Goal: Information Seeking & Learning: Check status

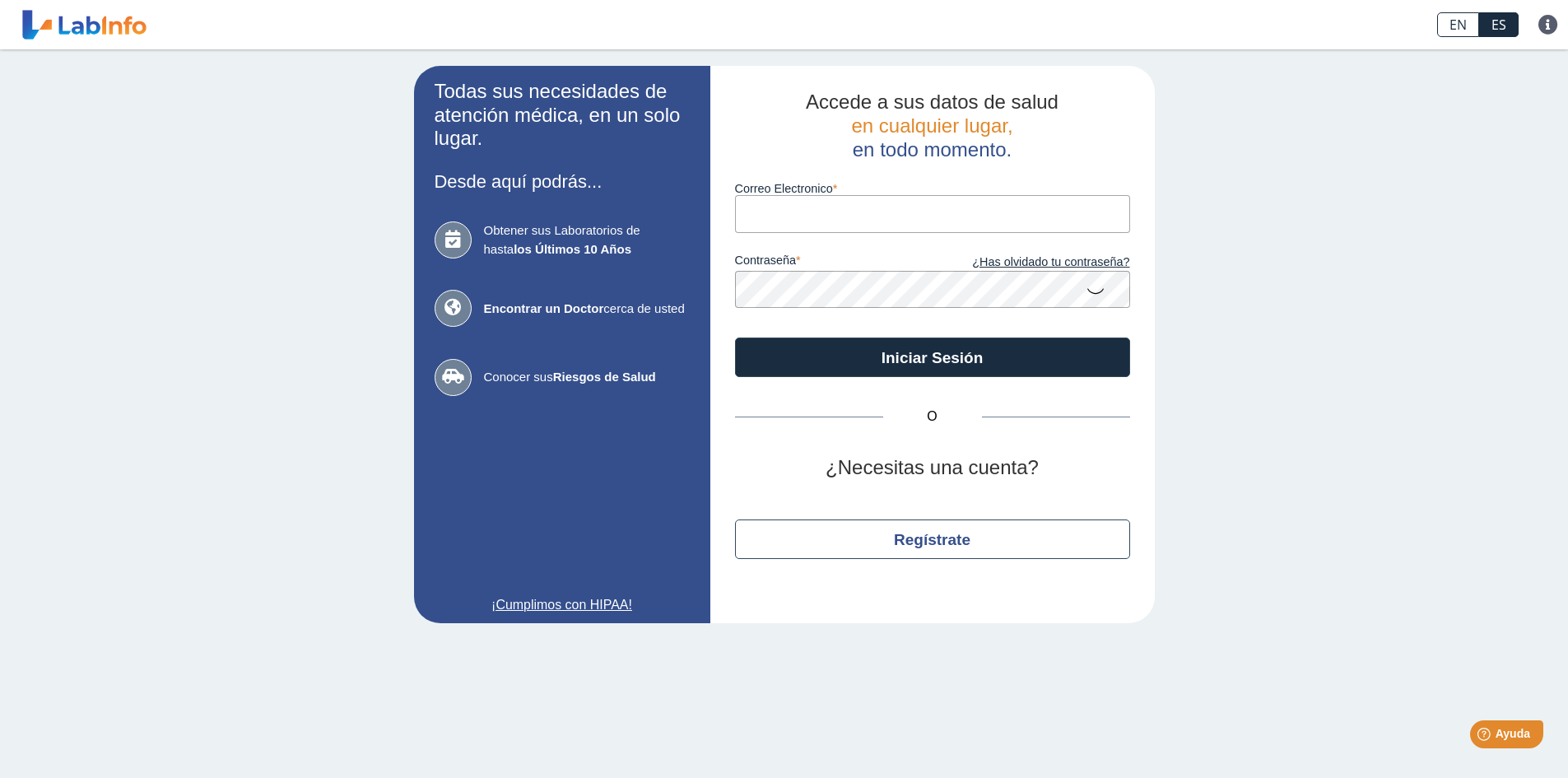
click at [766, 200] on input "Correo Electronico" at bounding box center [933, 213] width 395 height 38
type input "[EMAIL_ADDRESS][DOMAIN_NAME]"
click at [827, 258] on label "contraseña" at bounding box center [834, 263] width 198 height 18
click at [735, 338] on button "Iniciar Sesión" at bounding box center [933, 357] width 395 height 39
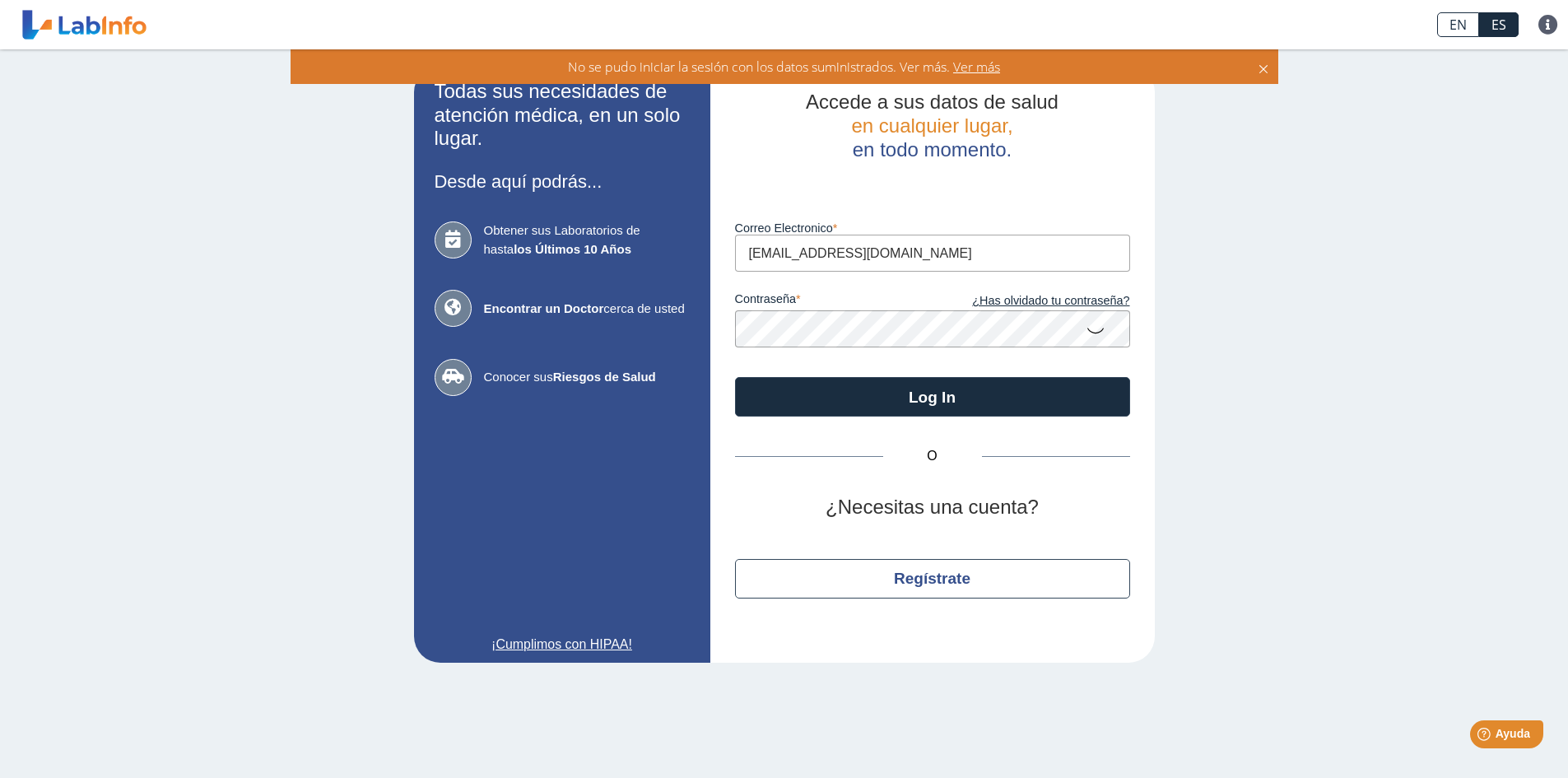
click at [1086, 330] on icon at bounding box center [1096, 329] width 20 height 32
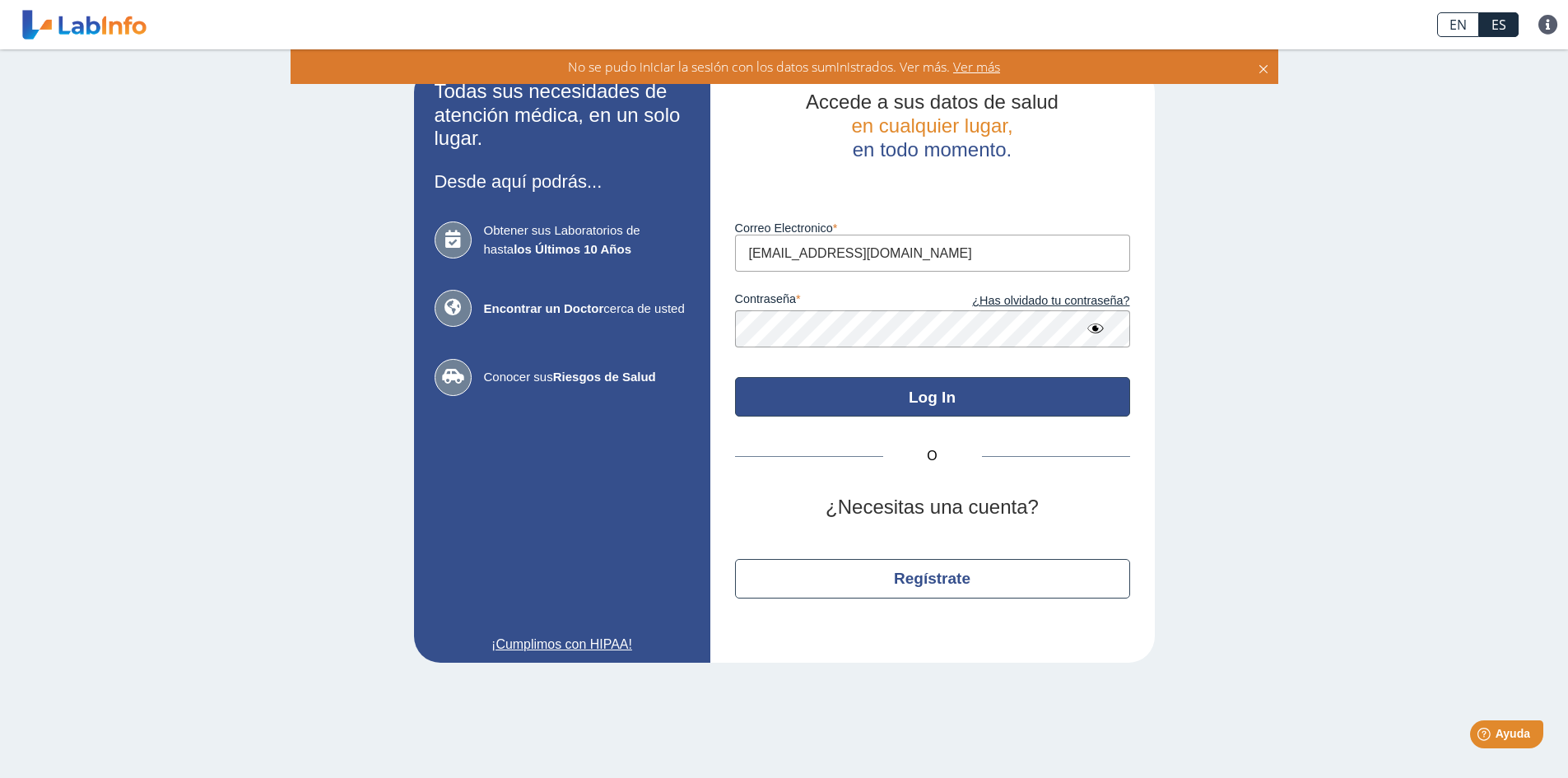
click at [787, 390] on button "Log In" at bounding box center [933, 396] width 395 height 39
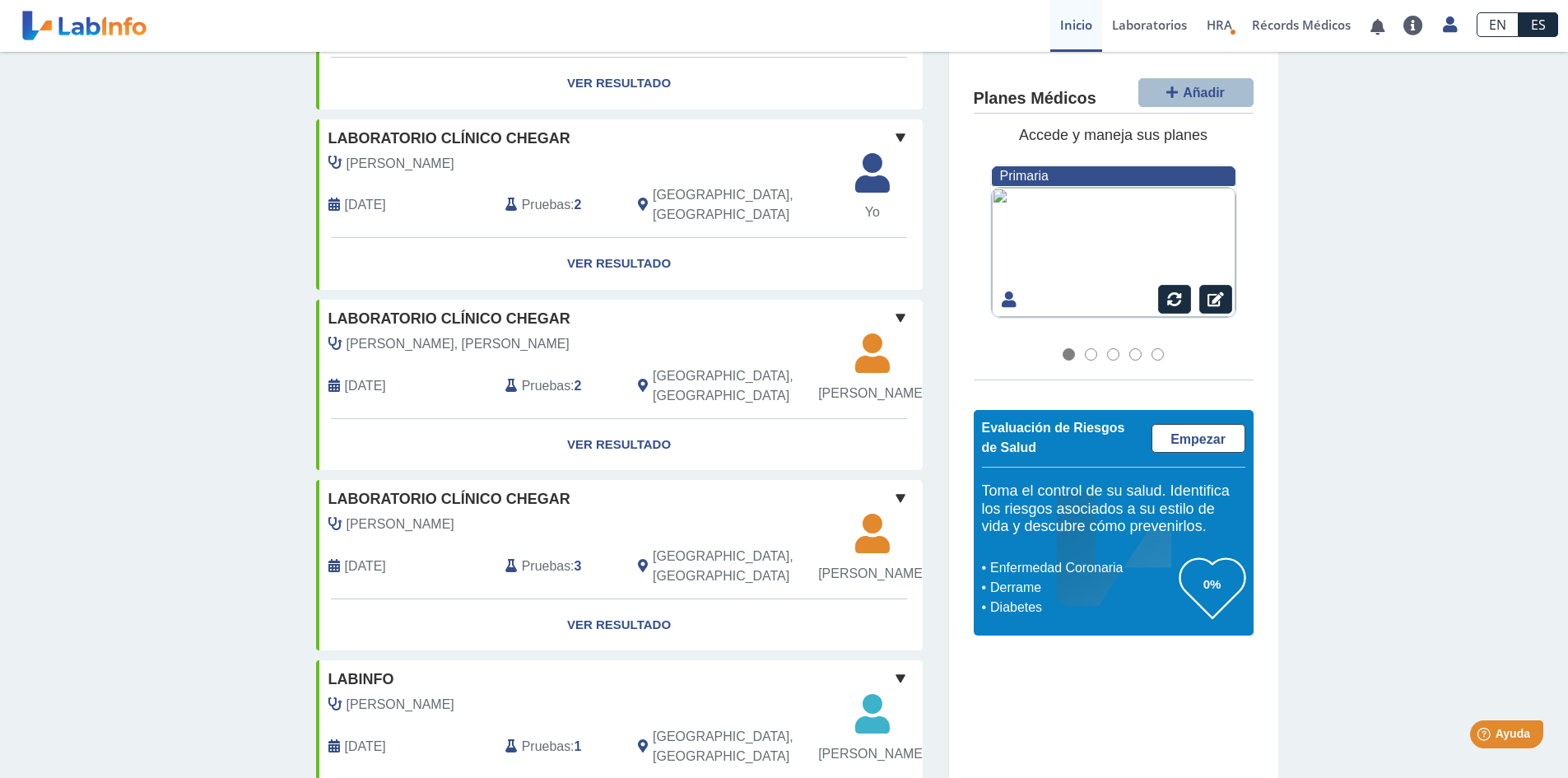
scroll to position [823, 0]
click at [868, 383] on span "[PERSON_NAME]" at bounding box center [872, 392] width 108 height 20
click at [329, 379] on icon at bounding box center [335, 386] width 12 height 13
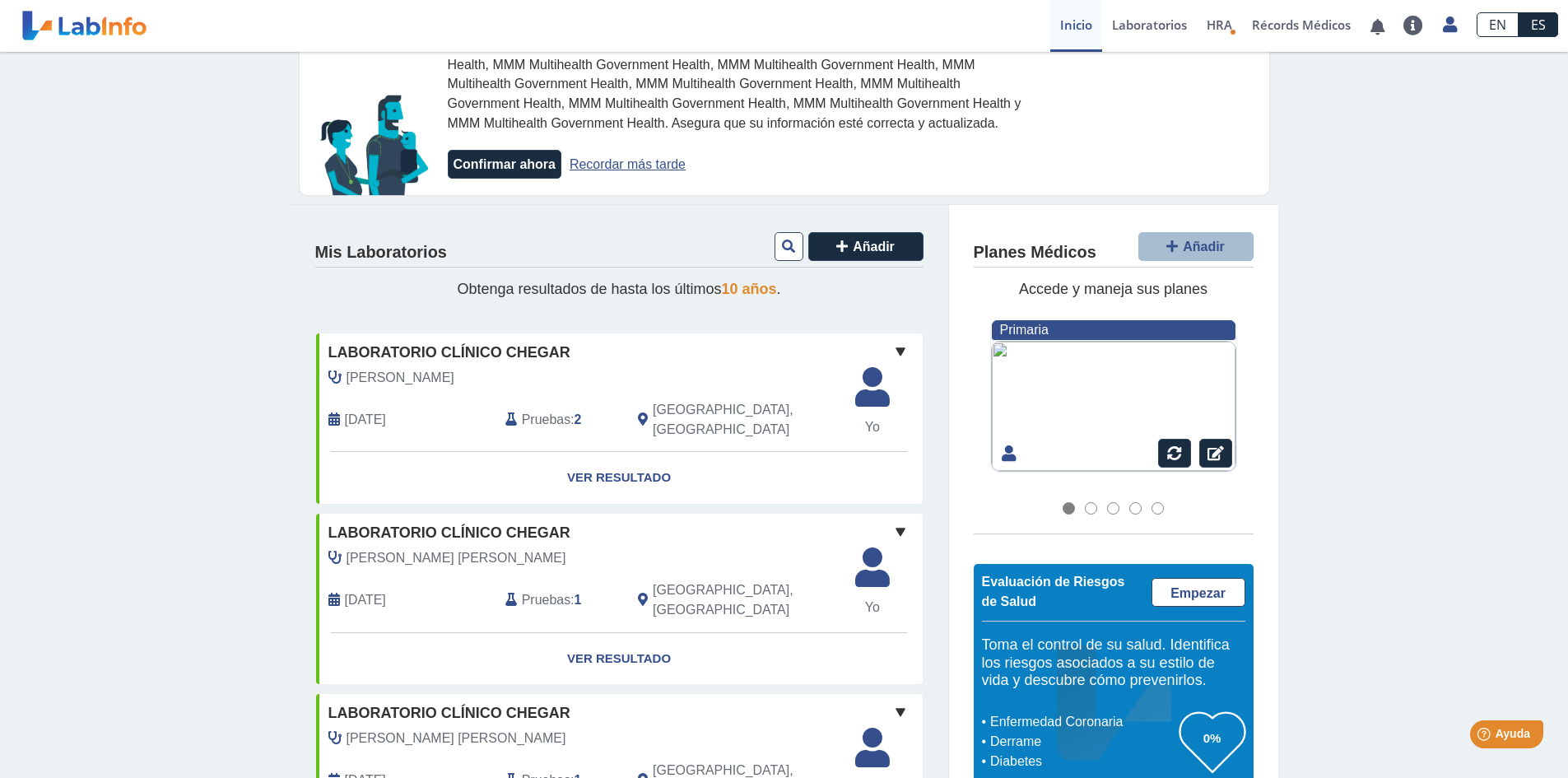
scroll to position [0, 0]
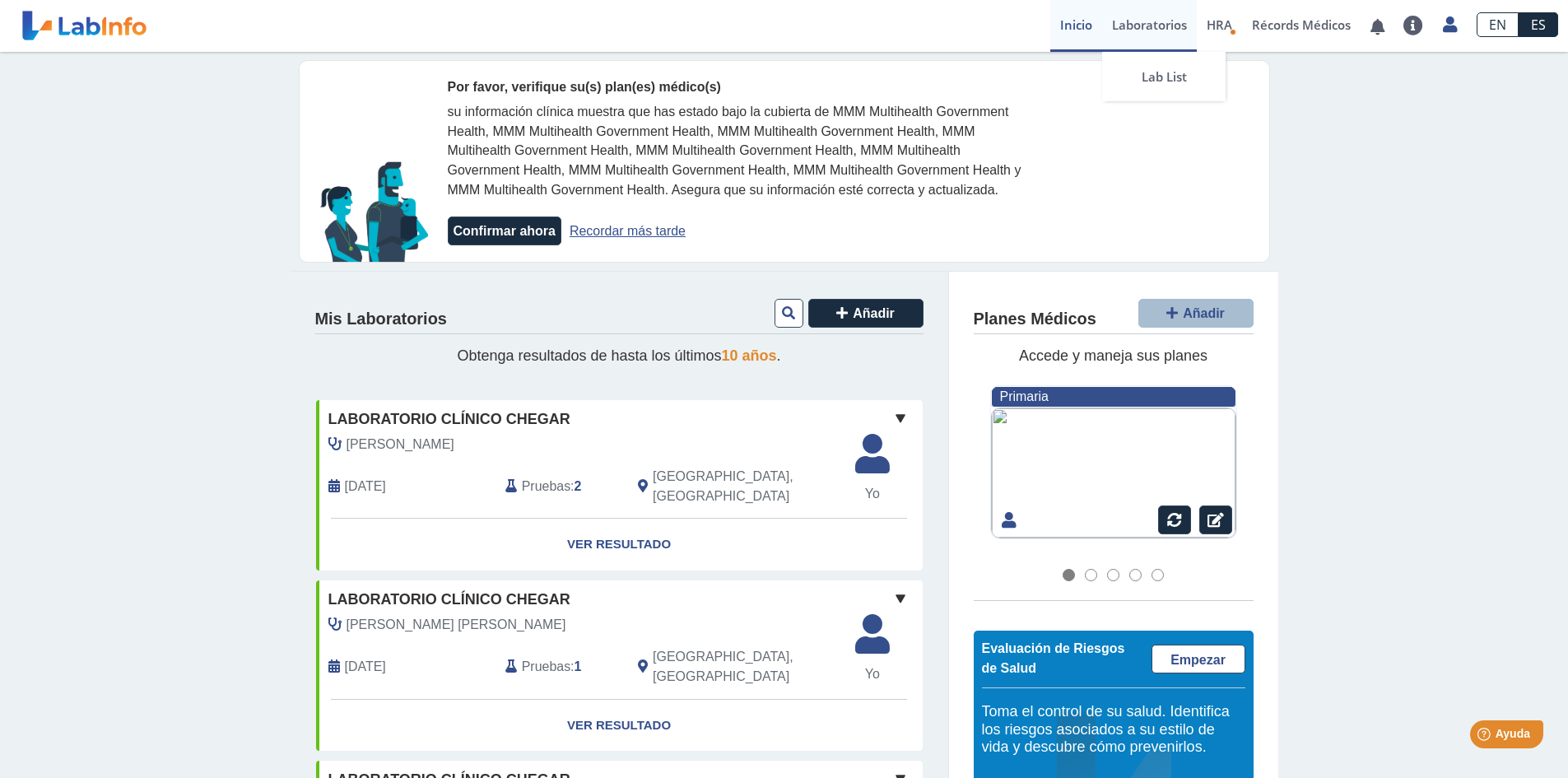
click at [1140, 18] on link "Laboratorios" at bounding box center [1150, 26] width 94 height 52
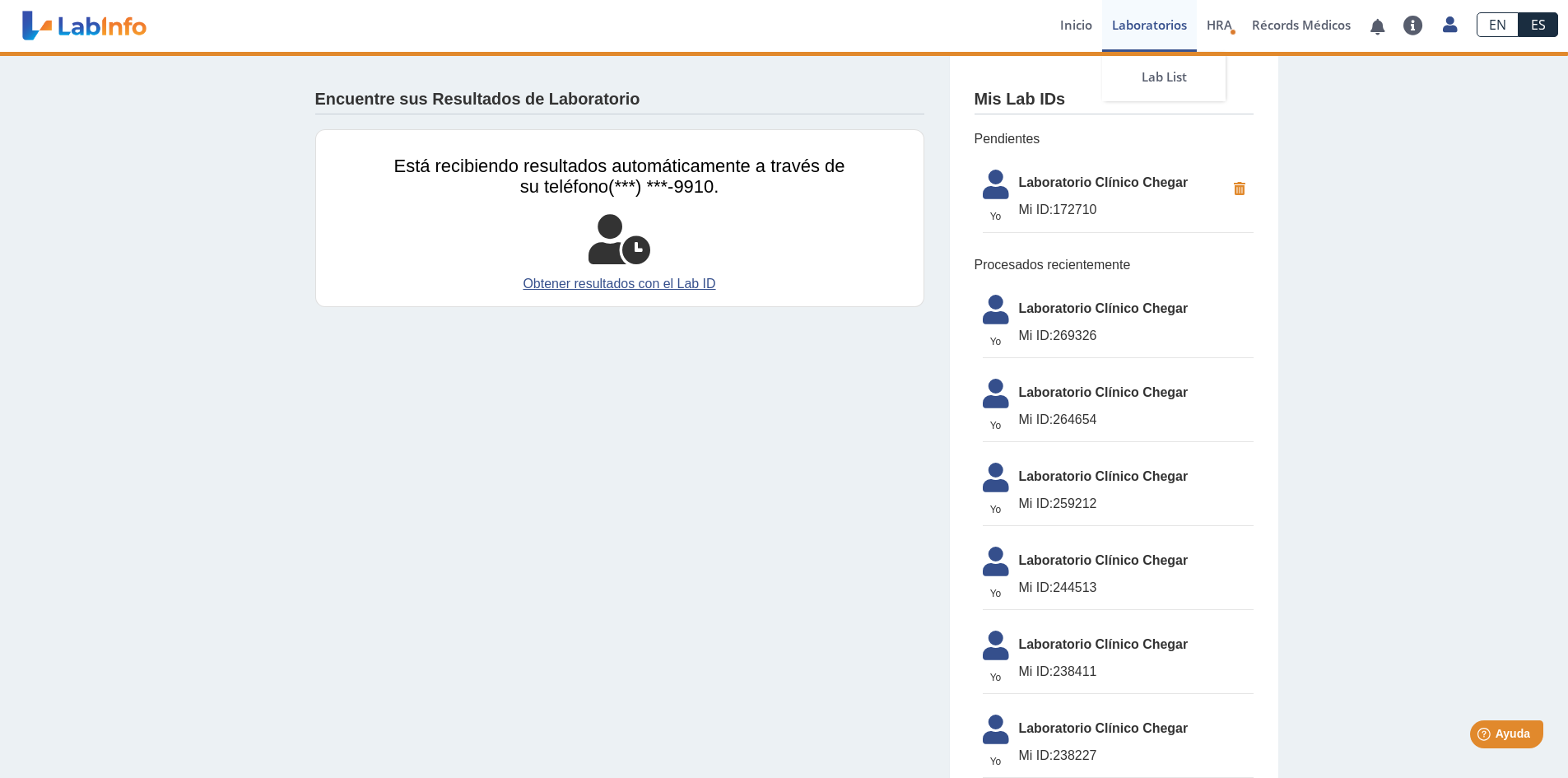
click at [1165, 22] on link "Laboratorios" at bounding box center [1150, 26] width 94 height 52
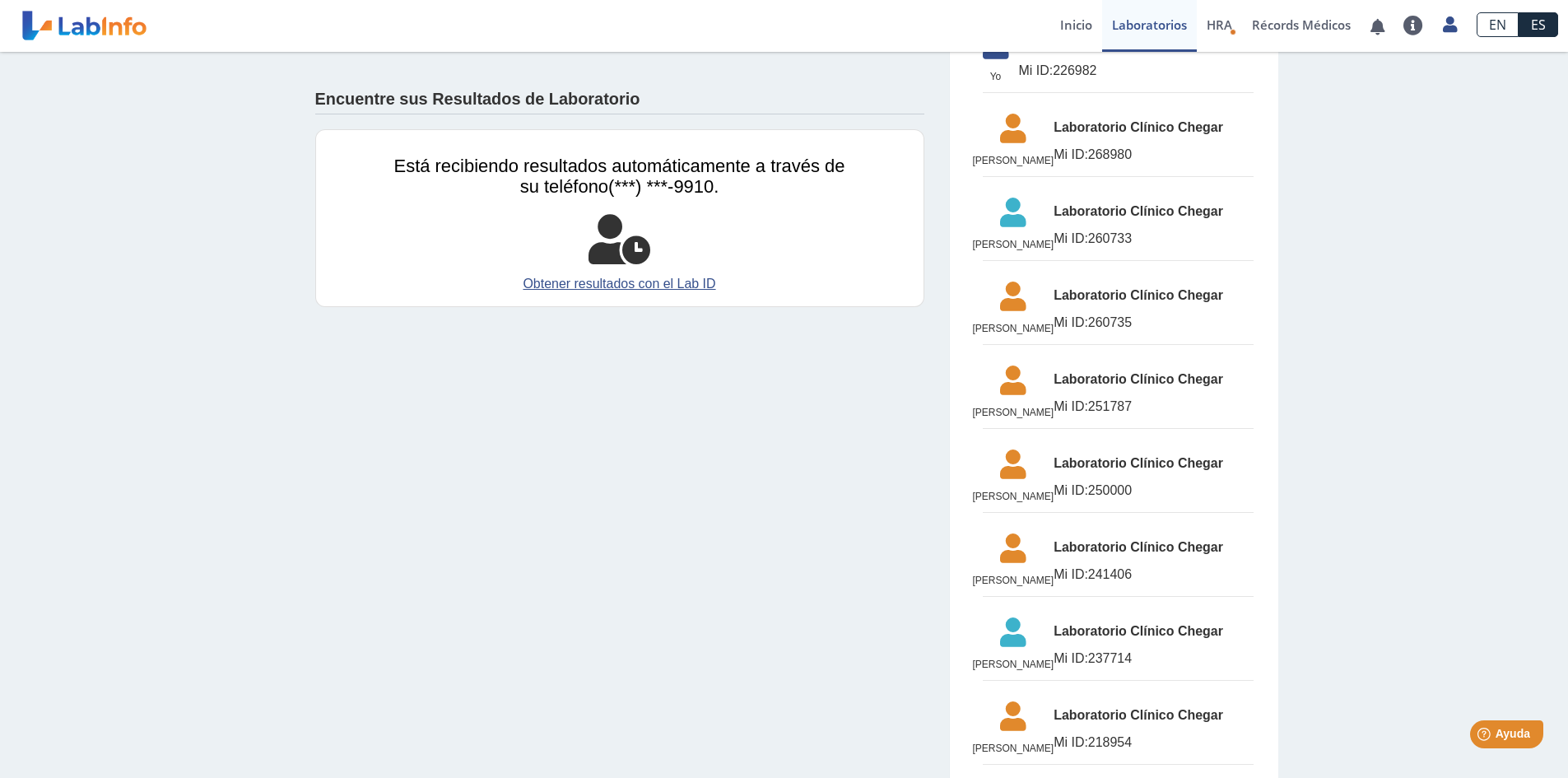
scroll to position [823, 0]
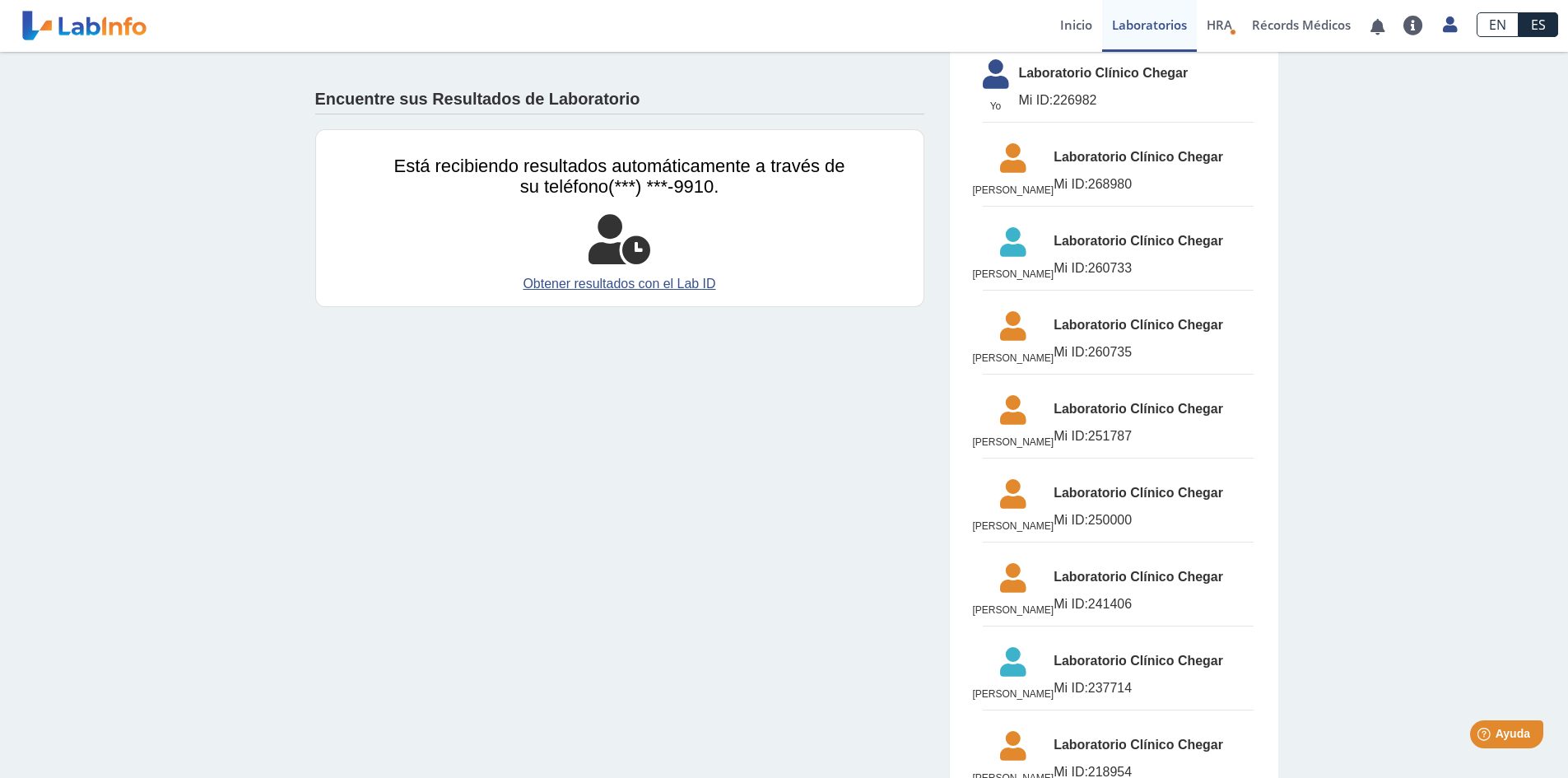
click at [1093, 167] on span "Laboratorio Clínico Chegar" at bounding box center [1153, 157] width 199 height 20
click at [1028, 167] on icon at bounding box center [1013, 163] width 82 height 39
click at [1136, 194] on span "Mi ID: 268980" at bounding box center [1153, 185] width 199 height 20
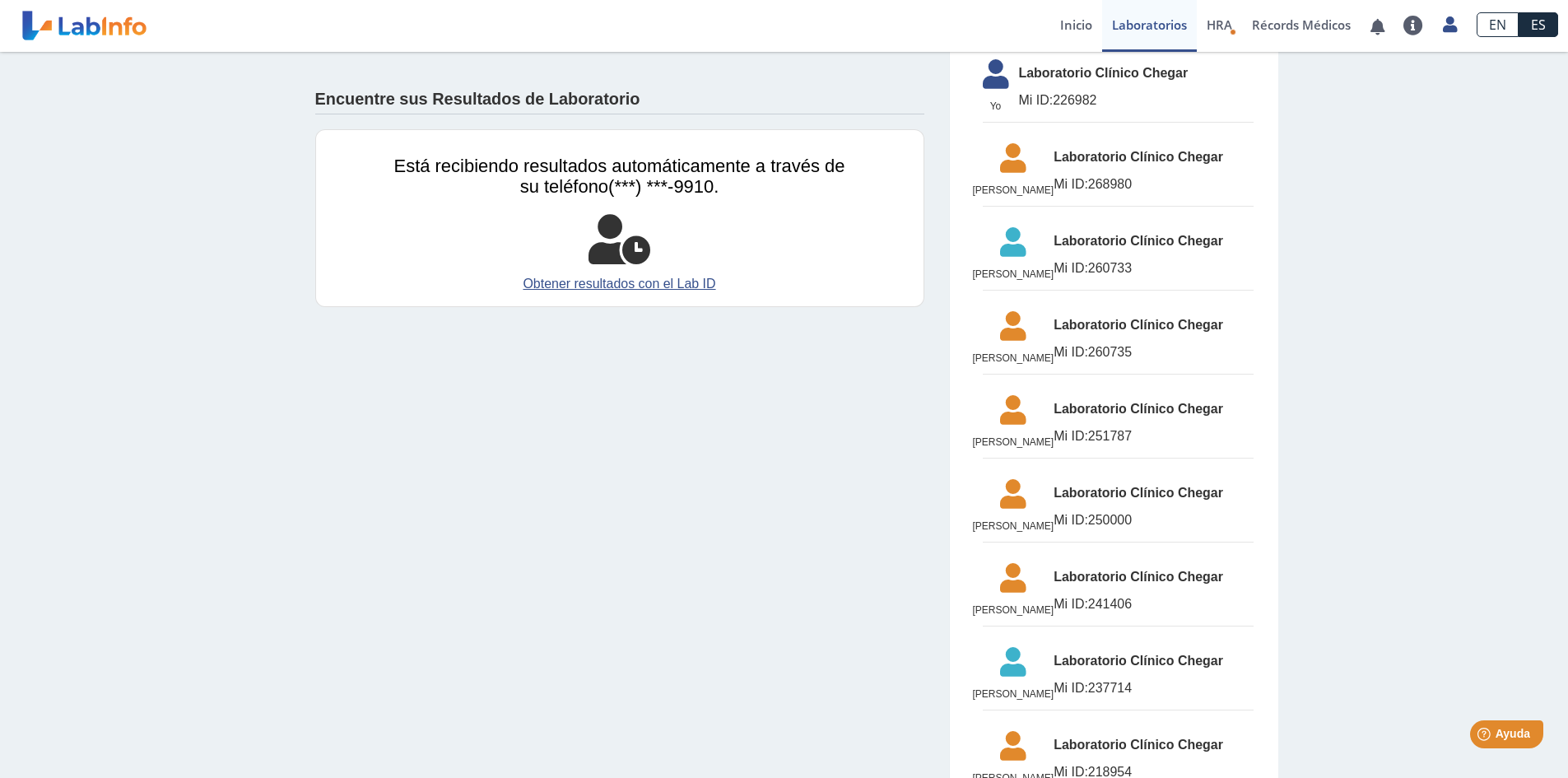
drag, startPoint x: 1126, startPoint y: 198, endPoint x: 1158, endPoint y: 196, distance: 32.1
click at [1158, 194] on span "Mi ID: 268980" at bounding box center [1153, 185] width 199 height 20
click at [605, 293] on link "Obtener resultados con el Lab ID" at bounding box center [619, 284] width 451 height 20
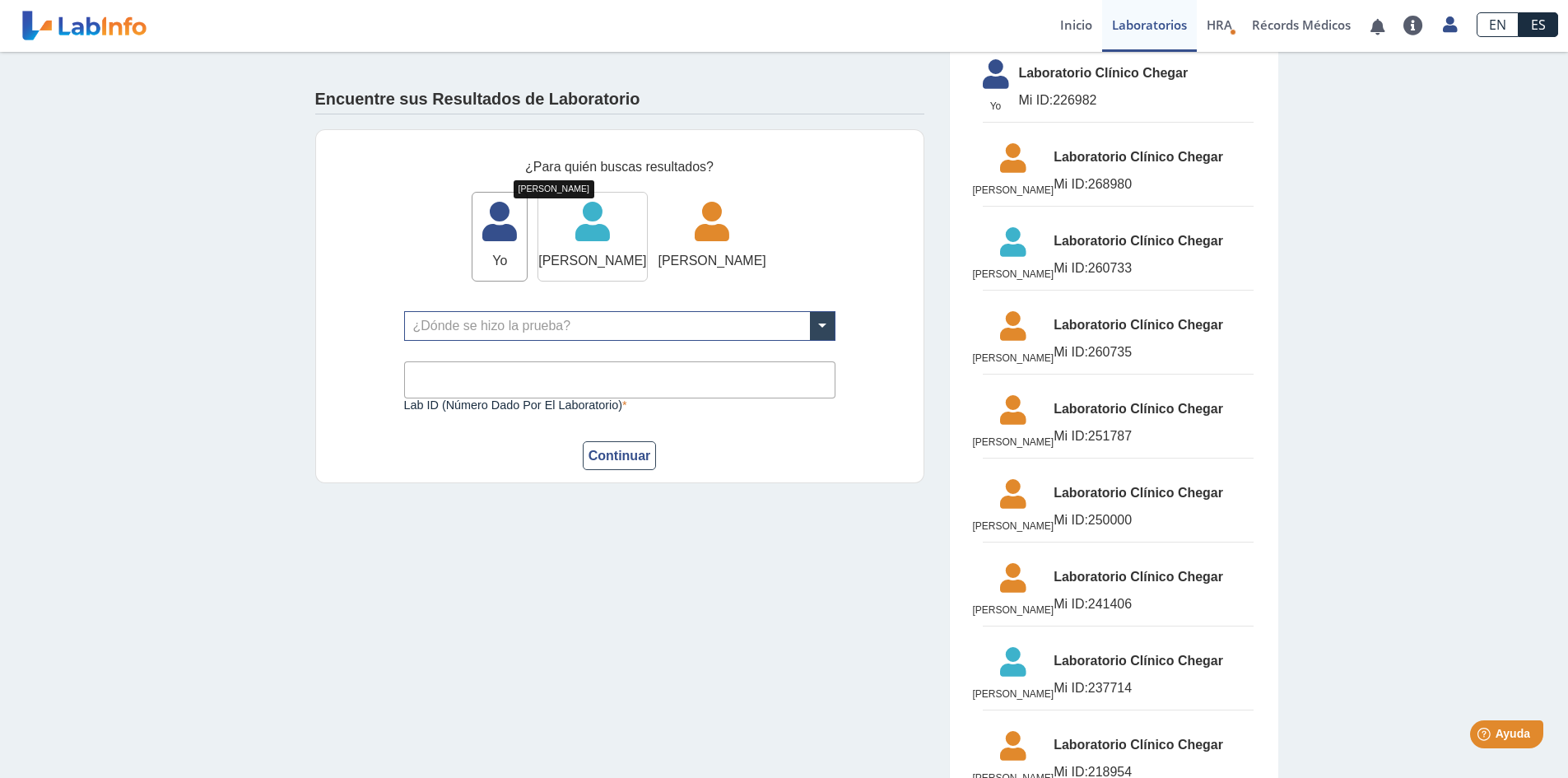
click at [594, 239] on icon at bounding box center [592, 227] width 108 height 49
click at [759, 238] on icon at bounding box center [712, 227] width 108 height 49
click at [557, 326] on input "text" at bounding box center [619, 326] width 430 height 28
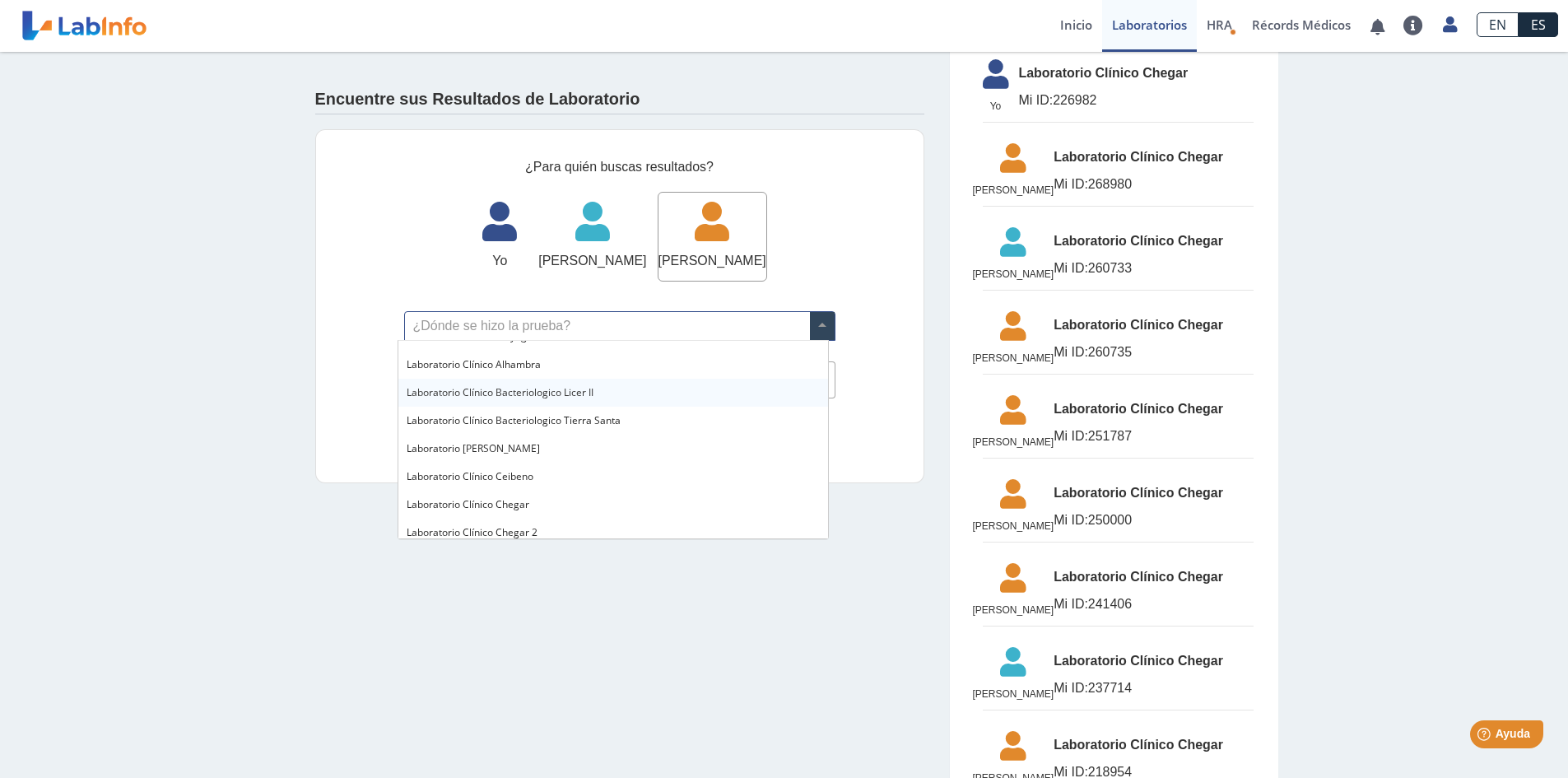
scroll to position [576, 0]
click at [519, 416] on span "Laboratorio Clínico Chegar" at bounding box center [468, 422] width 123 height 14
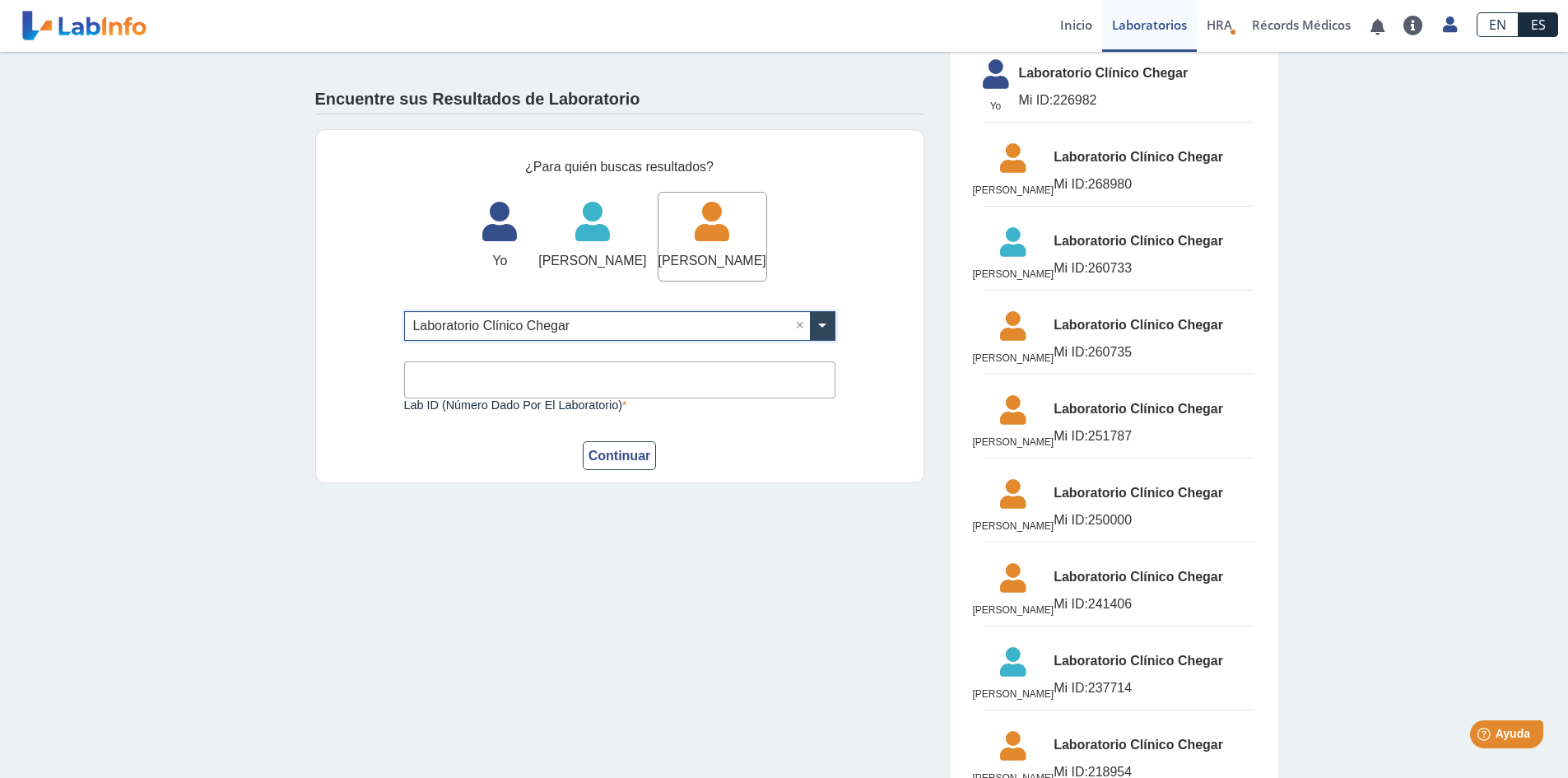
click at [521, 380] on input "Lab ID (número dado por el laboratorio)" at bounding box center [619, 380] width 432 height 38
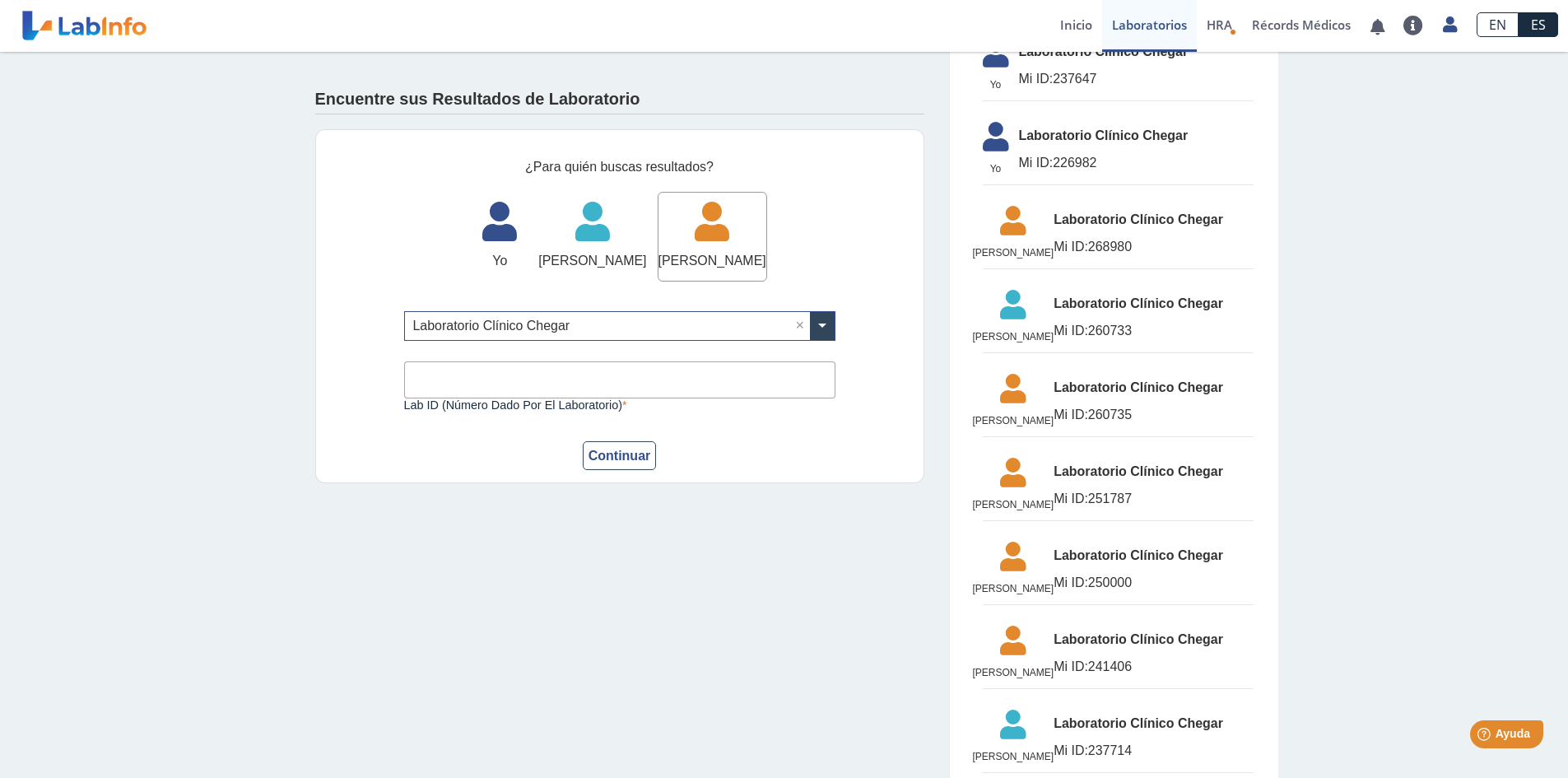
scroll to position [823, 0]
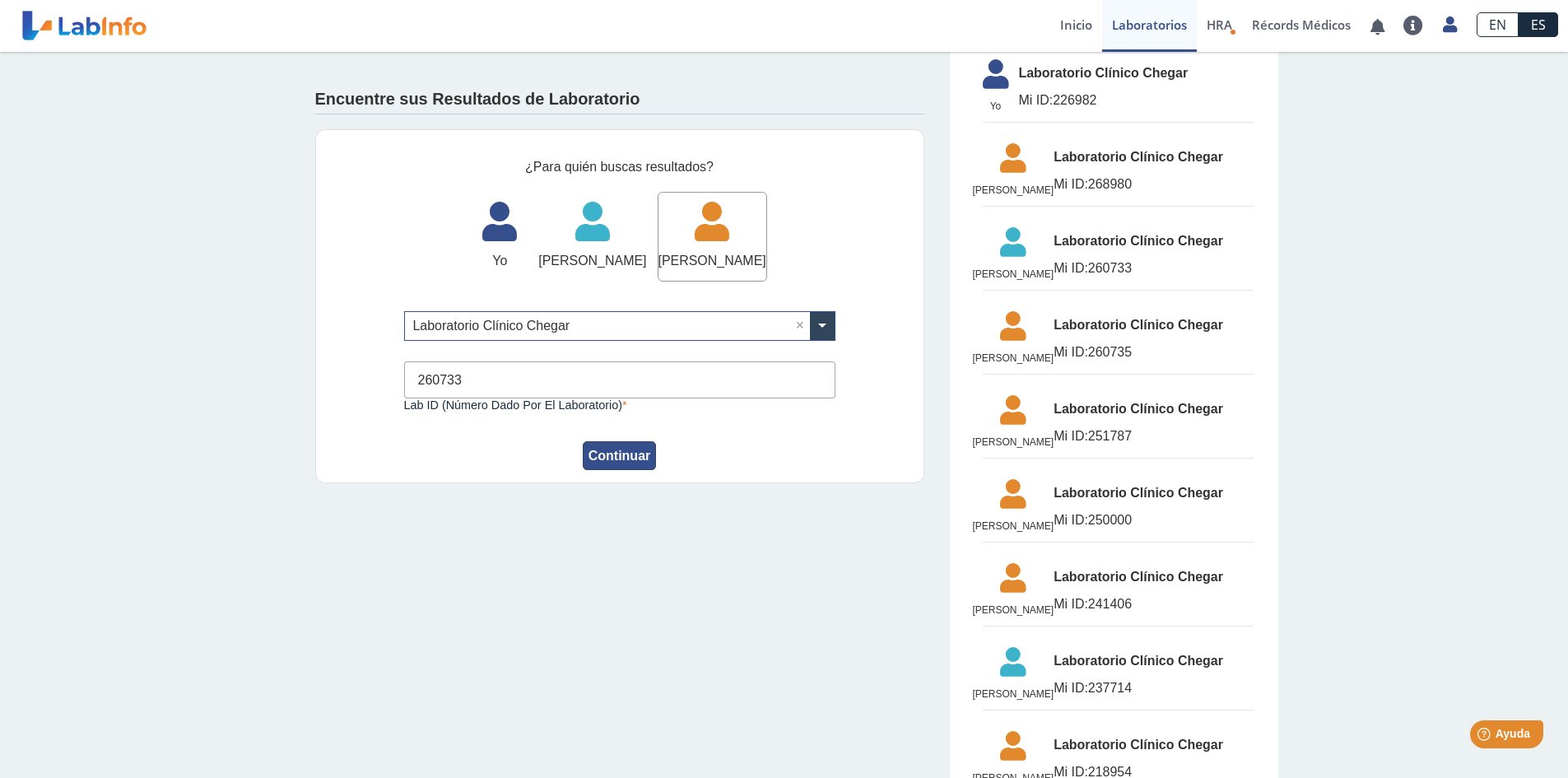
type input "260733"
click at [599, 453] on button "Continuar" at bounding box center [619, 456] width 74 height 29
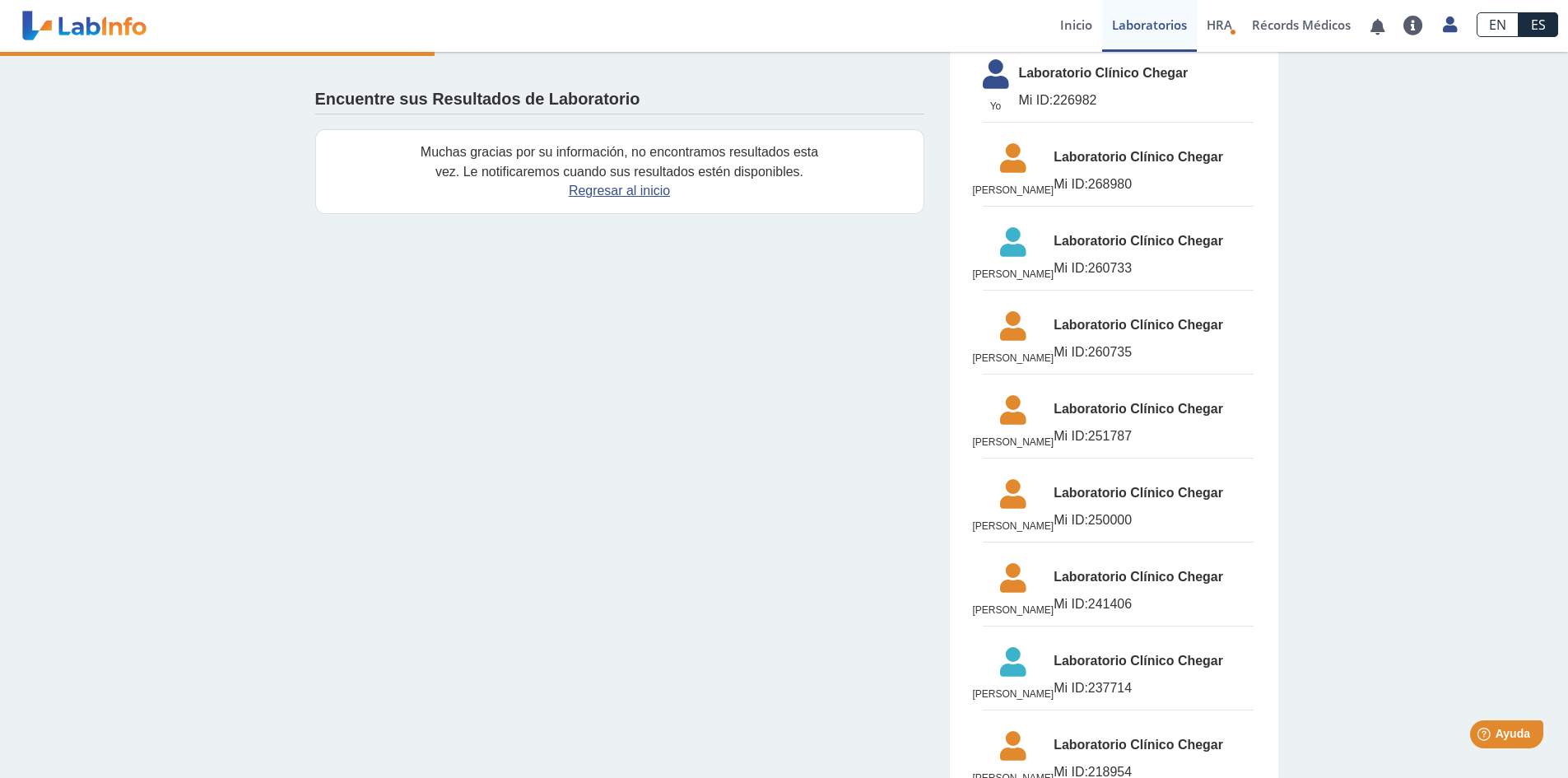
scroll to position [932, 0]
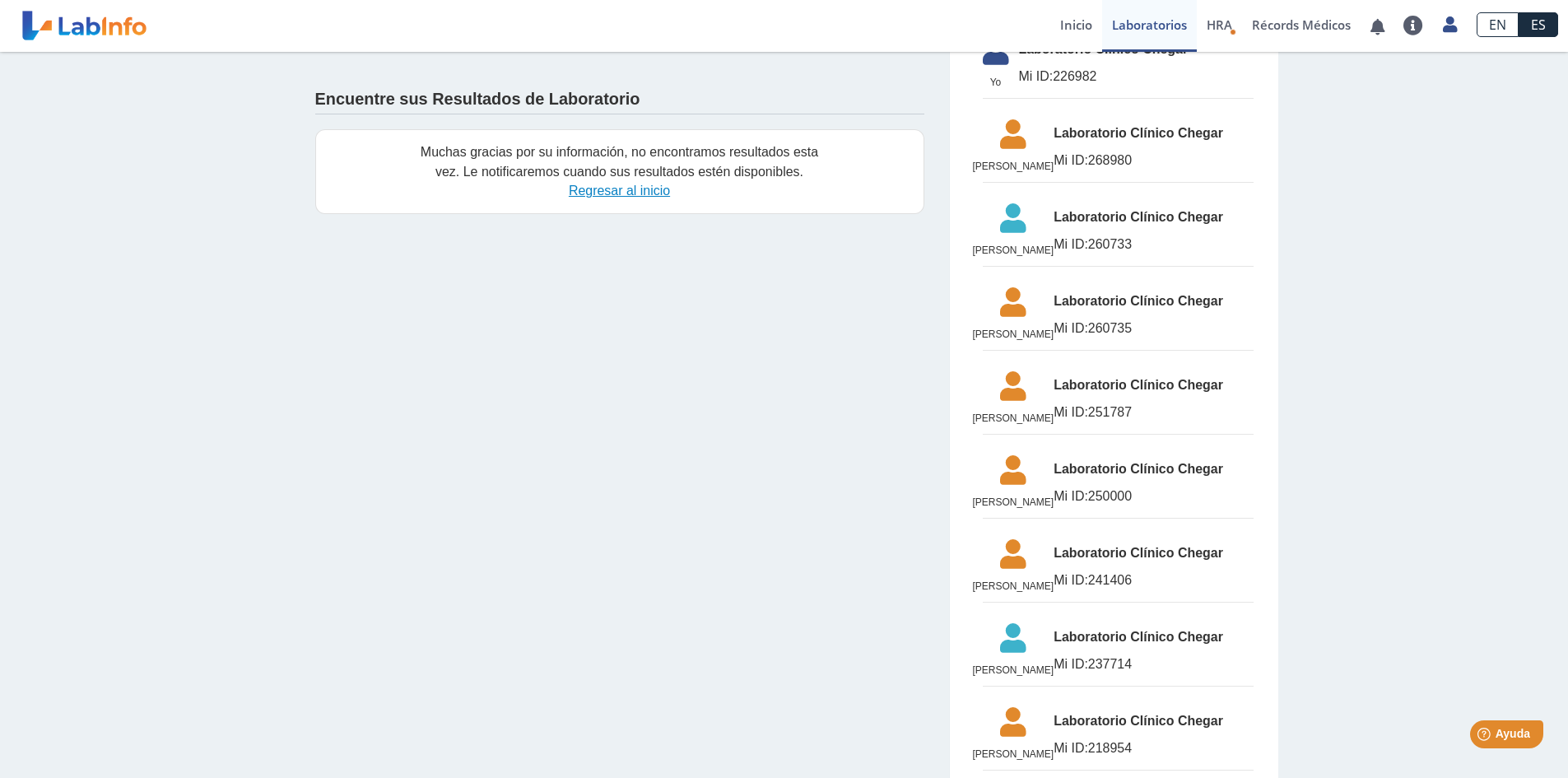
click at [628, 189] on link "Regresar al inicio" at bounding box center [619, 190] width 101 height 14
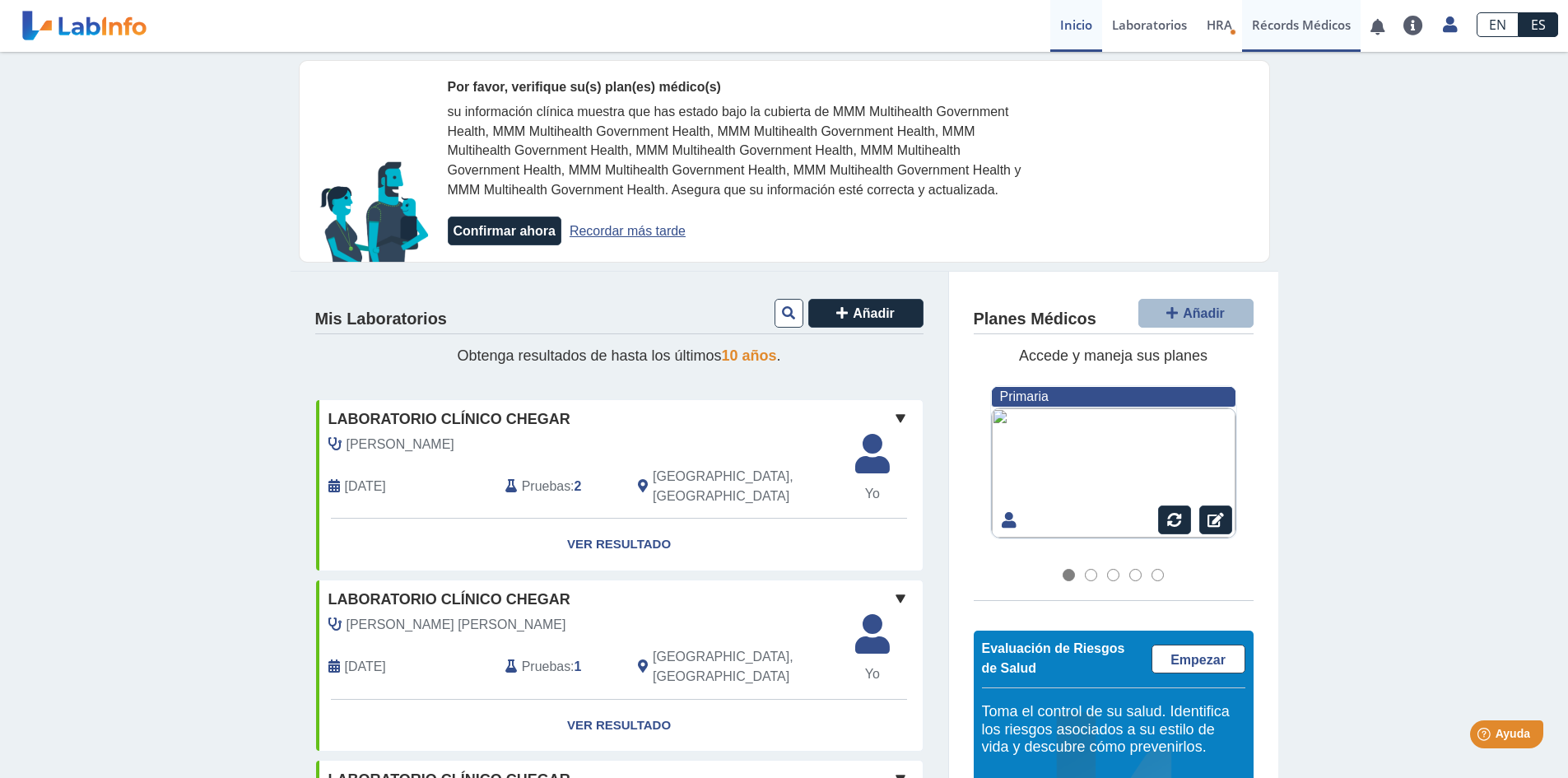
click at [1291, 43] on link "Récords Médicos" at bounding box center [1301, 26] width 118 height 52
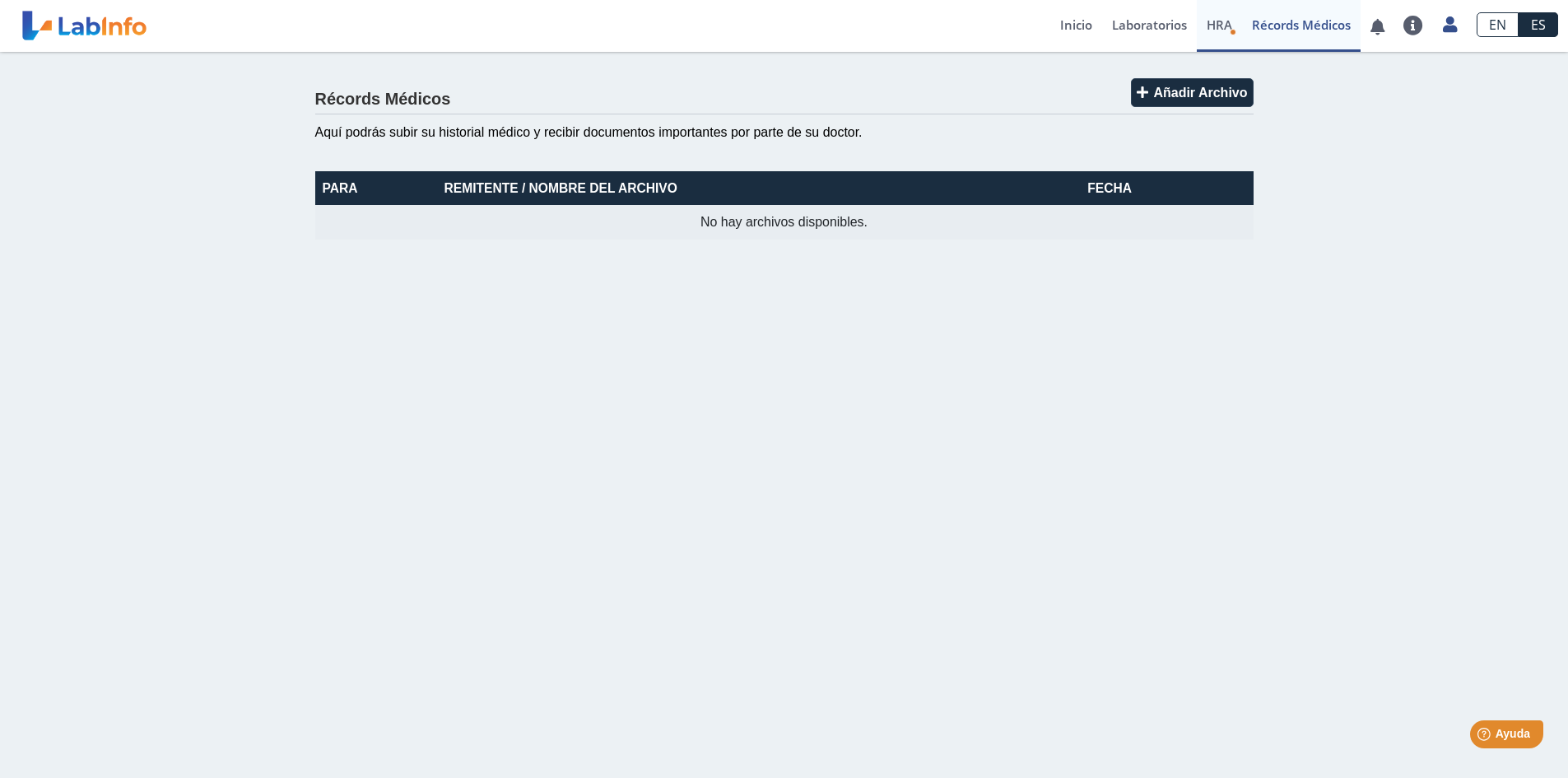
click at [1217, 30] on span "HRA" at bounding box center [1219, 24] width 26 height 16
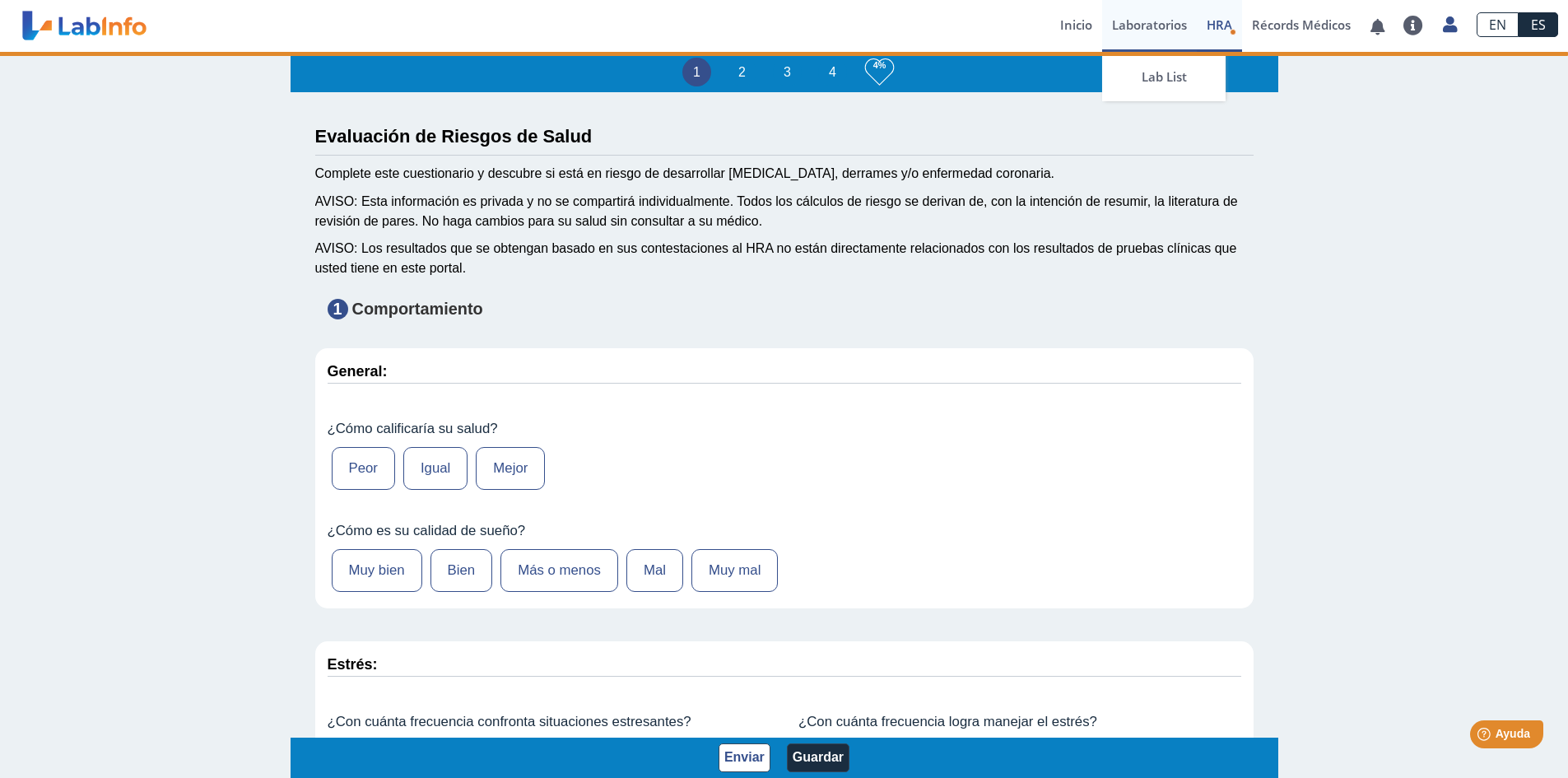
type input "Jearelys Maldonado"
type input "1995-06-28"
select select
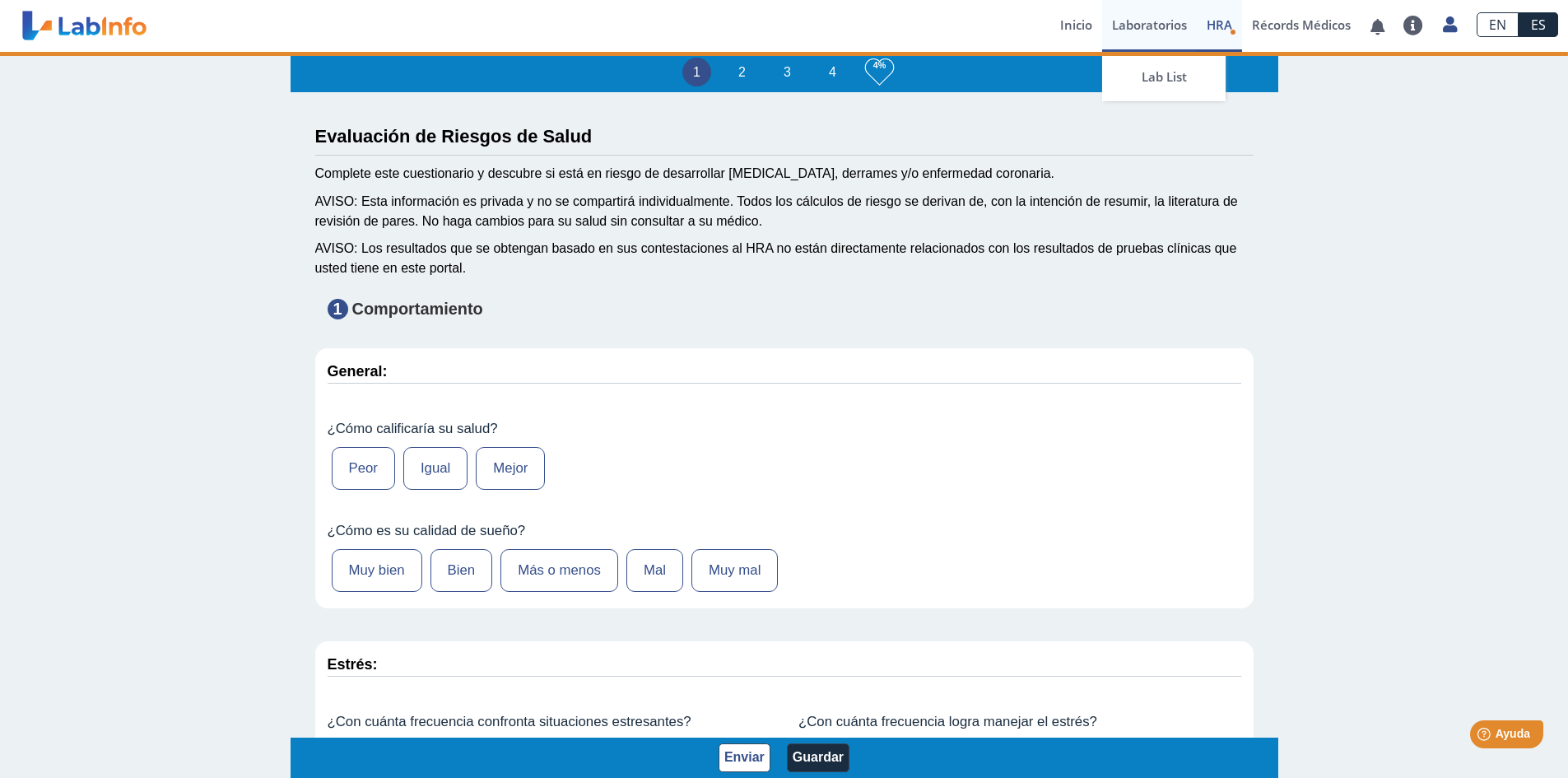
select select
click at [1150, 28] on link "Laboratorios" at bounding box center [1150, 26] width 94 height 52
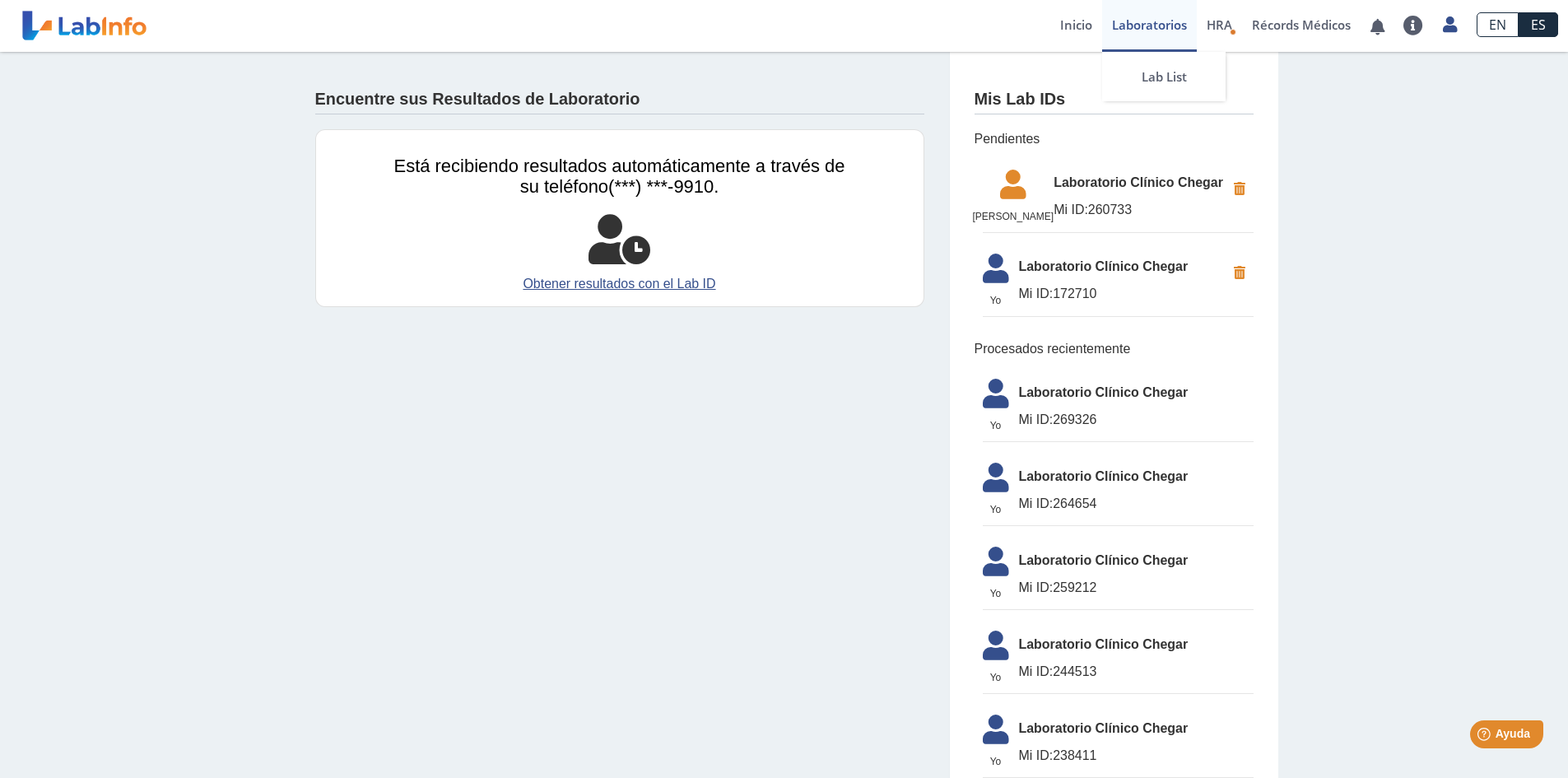
click at [1155, 24] on link "Laboratorios" at bounding box center [1150, 26] width 94 height 52
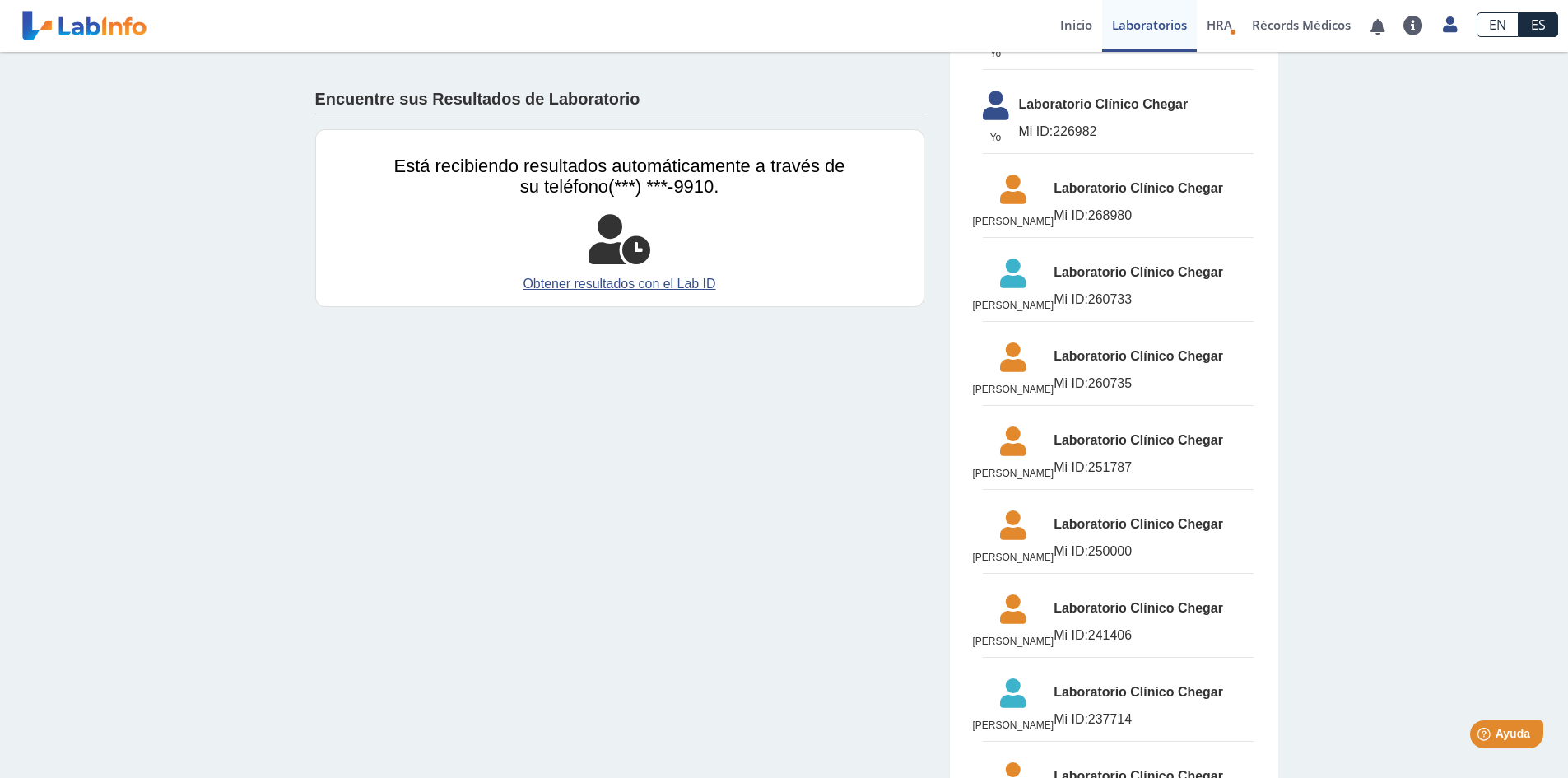
scroll to position [906, 0]
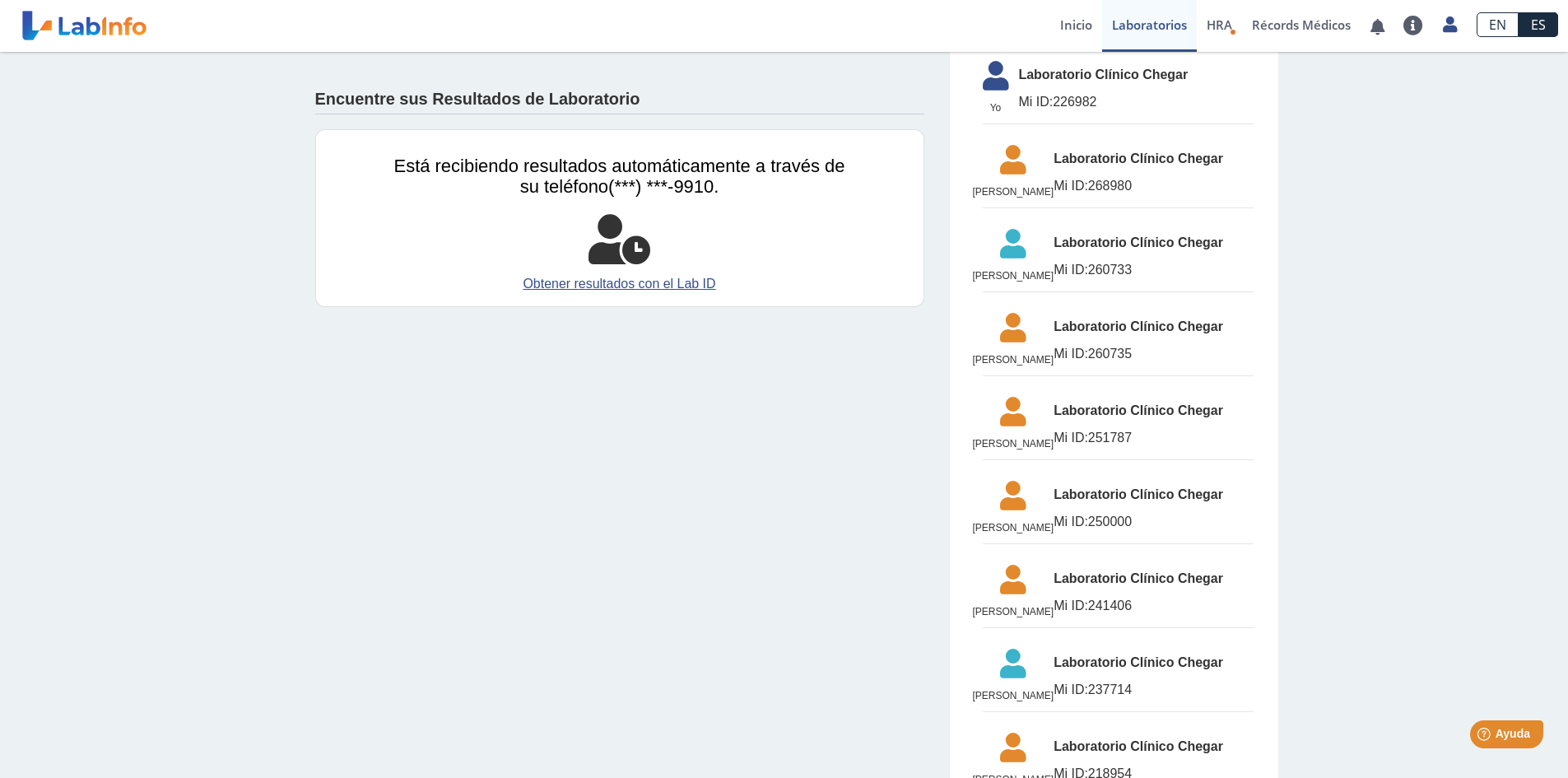
click at [1033, 185] on icon at bounding box center [1013, 164] width 82 height 39
click at [1022, 185] on icon at bounding box center [1013, 164] width 82 height 39
click at [1104, 169] on span "Laboratorio Clínico Chegar" at bounding box center [1153, 159] width 199 height 20
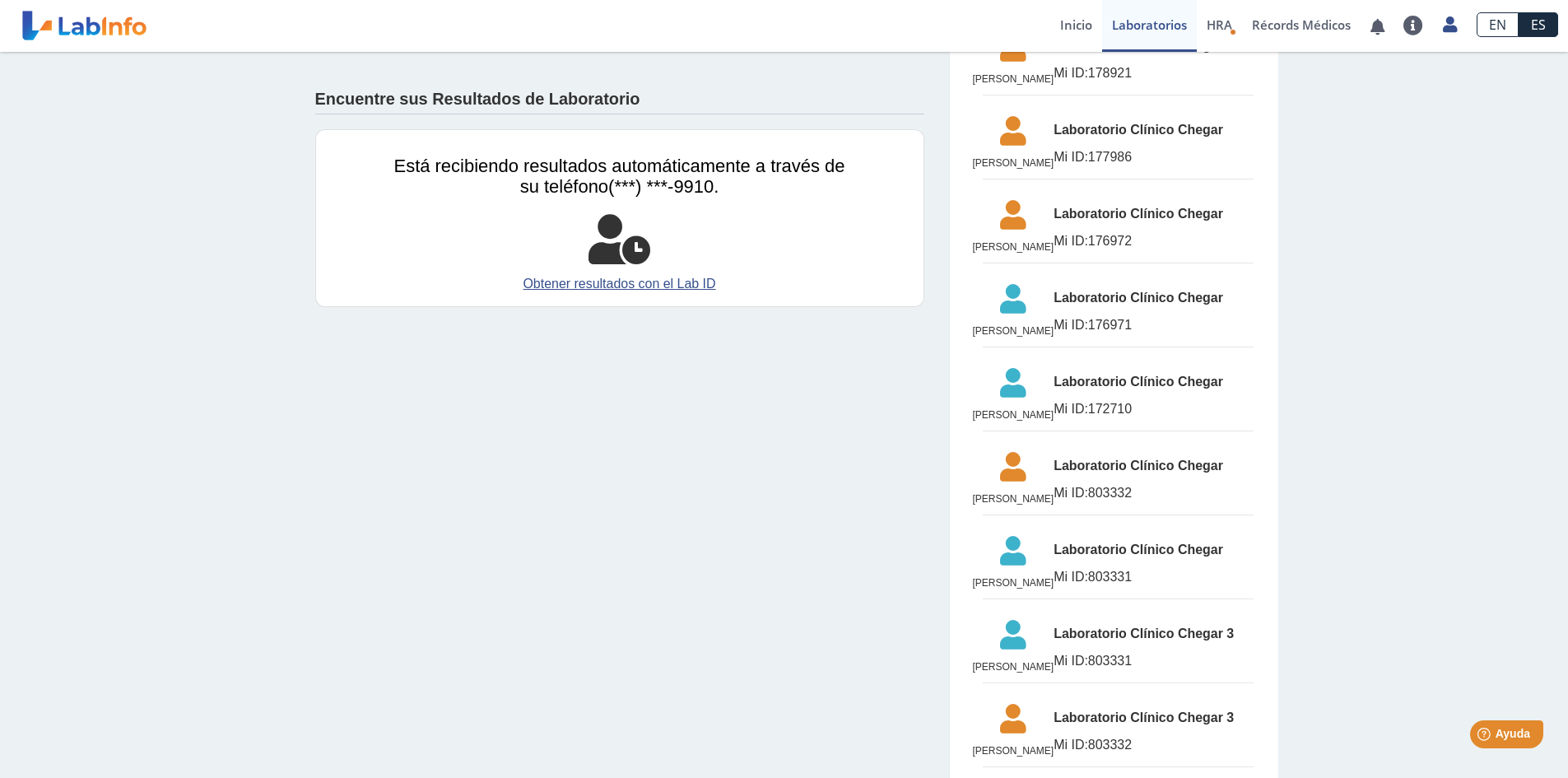
scroll to position [2471, 0]
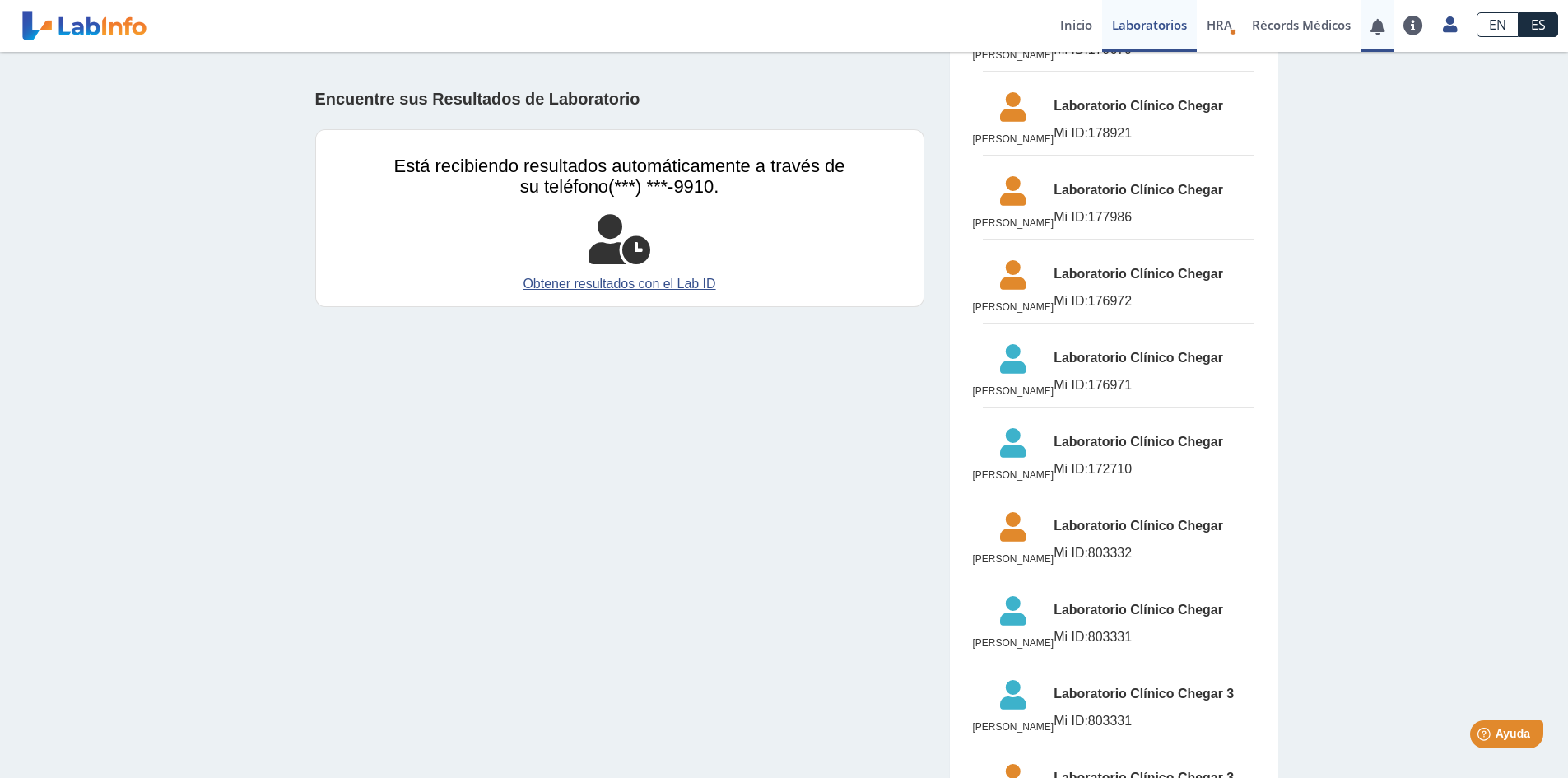
click at [1382, 26] on link at bounding box center [1378, 26] width 34 height 13
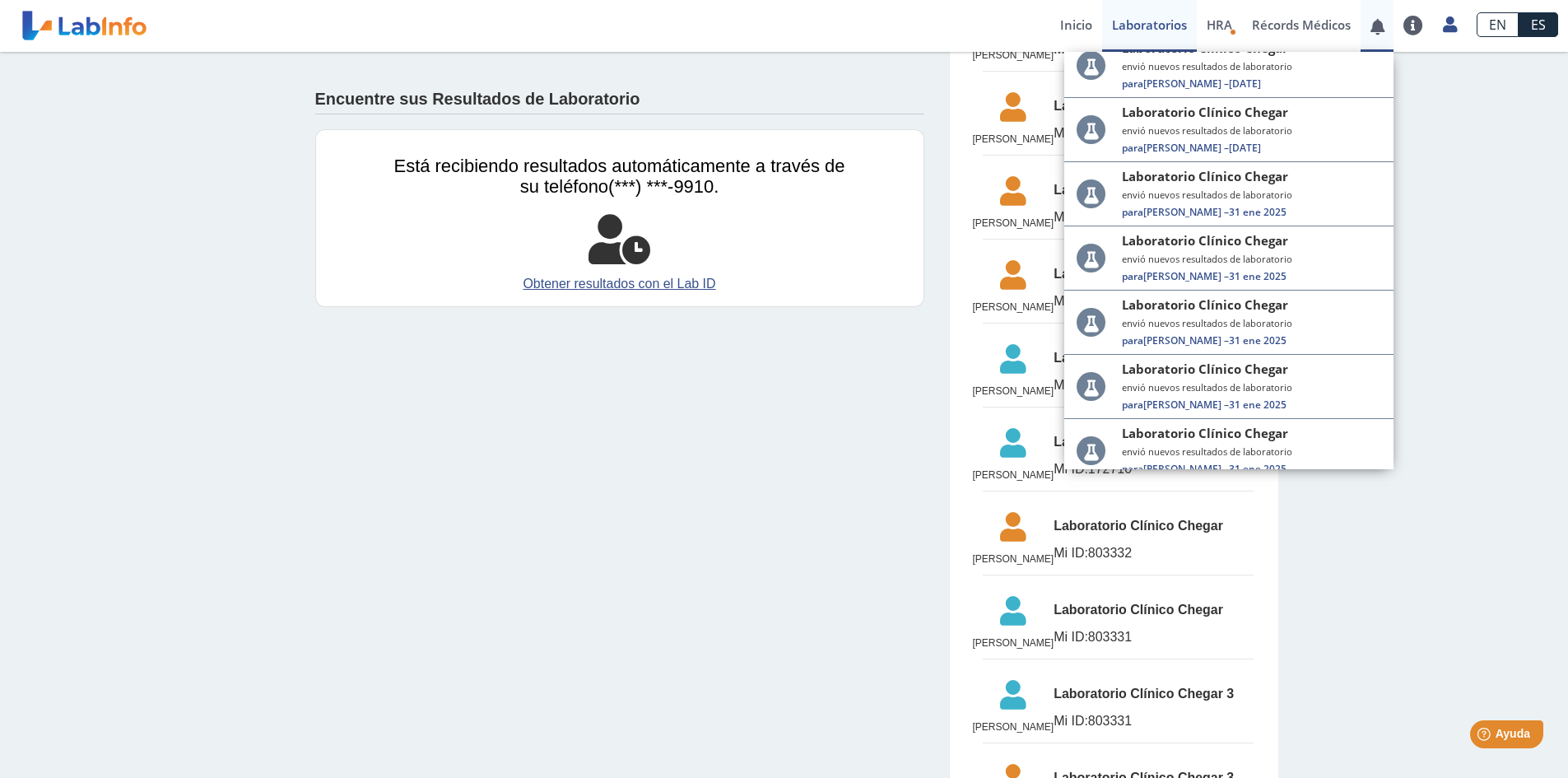
scroll to position [364, 0]
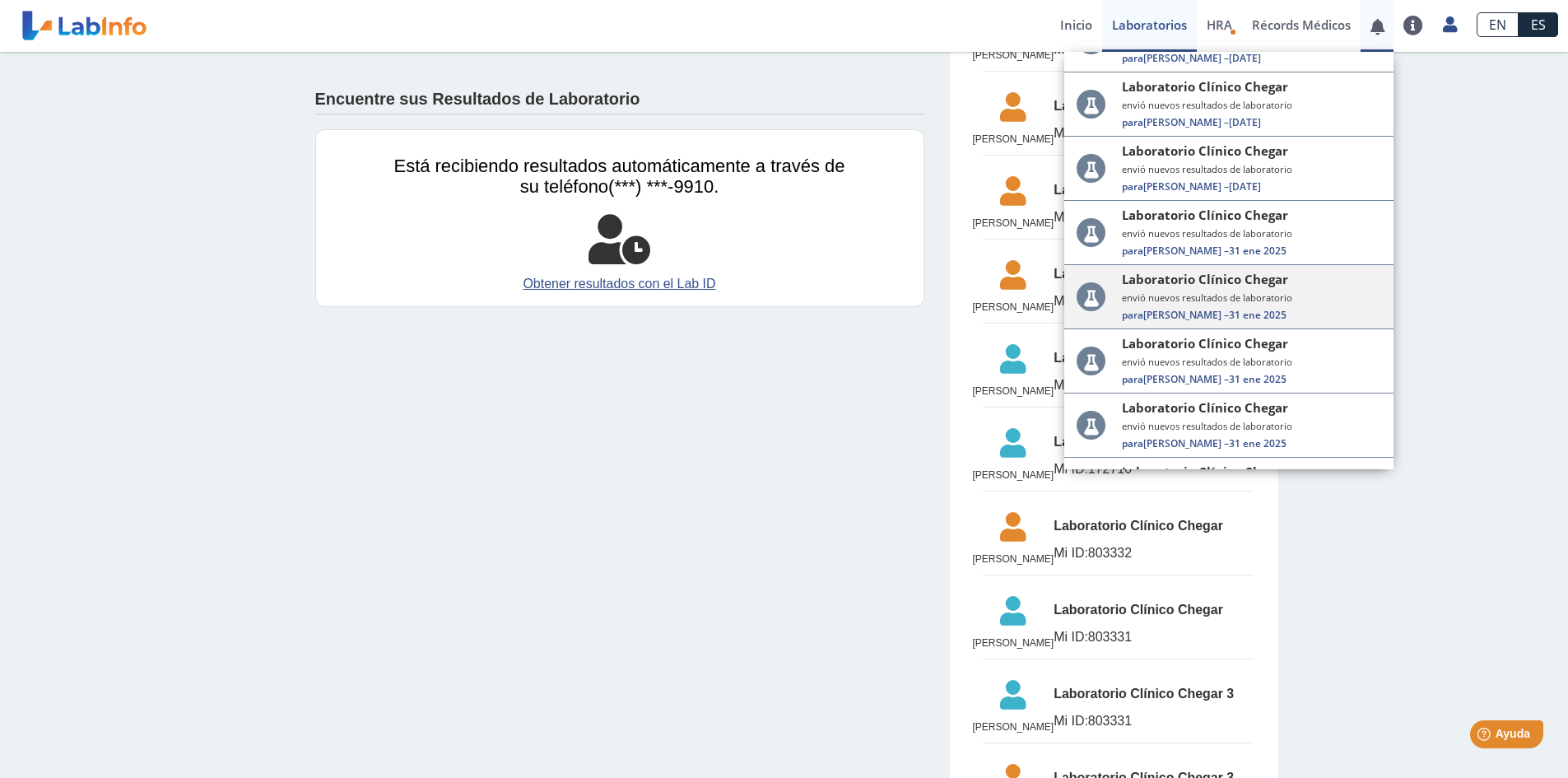
click at [1206, 295] on small "envió nuevos resultados de laboratorio" at bounding box center [1252, 297] width 260 height 13
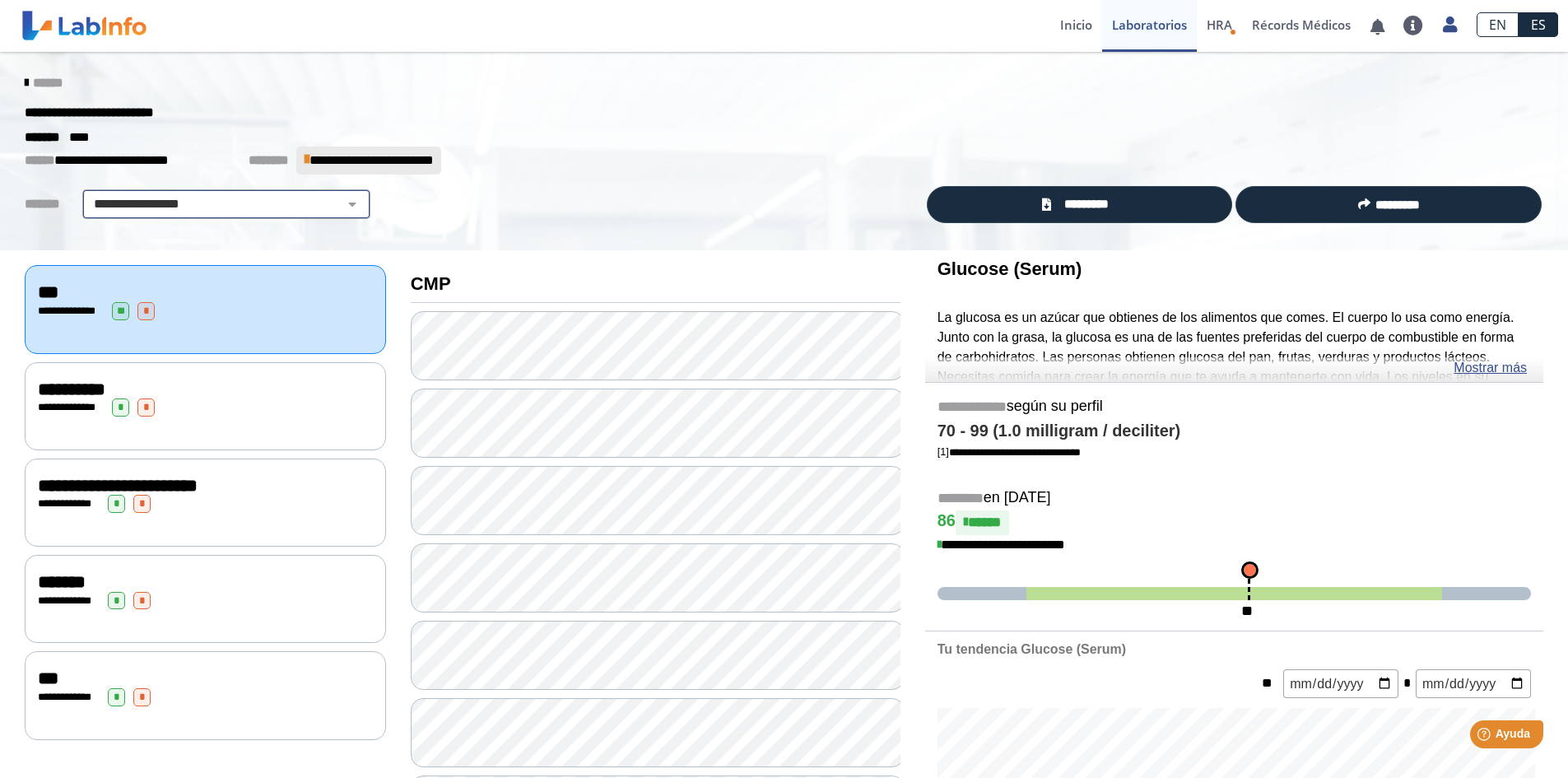
click at [227, 198] on select "**********" at bounding box center [226, 204] width 278 height 20
click at [611, 146] on div "******* ****" at bounding box center [784, 138] width 1544 height 20
click at [336, 158] on span "**********" at bounding box center [371, 160] width 123 height 13
click at [86, 153] on span "**********" at bounding box center [122, 161] width 194 height 20
click at [25, 79] on icon at bounding box center [26, 84] width 3 height 13
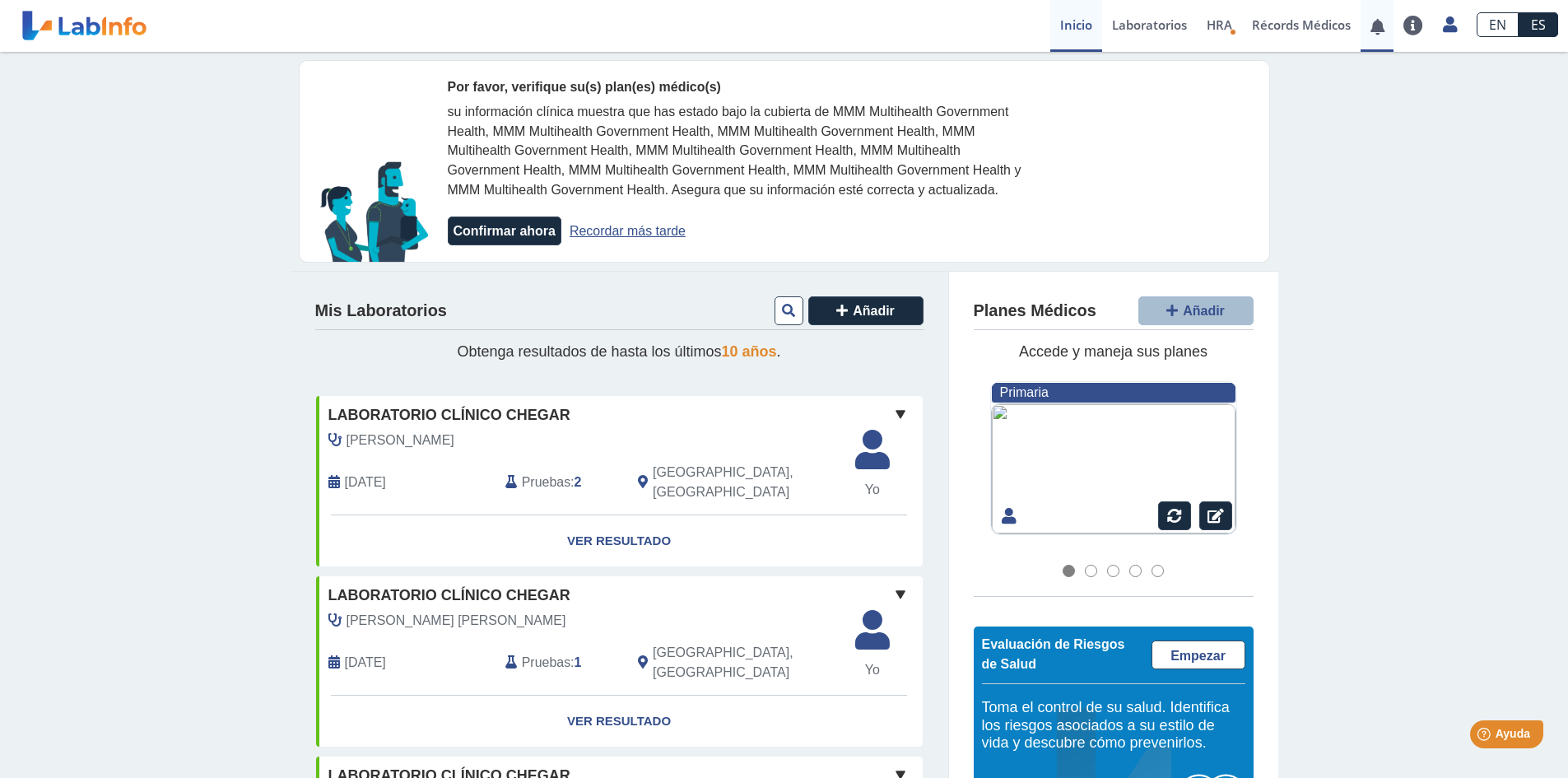
click at [1365, 21] on link at bounding box center [1378, 26] width 34 height 13
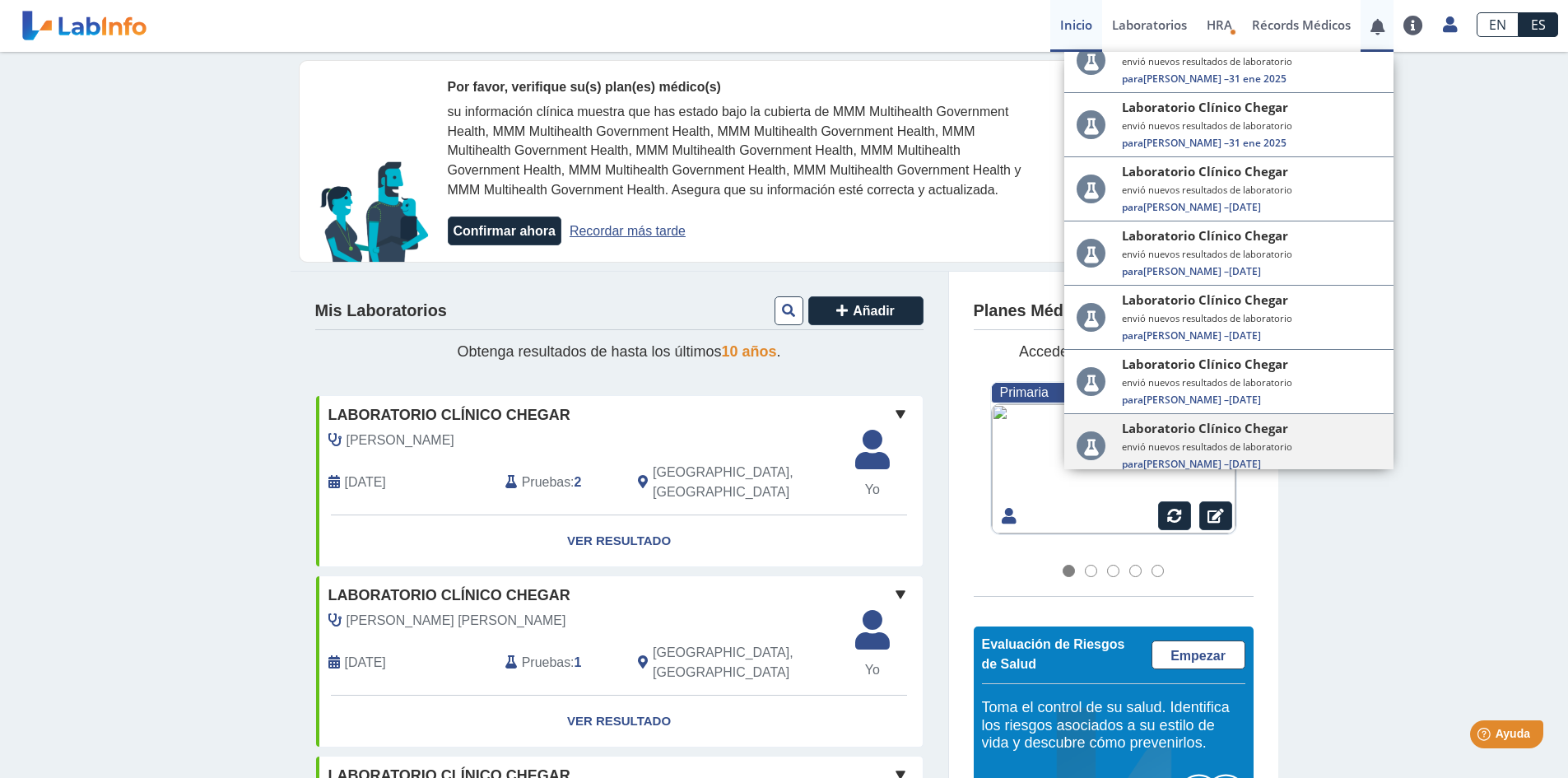
scroll to position [859, 0]
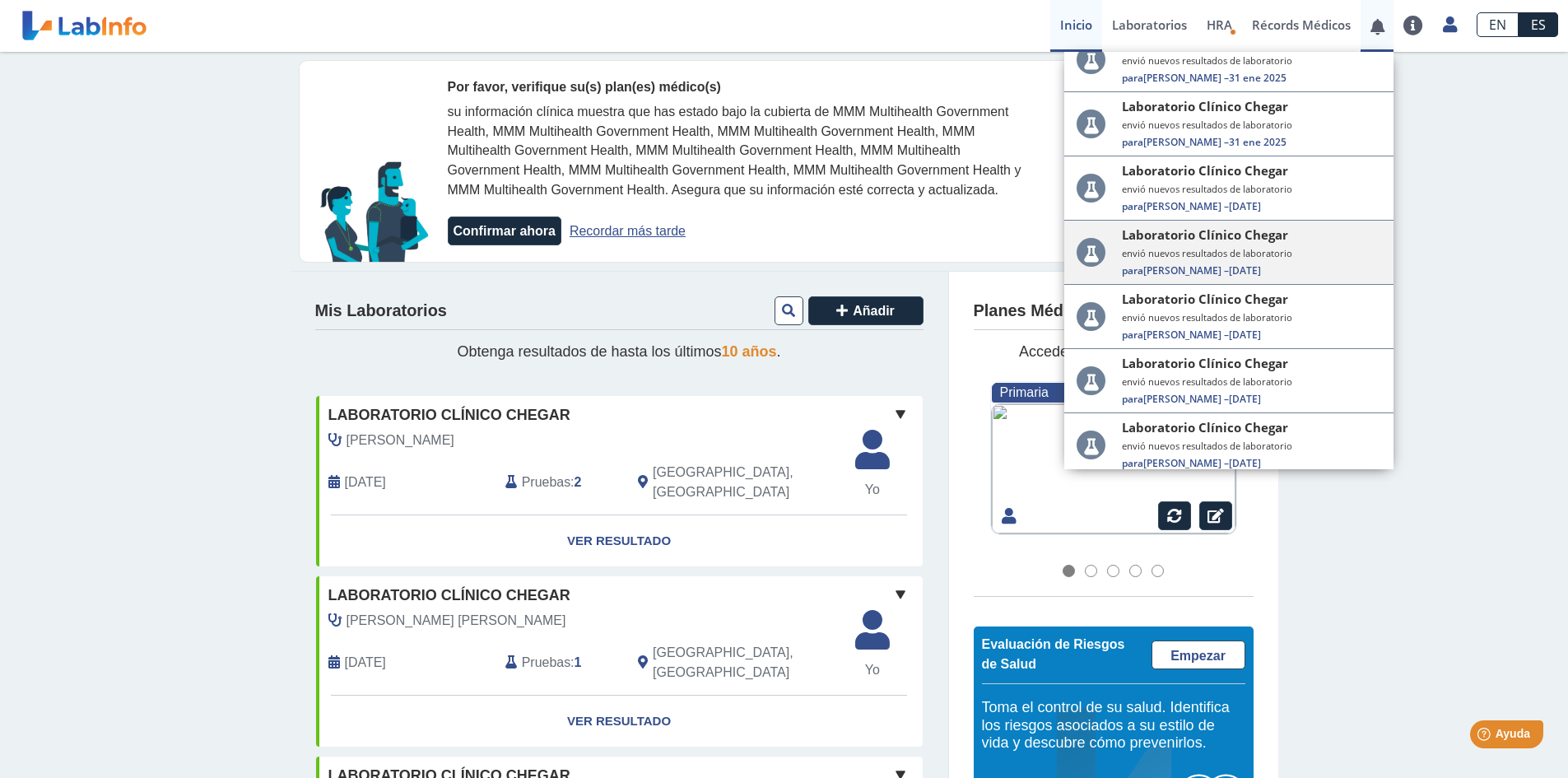
click at [1247, 262] on div "Laboratorio Clínico Chegar envió nuevos resultados de laboratorio Para Jearelys…" at bounding box center [1252, 251] width 260 height 51
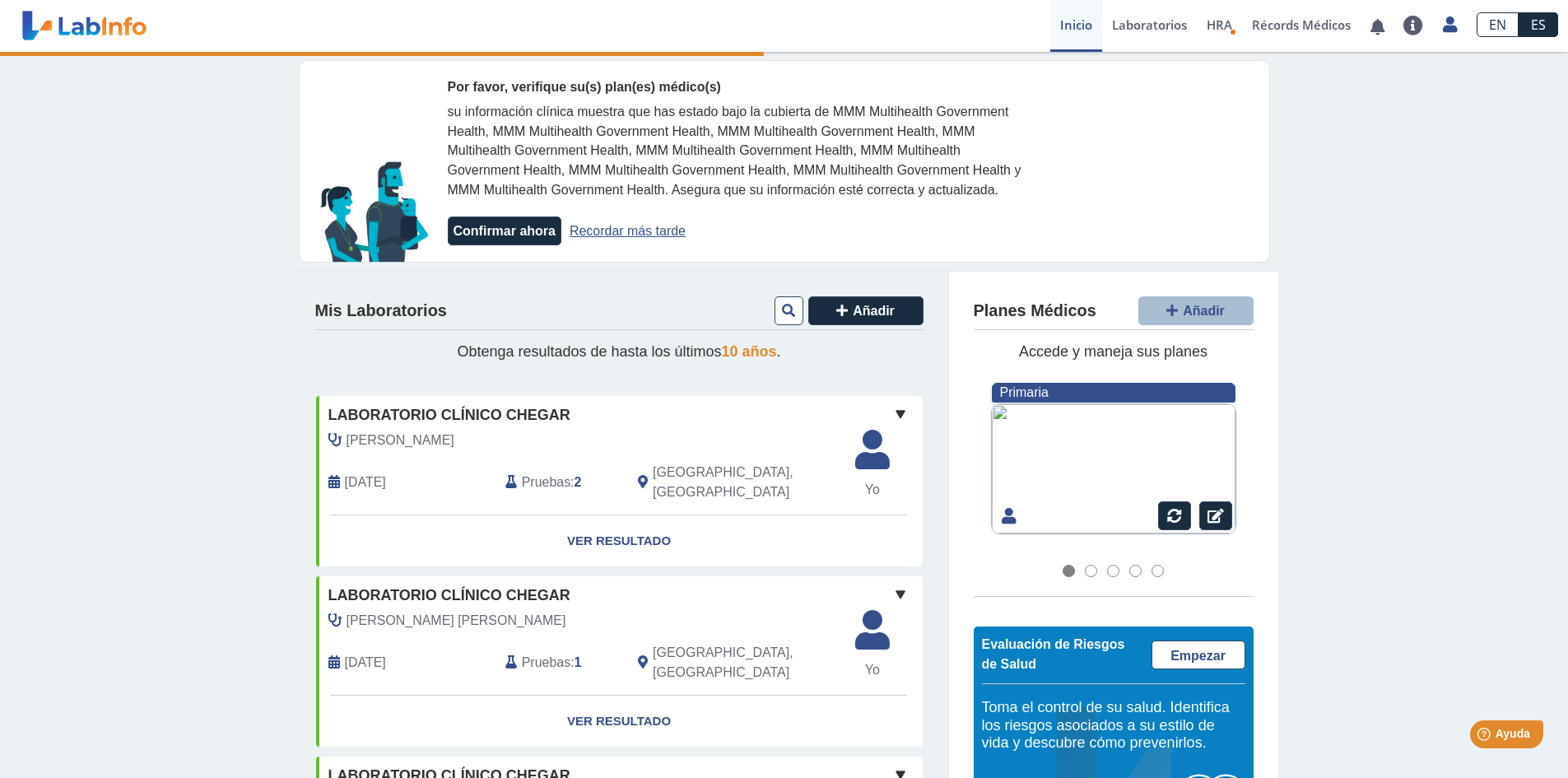
click at [647, 234] on link "Recordar más tarde" at bounding box center [628, 231] width 116 height 14
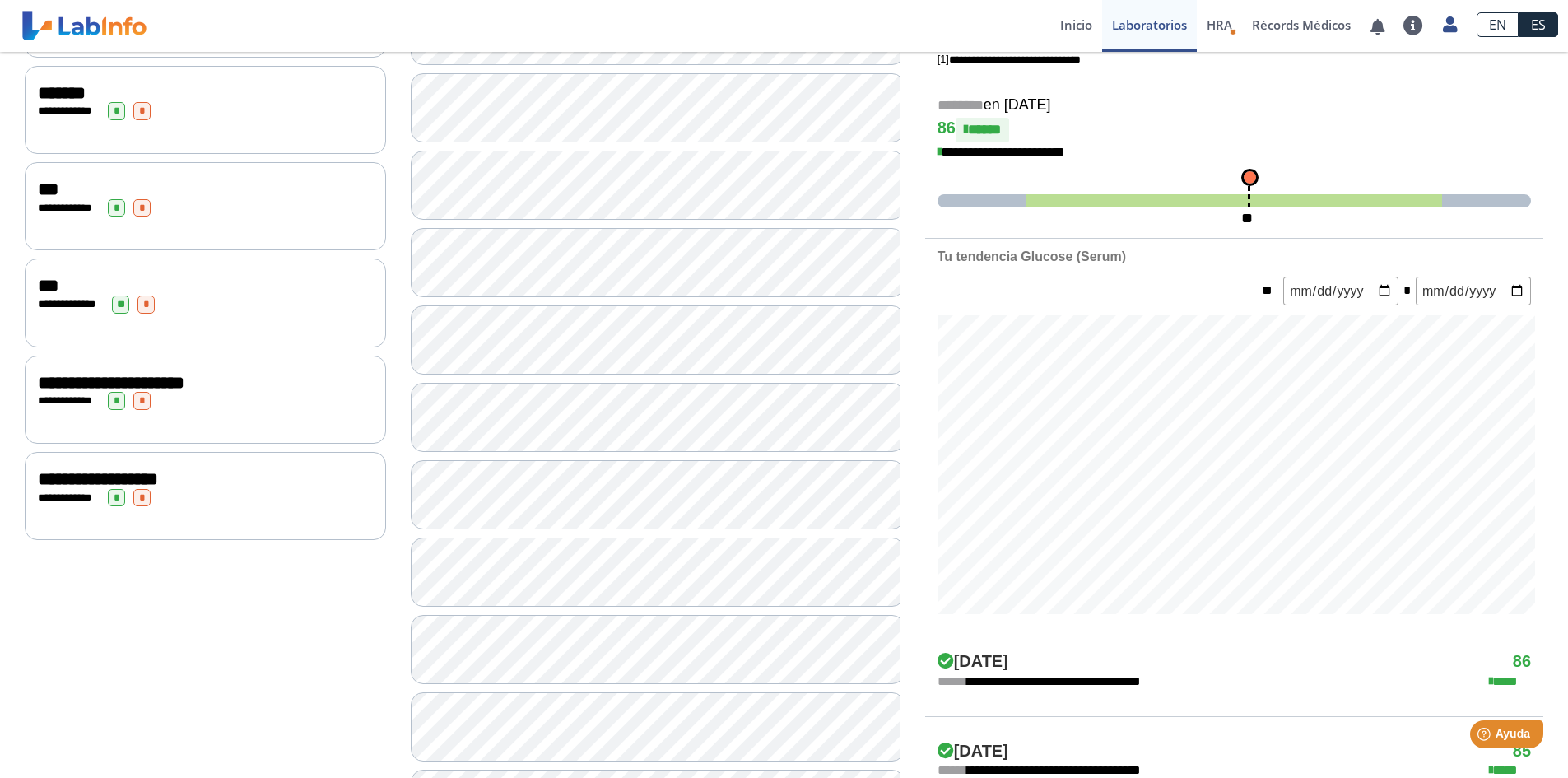
scroll to position [412, 0]
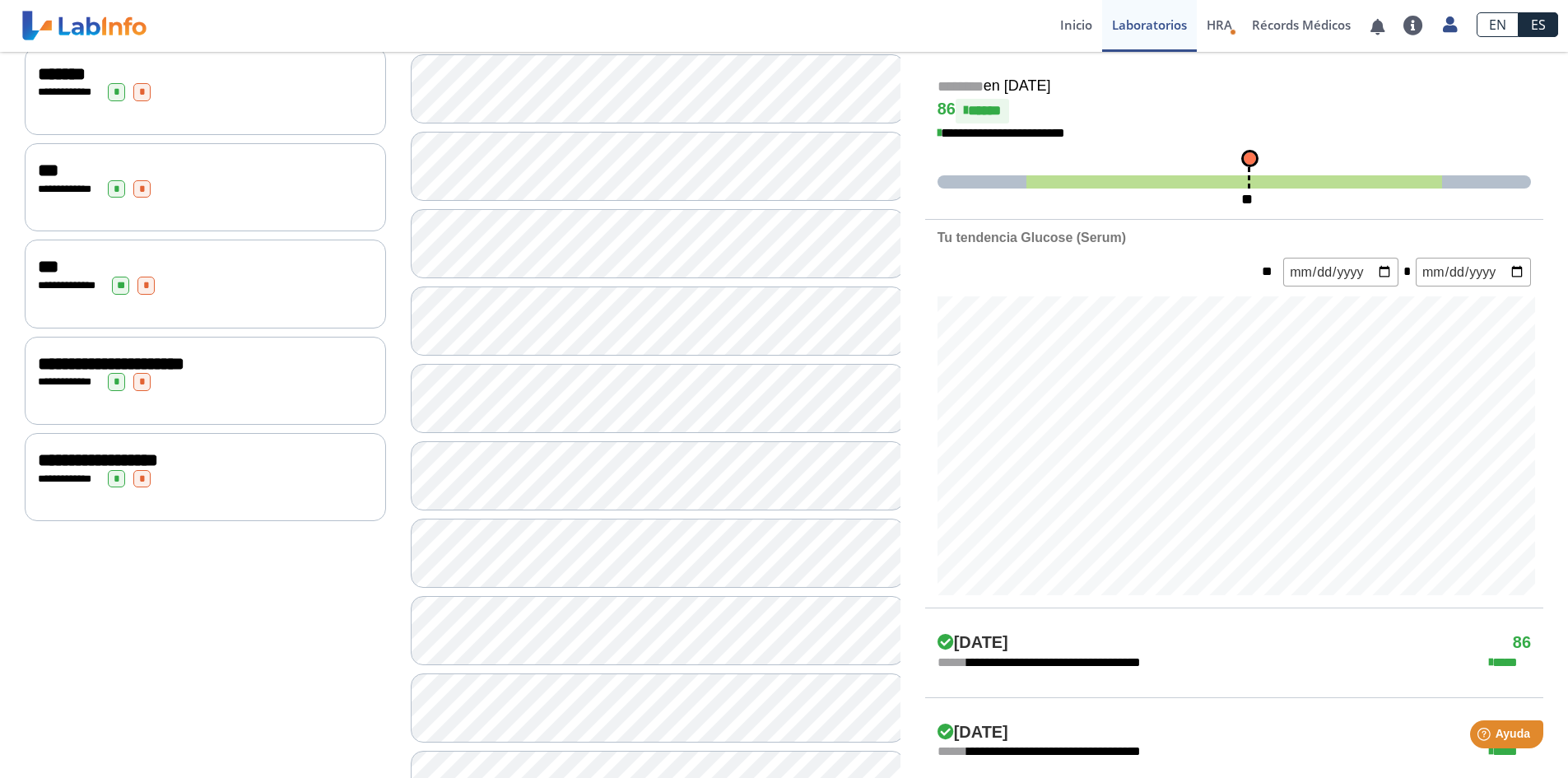
click at [1310, 272] on input "date" at bounding box center [1341, 272] width 115 height 29
click at [1265, 258] on form "** *" at bounding box center [1234, 272] width 618 height 29
click at [1267, 266] on span "**" at bounding box center [1270, 271] width 26 height 20
drag, startPoint x: 1267, startPoint y: 266, endPoint x: 1356, endPoint y: 277, distance: 89.7
click at [1286, 271] on form "** *" at bounding box center [1234, 272] width 618 height 29
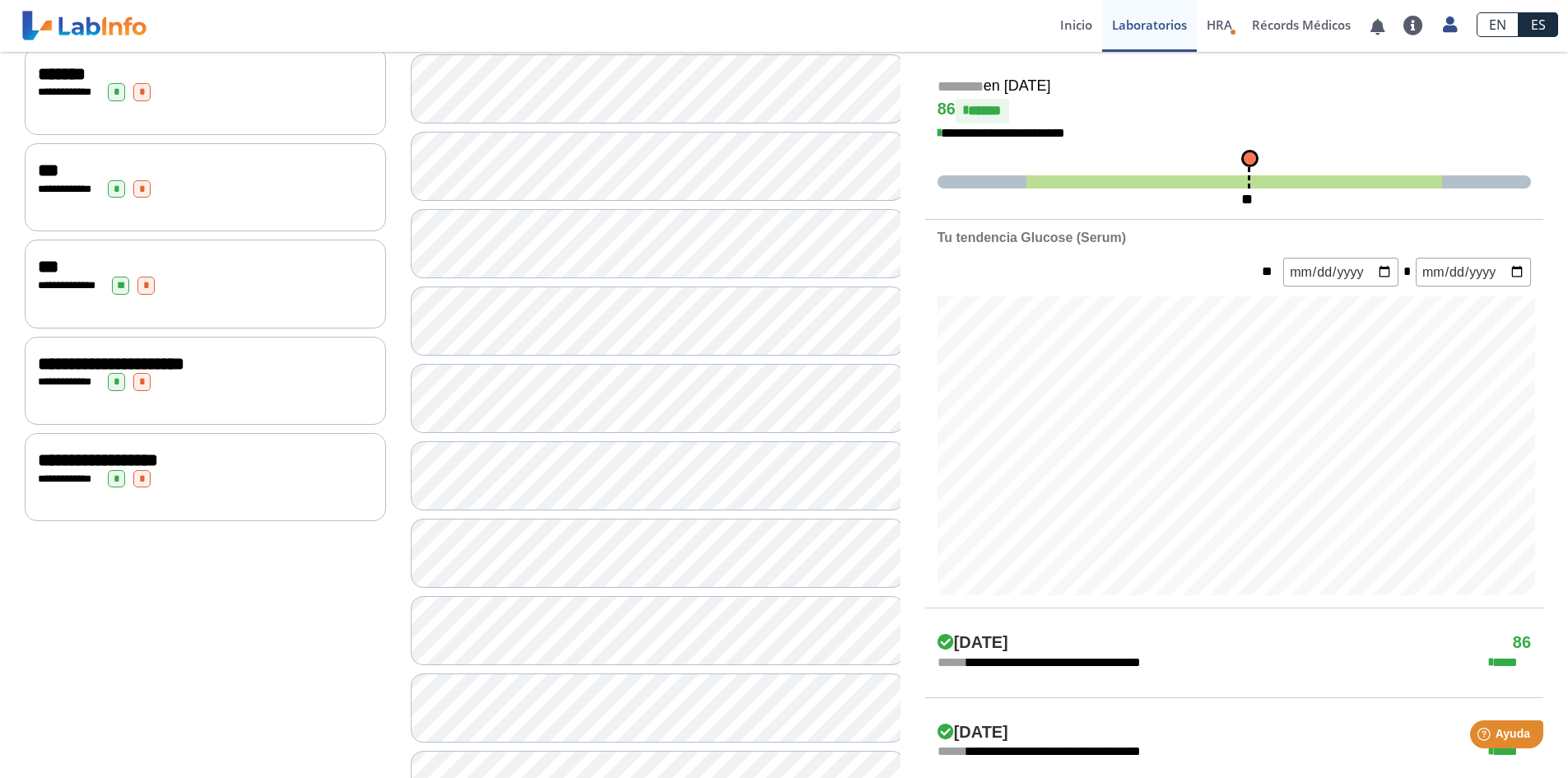
click at [1381, 277] on input "date" at bounding box center [1341, 272] width 115 height 29
type input "2025-08-01"
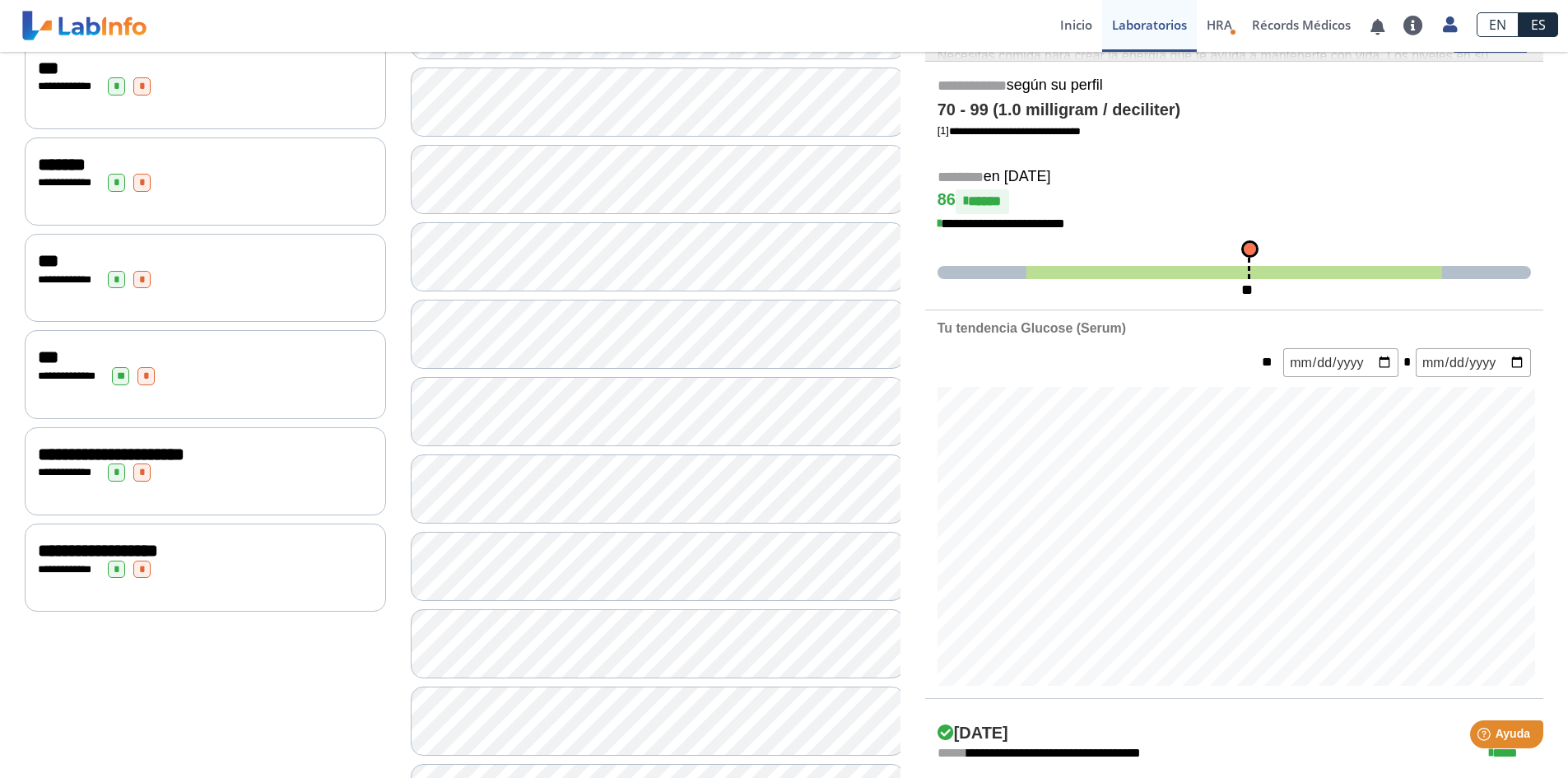
scroll to position [330, 0]
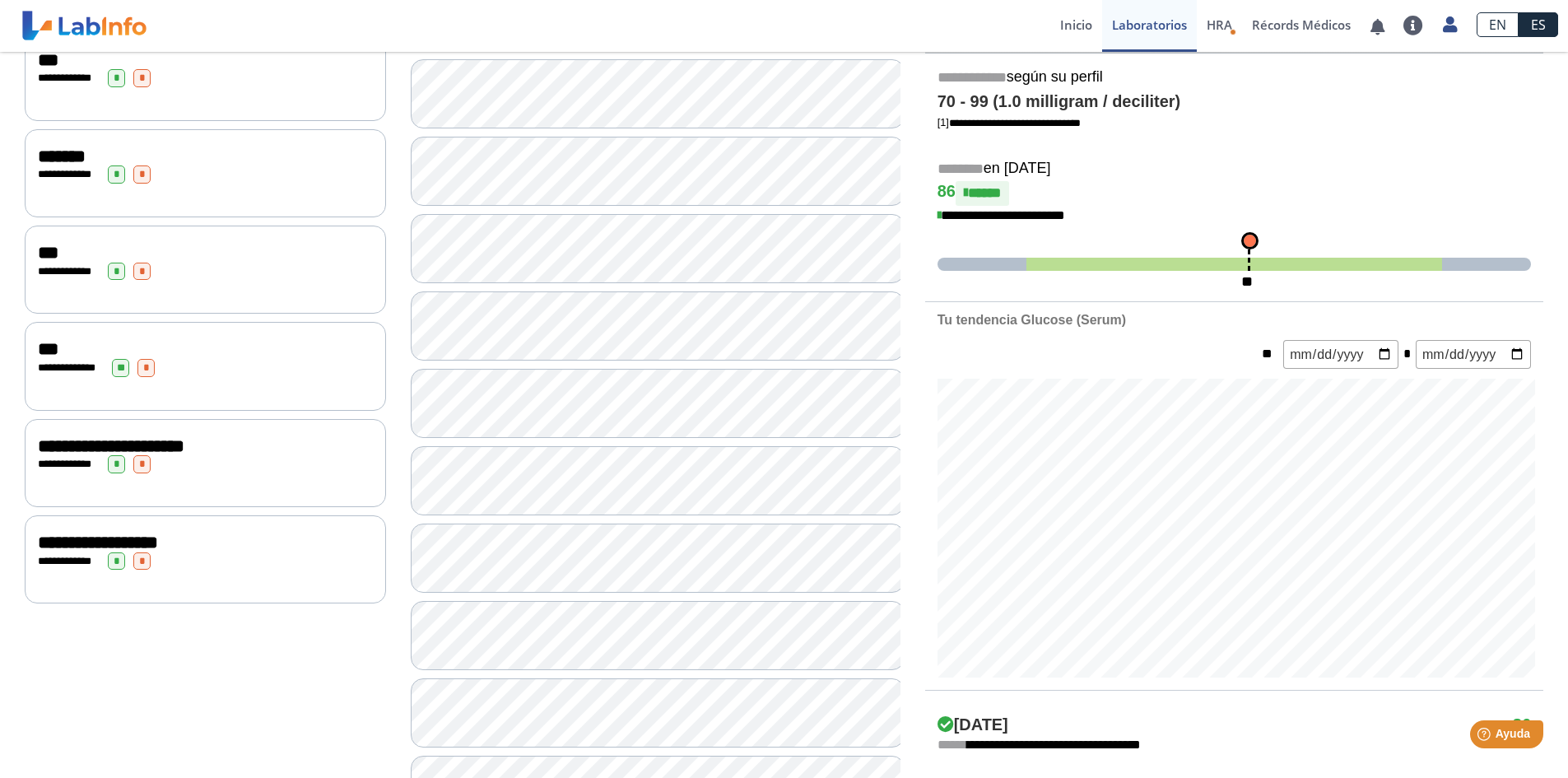
click at [1347, 348] on input "2025-08-01" at bounding box center [1341, 355] width 115 height 29
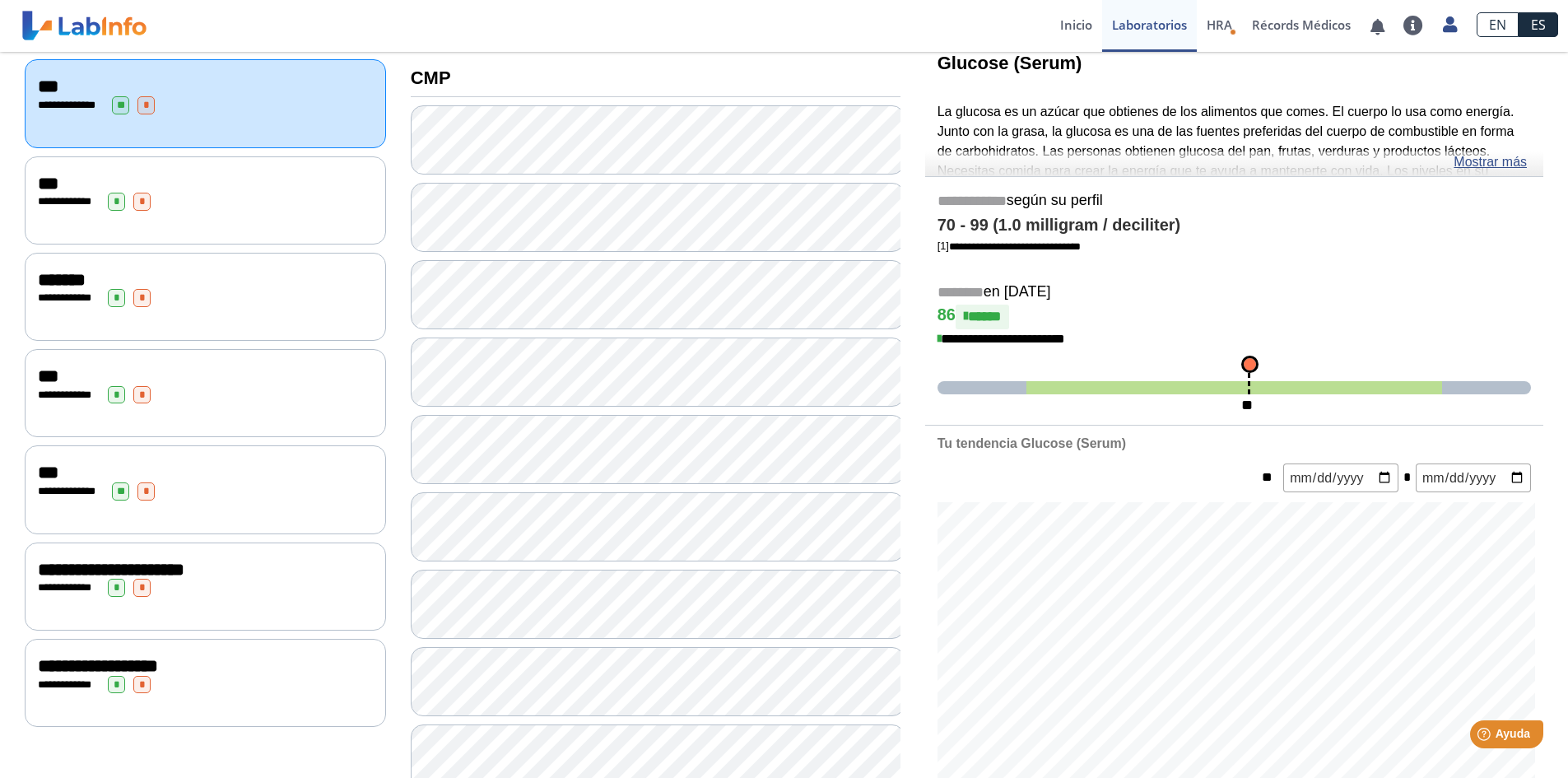
scroll to position [412, 0]
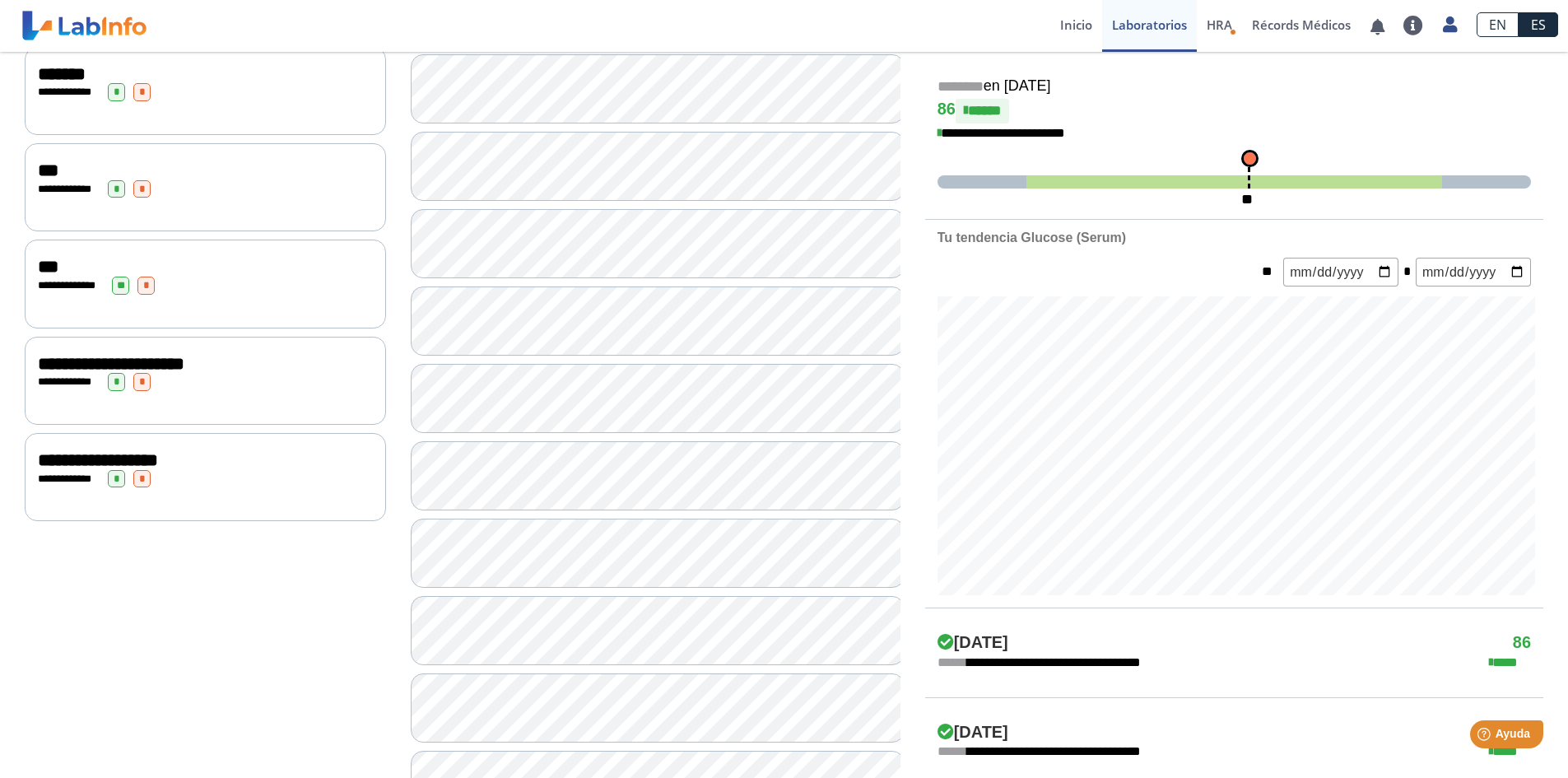
click at [1391, 272] on input "2025-08-01" at bounding box center [1341, 272] width 115 height 29
click at [1453, 267] on input "date" at bounding box center [1474, 272] width 115 height 29
click at [1513, 276] on input "date" at bounding box center [1474, 272] width 115 height 29
type input "2025-09-23"
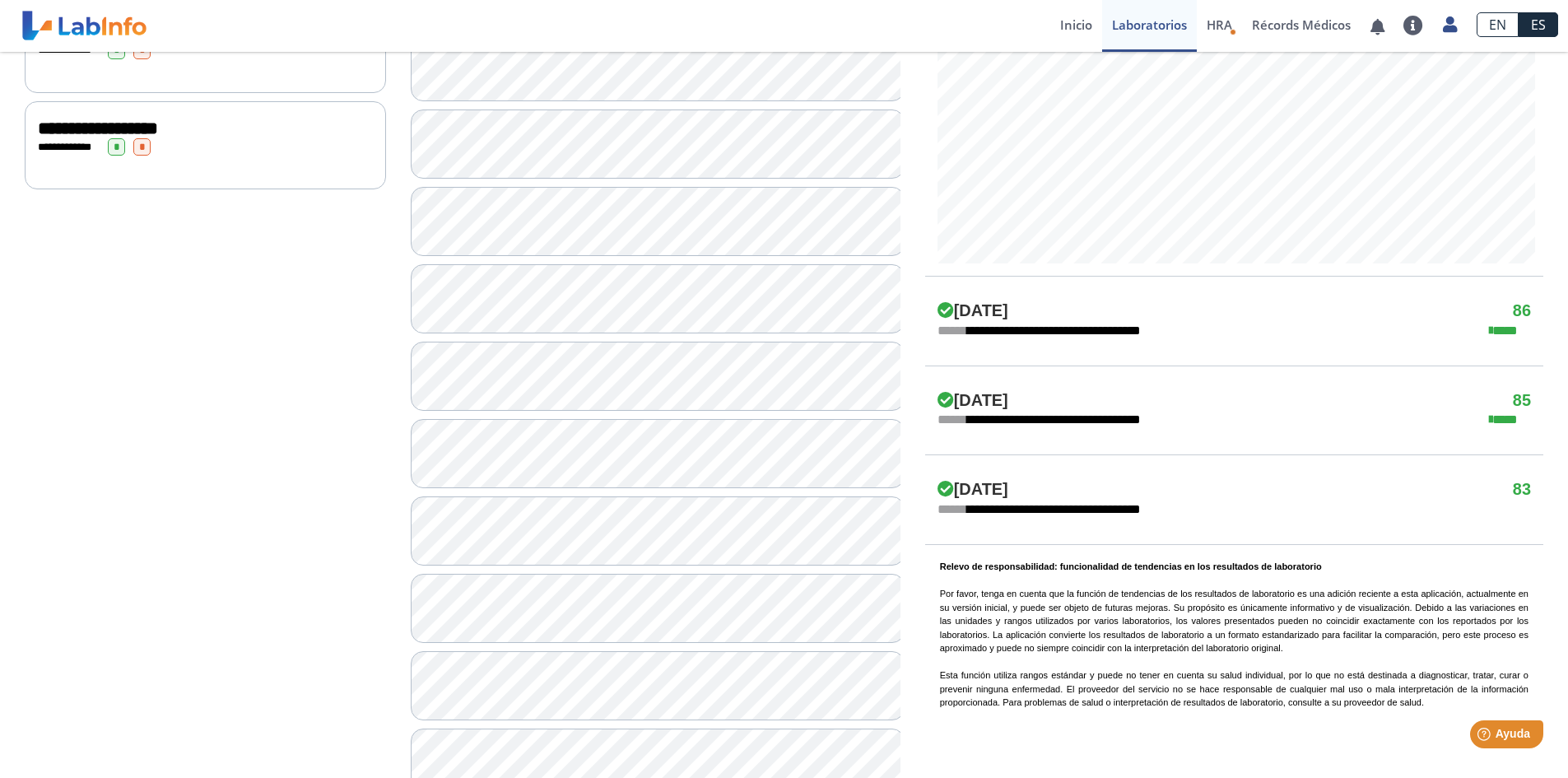
scroll to position [823, 0]
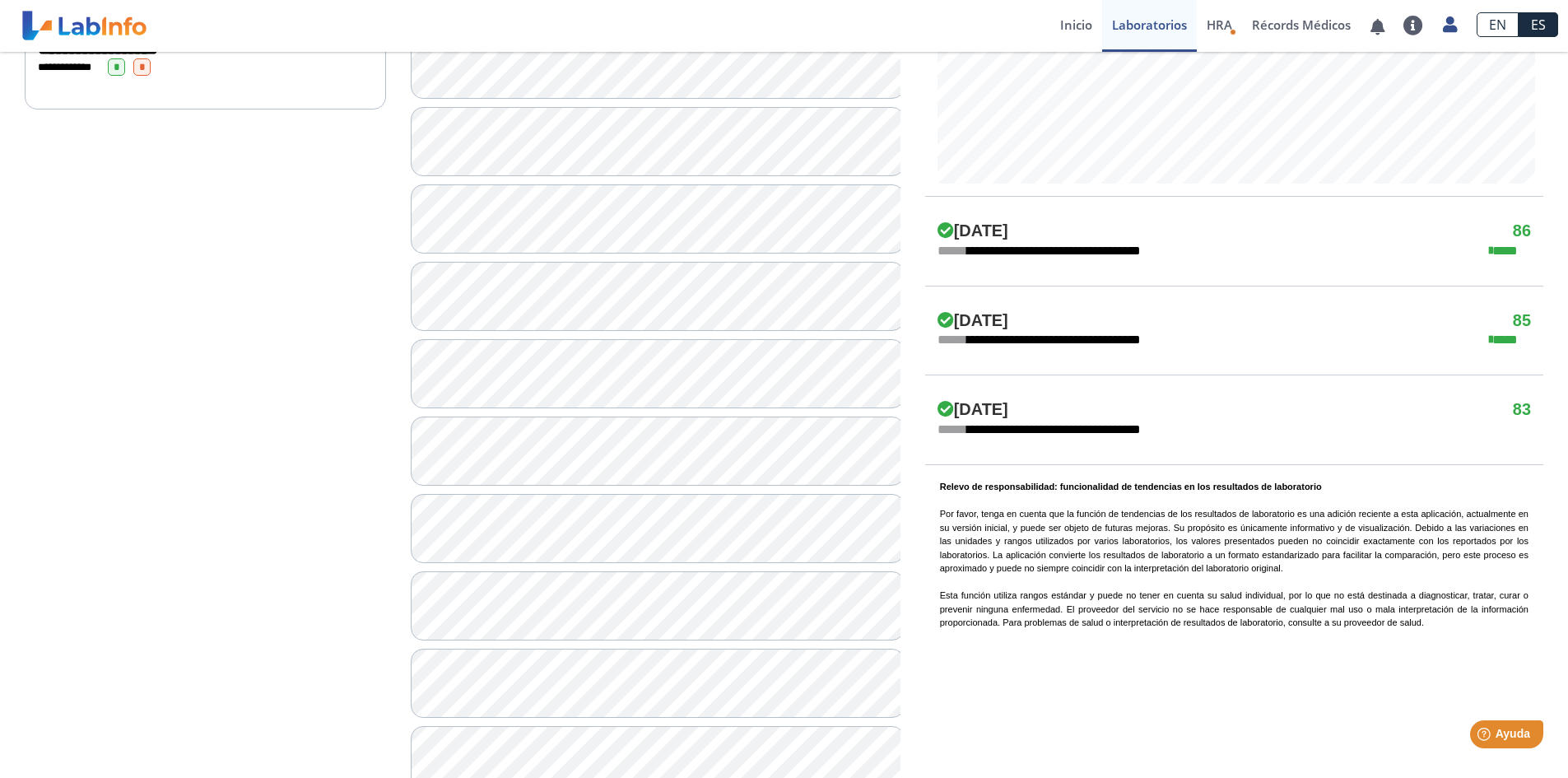
click at [1167, 447] on div "**********" at bounding box center [1234, 419] width 618 height 89
drag, startPoint x: 1098, startPoint y: 417, endPoint x: 1078, endPoint y: 419, distance: 20.1
click at [1094, 420] on span "**********" at bounding box center [1050, 430] width 226 height 20
click at [1078, 420] on span "**********" at bounding box center [1050, 430] width 226 height 20
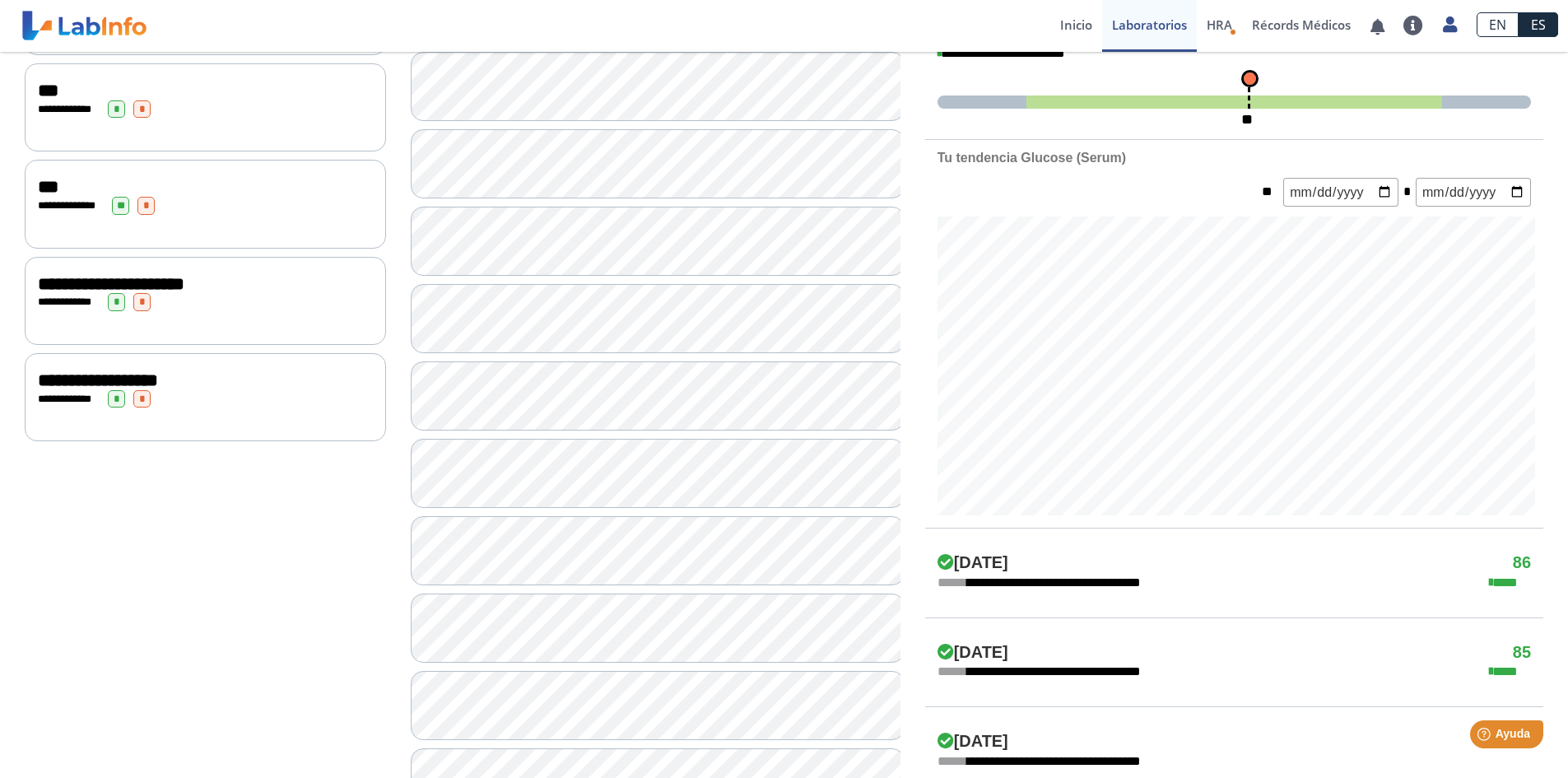
scroll to position [412, 0]
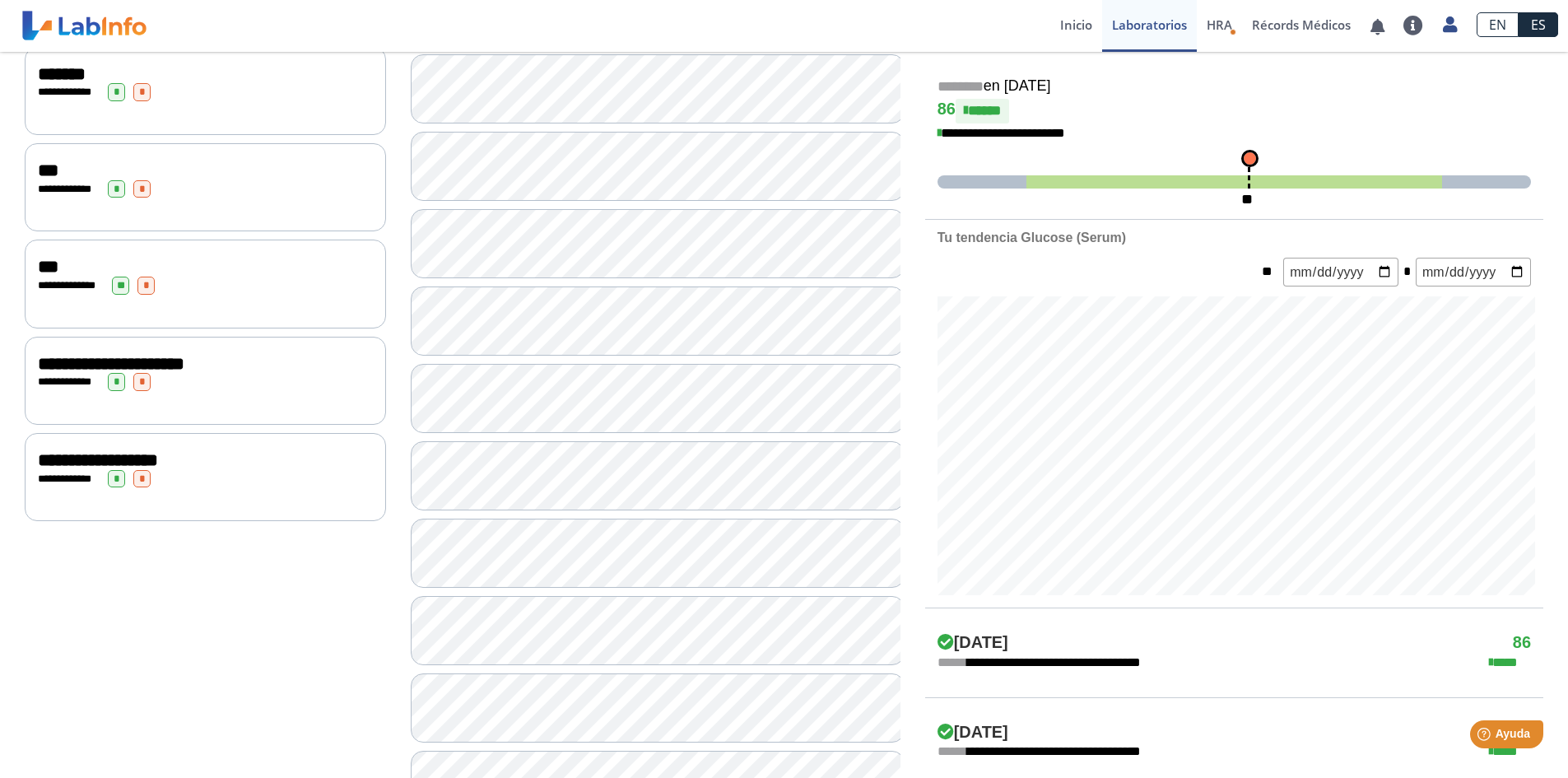
click at [1368, 270] on input "2025-08-01" at bounding box center [1341, 272] width 115 height 29
click at [1381, 270] on input "2025-08-01" at bounding box center [1341, 272] width 115 height 29
click at [1531, 258] on form "** 2024-06-01 * 2025-09-23" at bounding box center [1234, 272] width 618 height 29
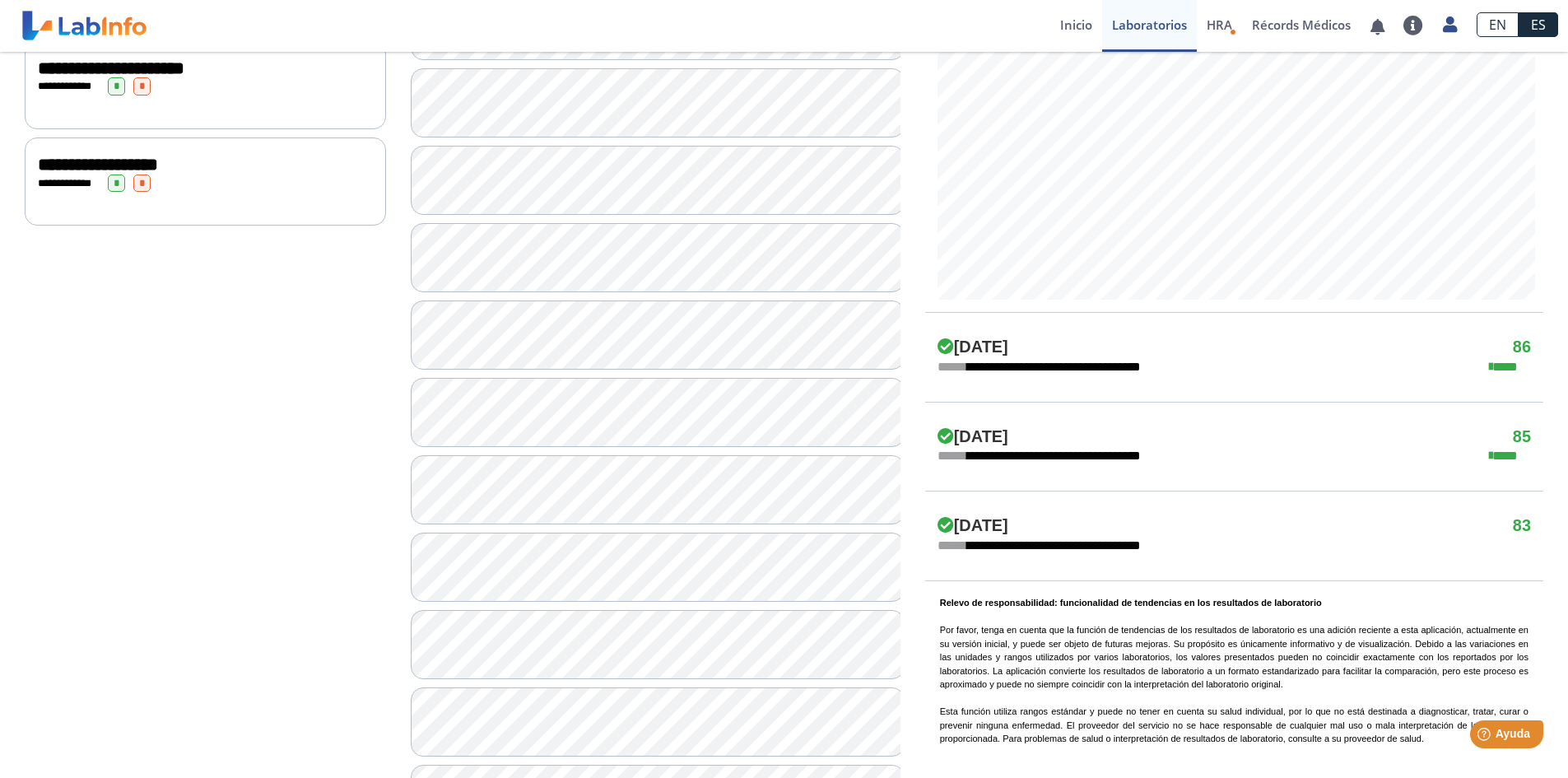
scroll to position [741, 0]
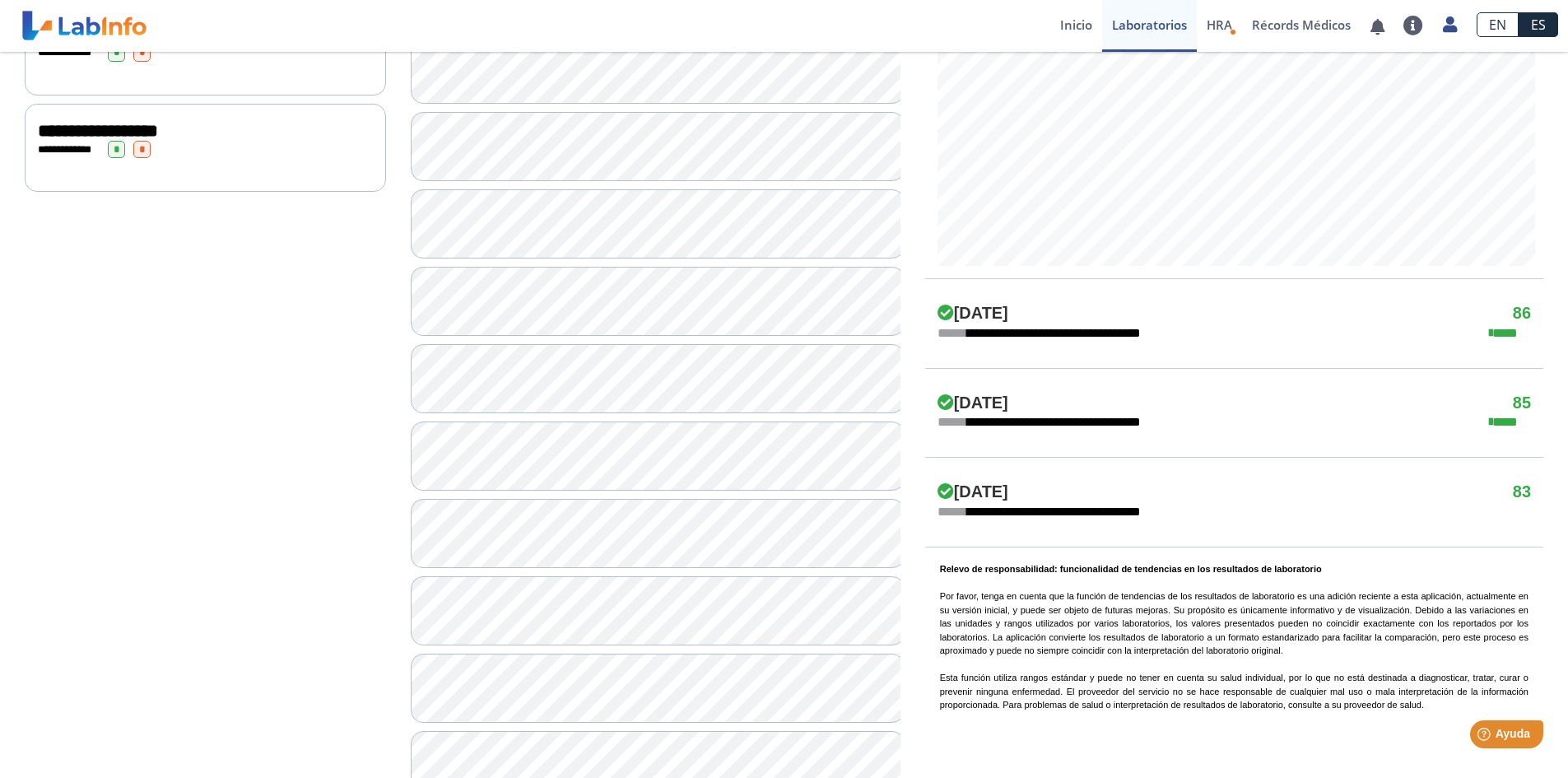
click at [1487, 414] on div "**********" at bounding box center [1234, 422] width 618 height 20
click at [1509, 335] on span "****" at bounding box center [1510, 334] width 42 height 20
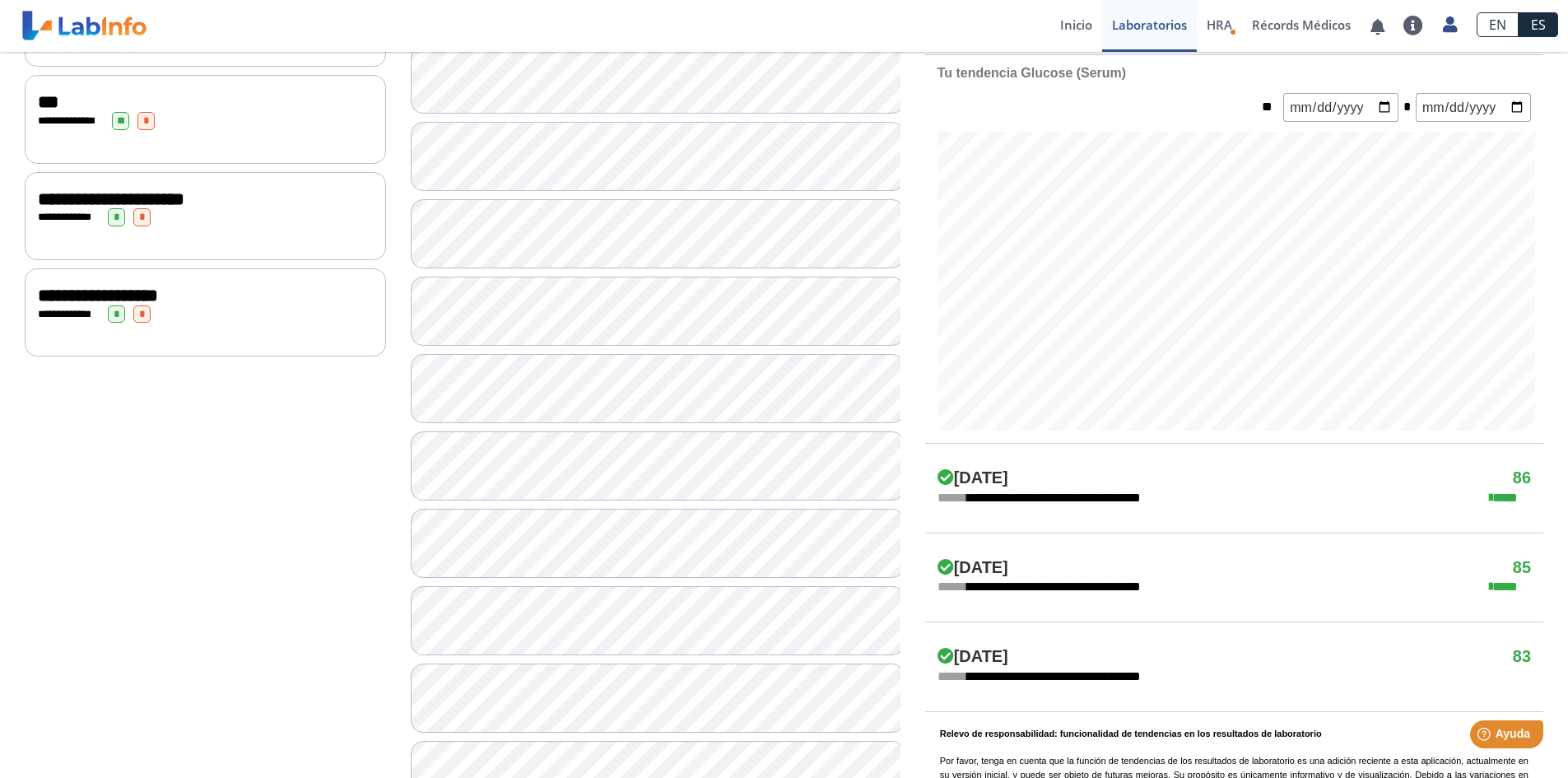
scroll to position [494, 0]
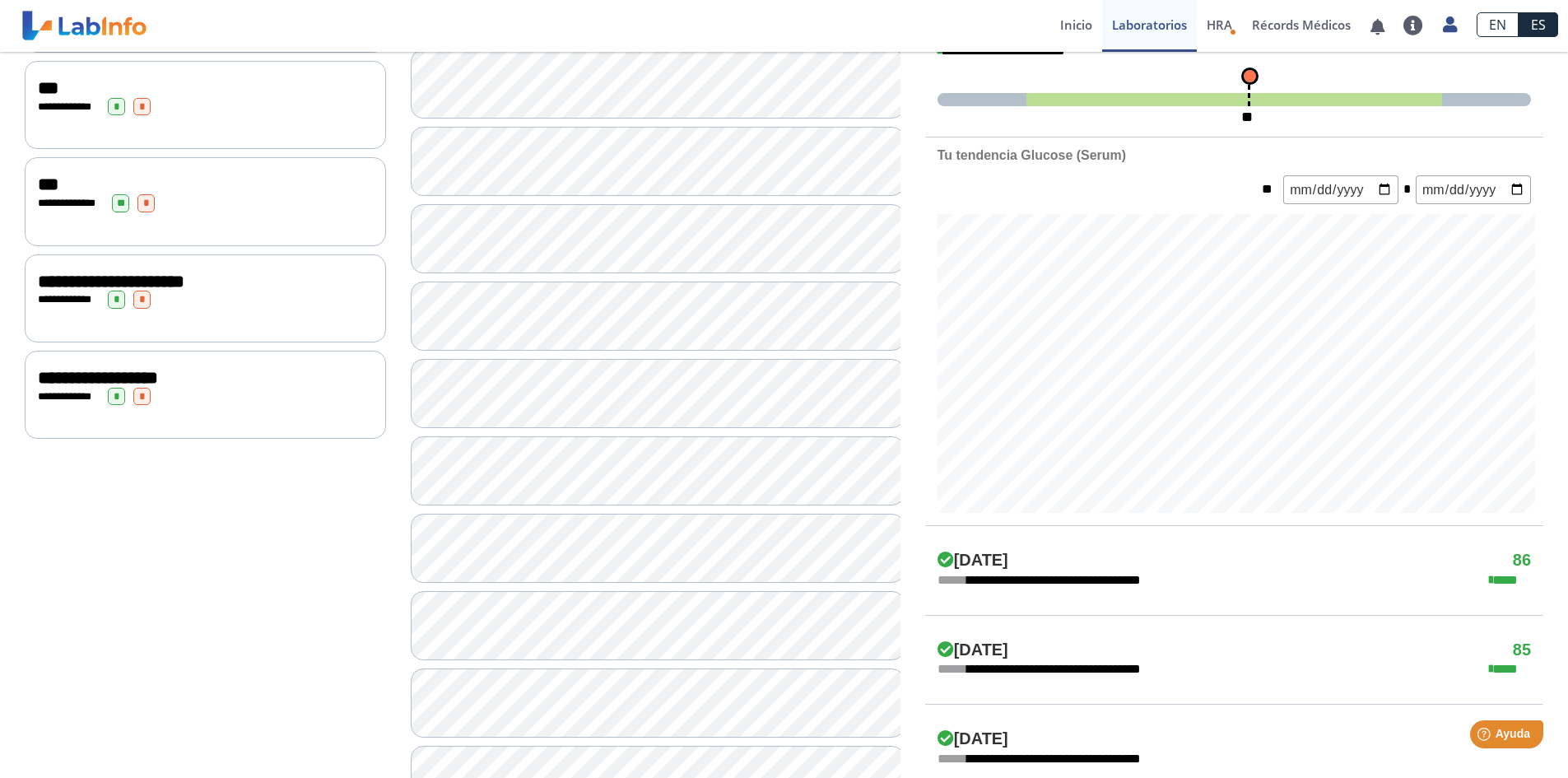
click at [1379, 187] on input "2024-06-01" at bounding box center [1341, 189] width 115 height 29
type input "2025-09-23"
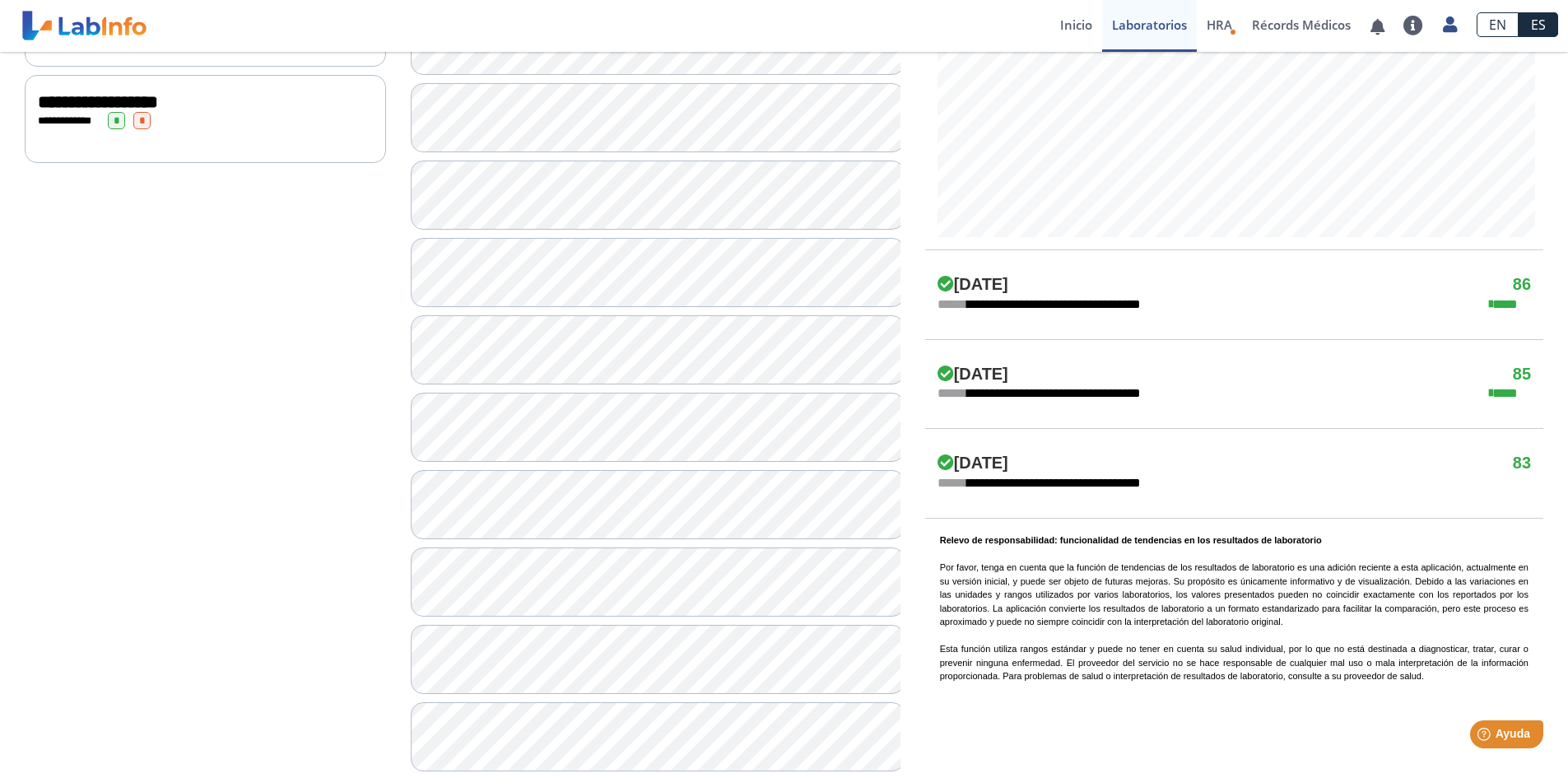
scroll to position [741, 0]
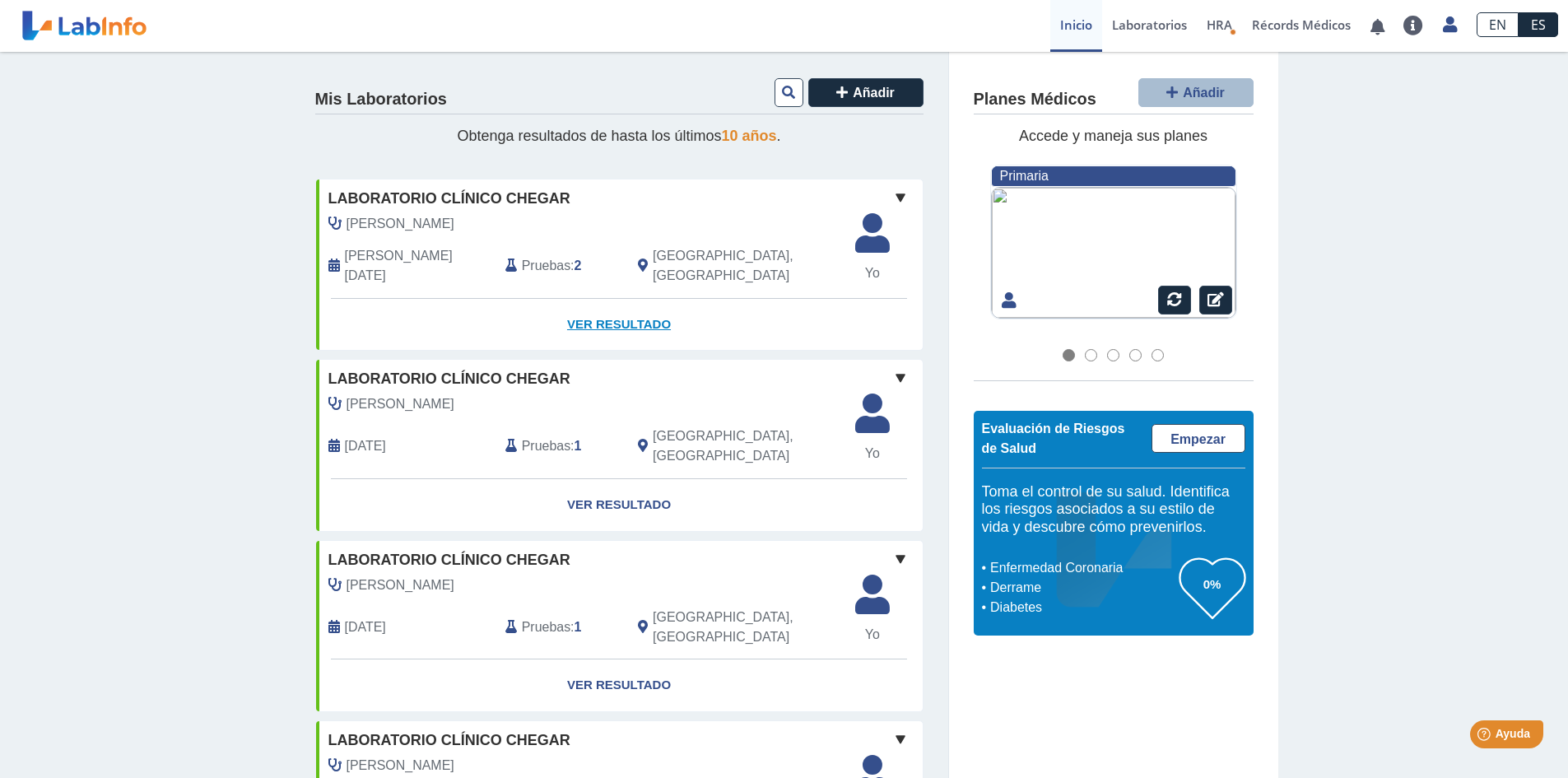
click at [620, 316] on link "Ver Resultado" at bounding box center [619, 325] width 607 height 52
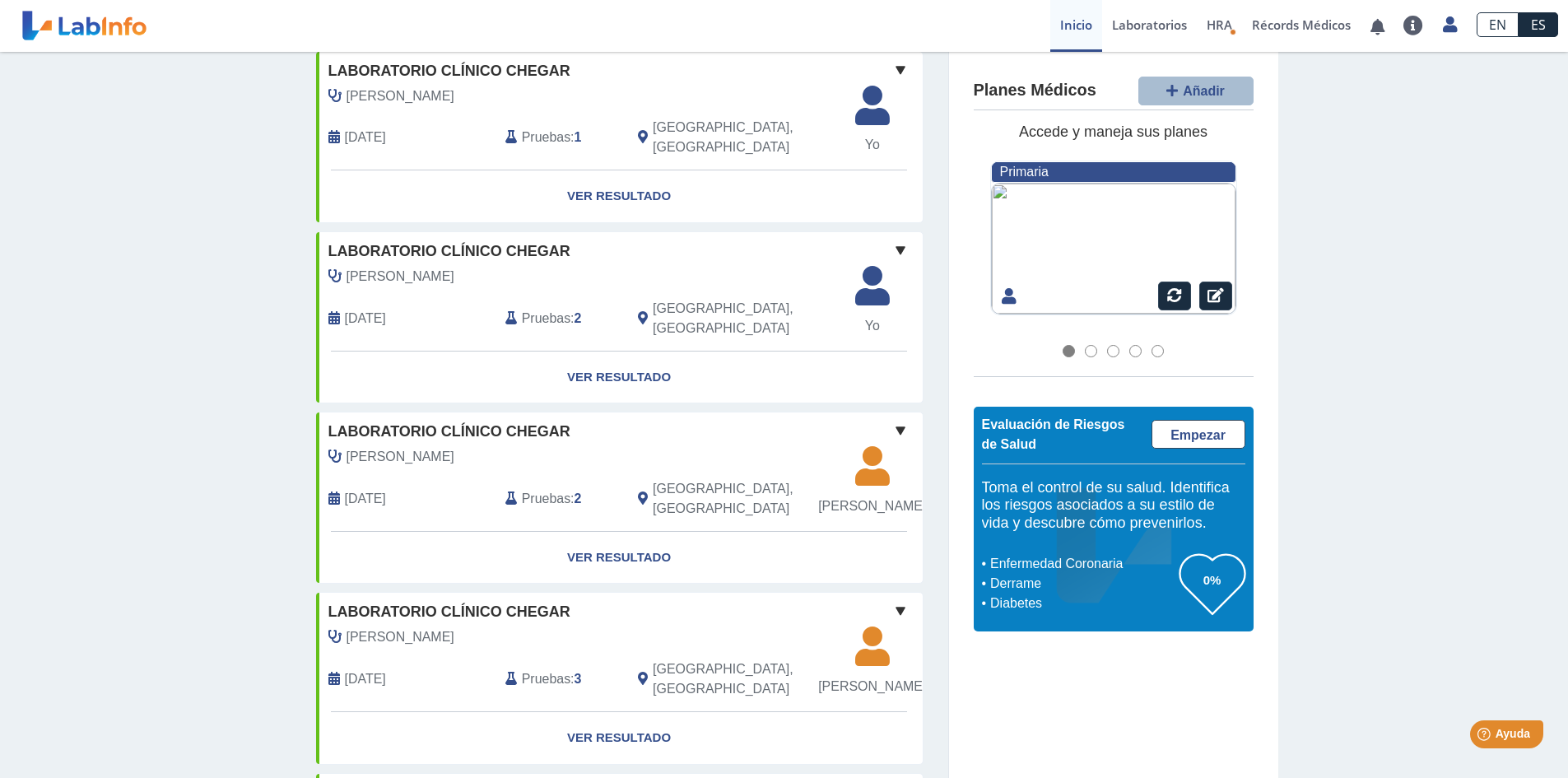
scroll to position [494, 0]
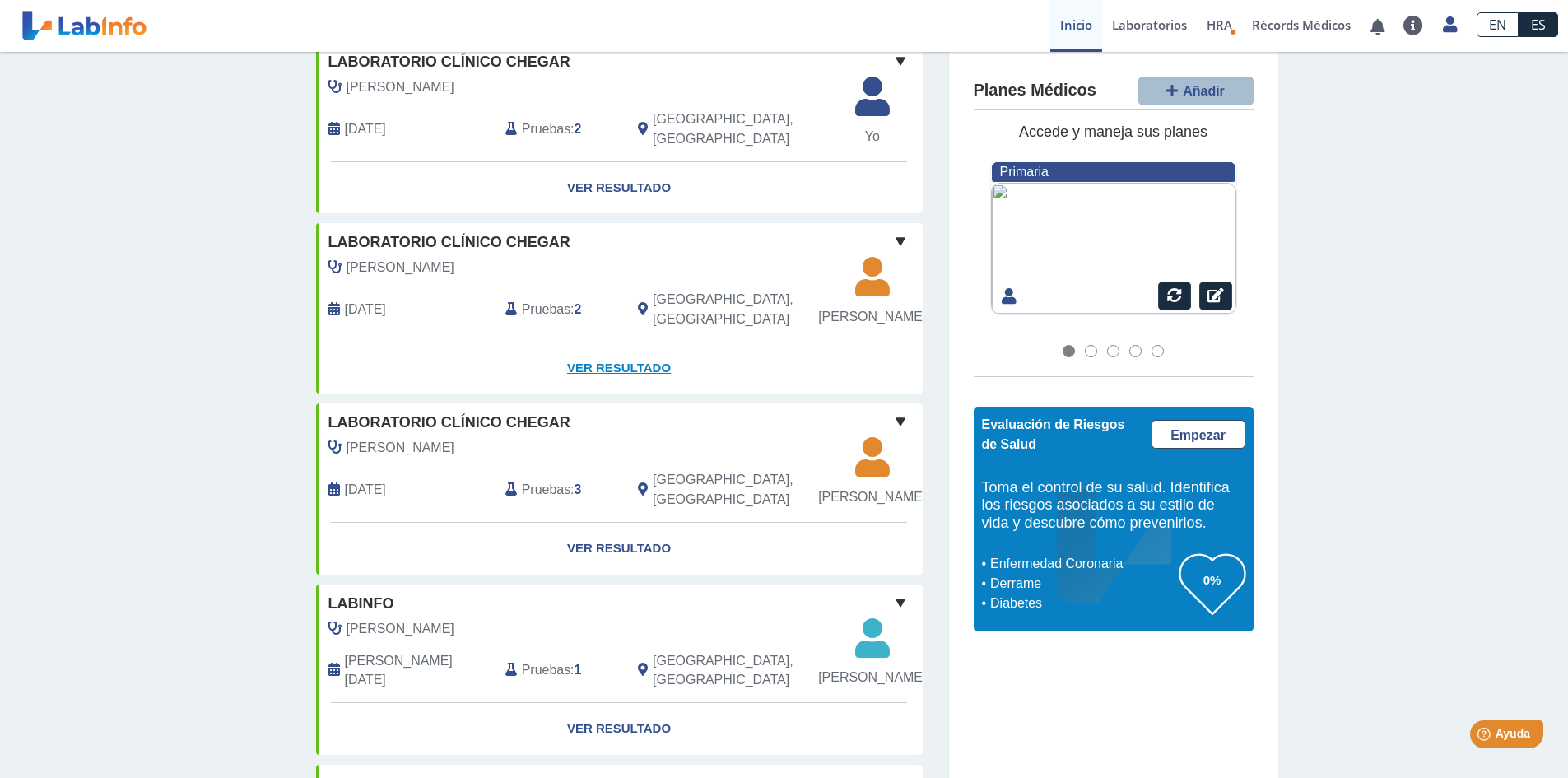
click at [568, 342] on link "Ver Resultado" at bounding box center [619, 368] width 607 height 52
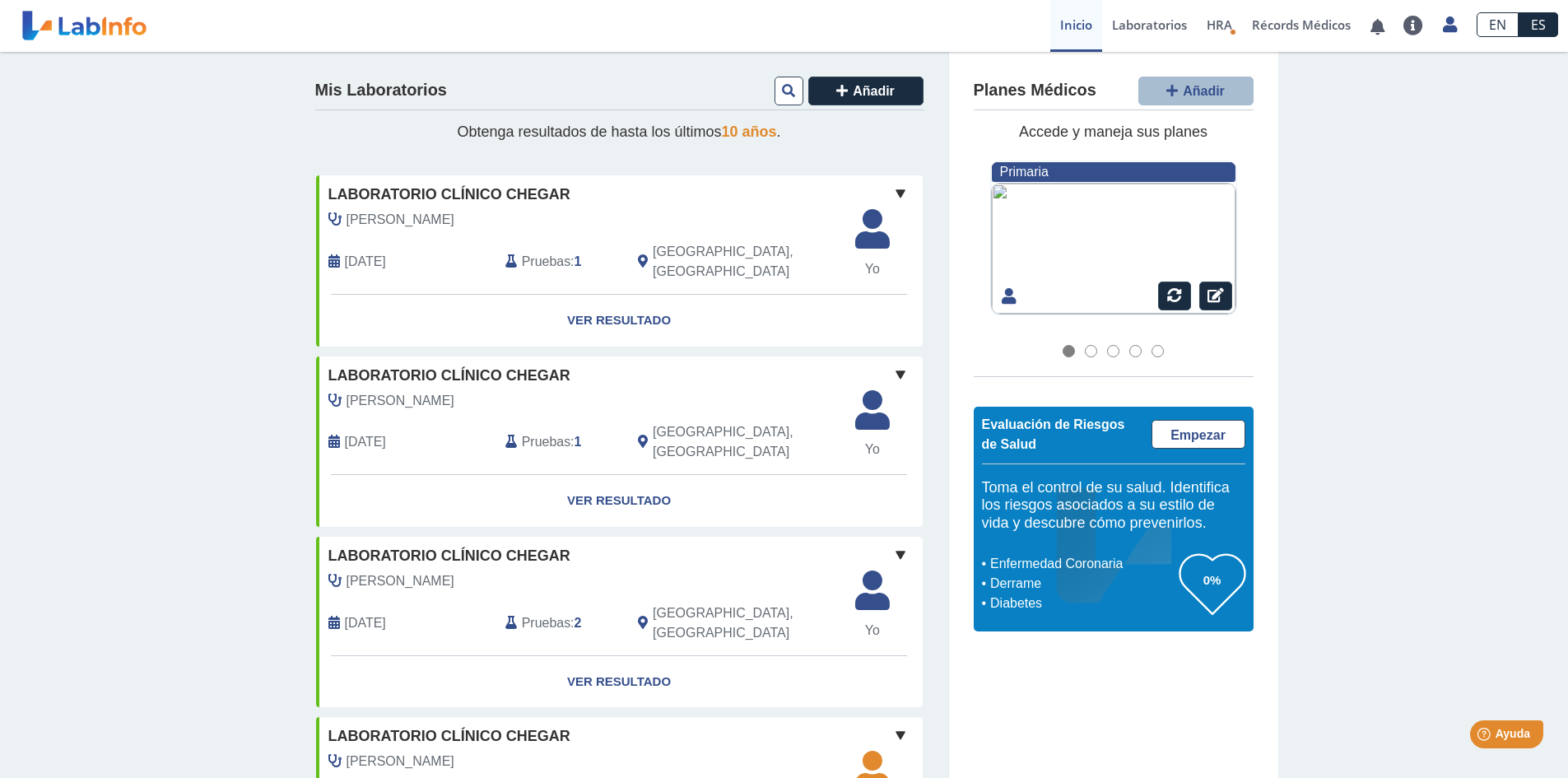
click at [759, 133] on span "10 años" at bounding box center [749, 131] width 55 height 16
click at [783, 93] on icon at bounding box center [789, 90] width 13 height 13
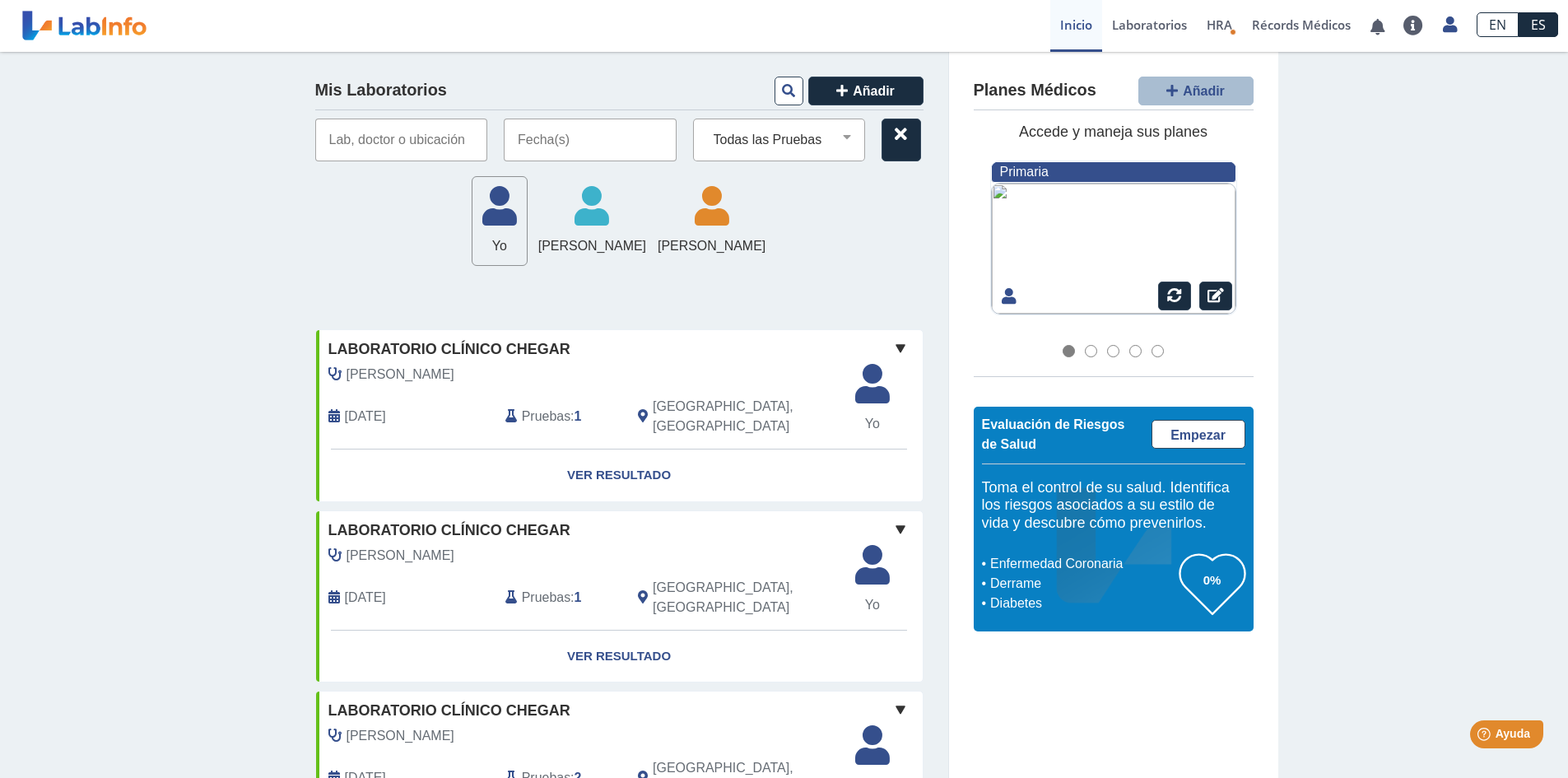
click at [450, 150] on input "text" at bounding box center [402, 139] width 173 height 43
click at [627, 219] on icon at bounding box center [592, 211] width 108 height 49
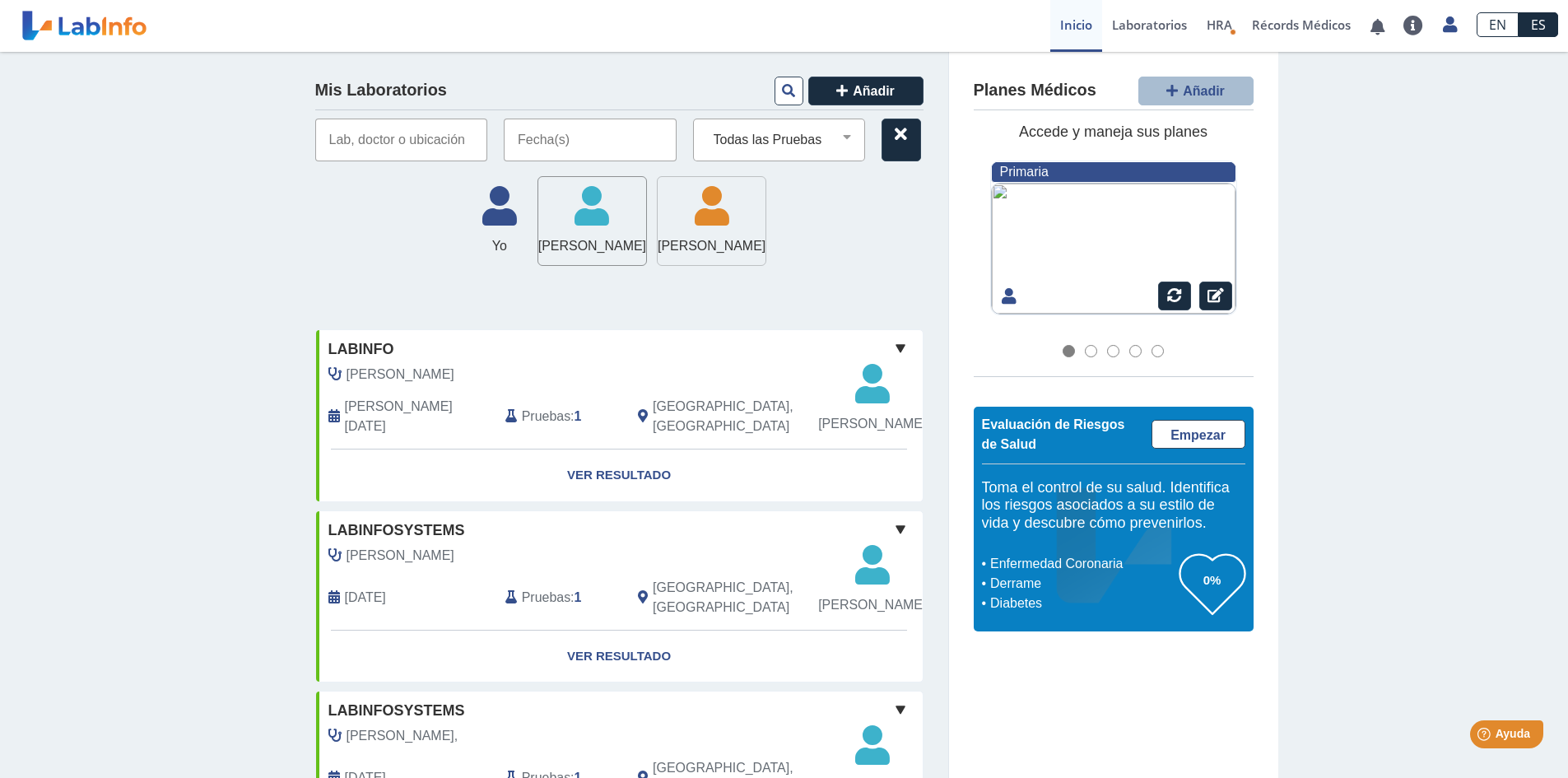
click at [719, 221] on icon at bounding box center [711, 211] width 108 height 49
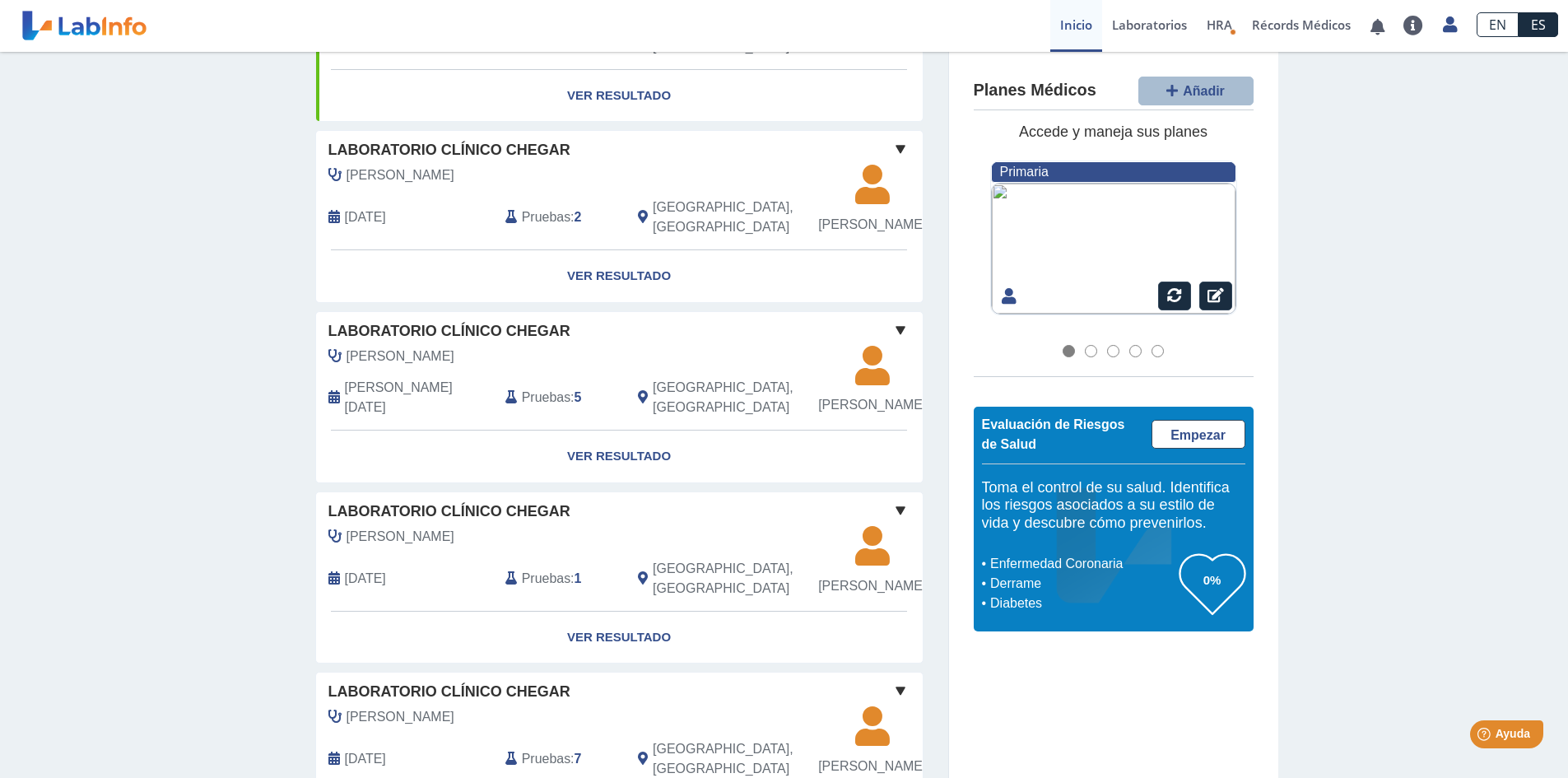
scroll to position [823, 0]
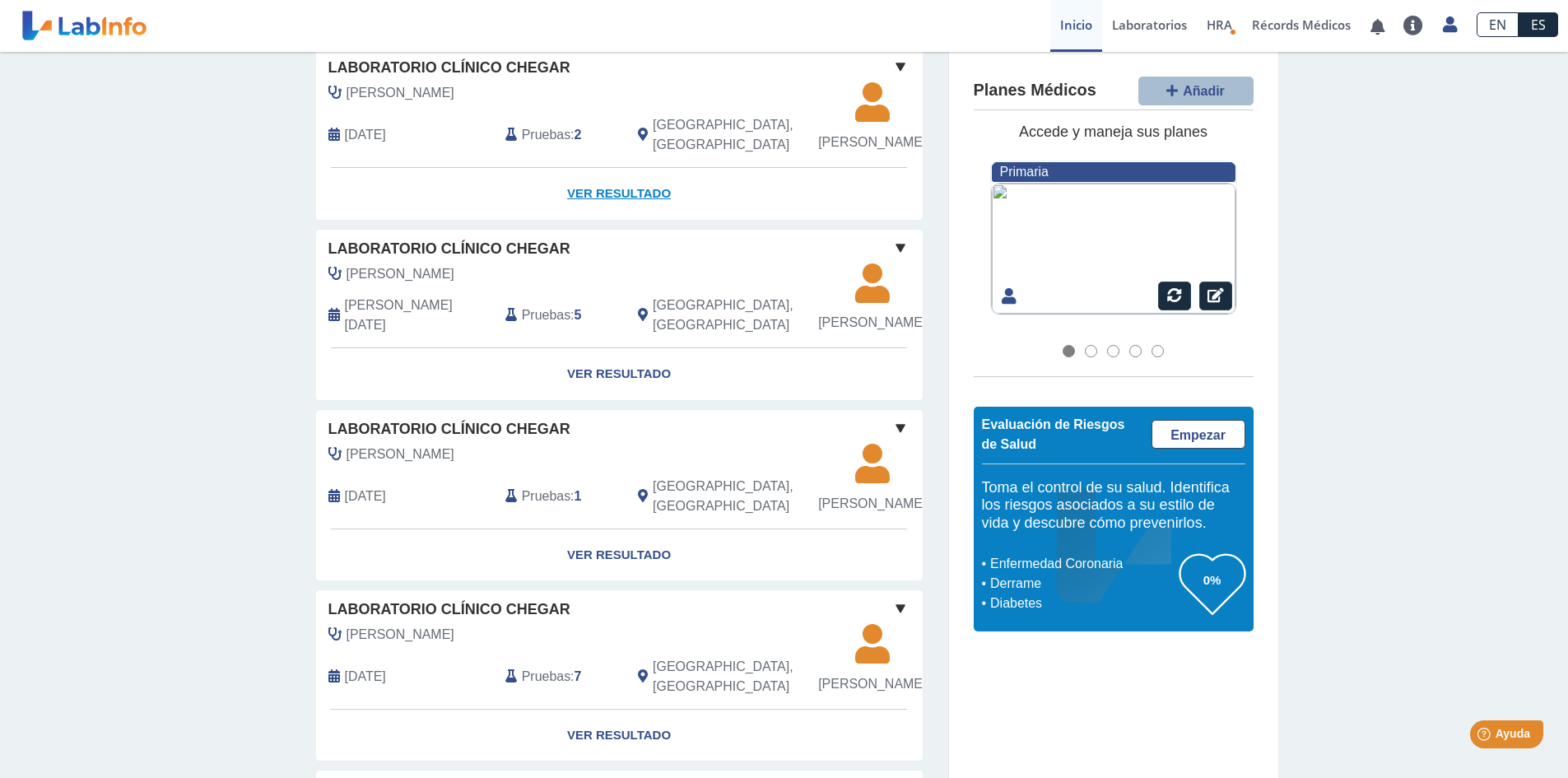
click at [586, 220] on link "Ver Resultado" at bounding box center [619, 194] width 607 height 52
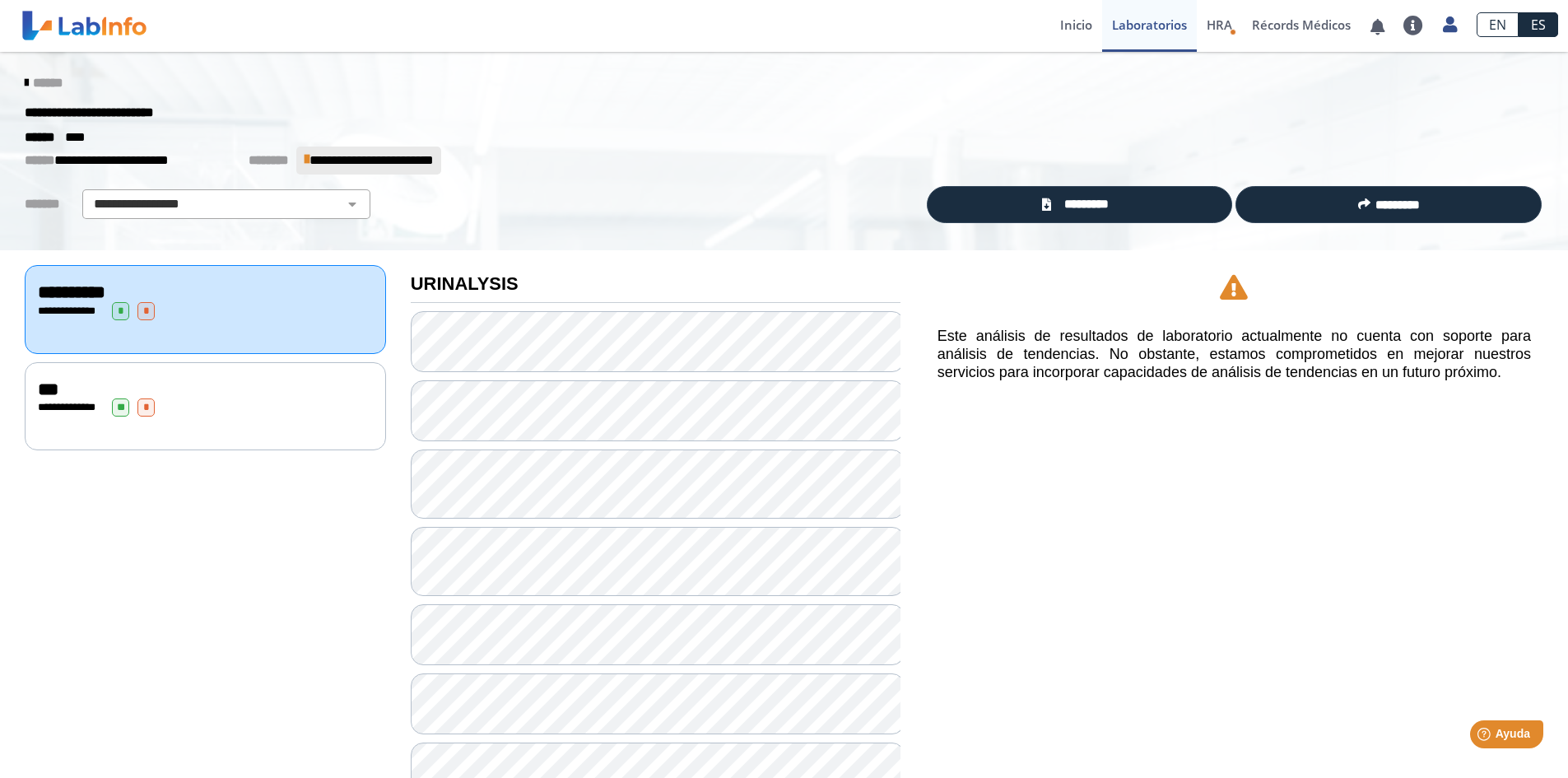
click at [234, 392] on div "***" at bounding box center [205, 389] width 336 height 20
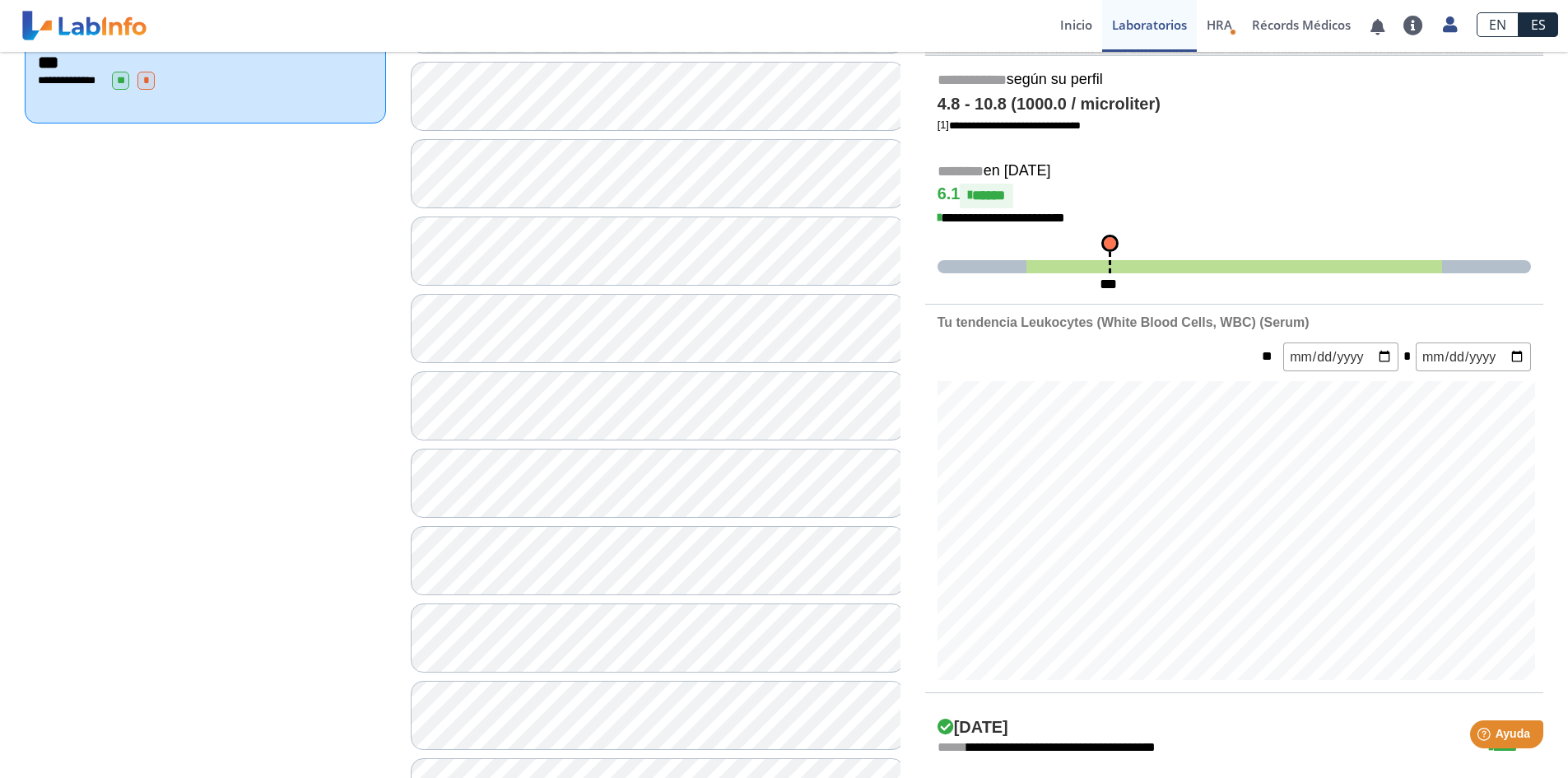
scroll to position [330, 0]
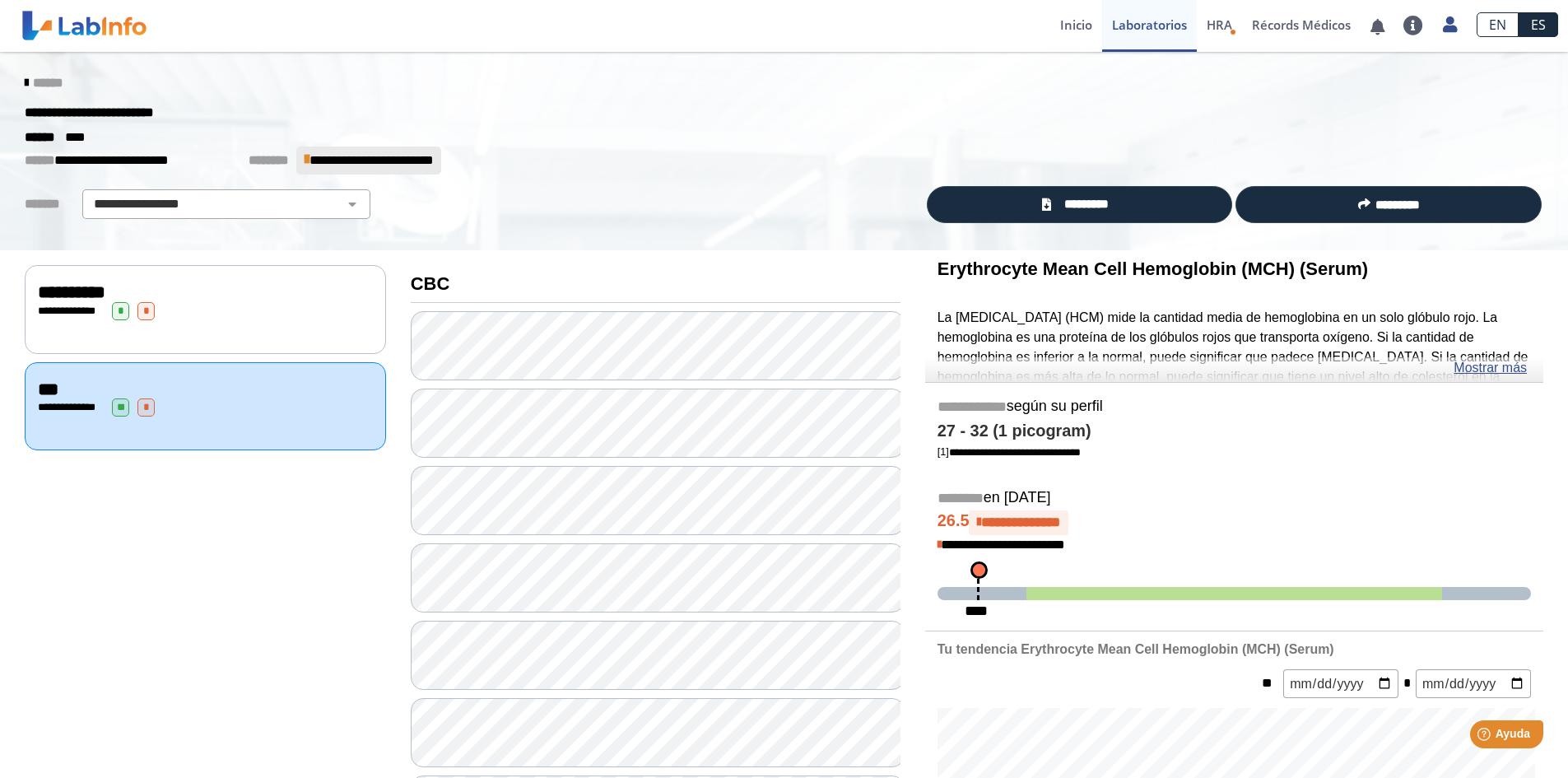
click at [17, 74] on div "******" at bounding box center [784, 83] width 1544 height 30
click at [17, 75] on div "******" at bounding box center [784, 83] width 1544 height 30
click at [25, 83] on icon at bounding box center [26, 84] width 3 height 13
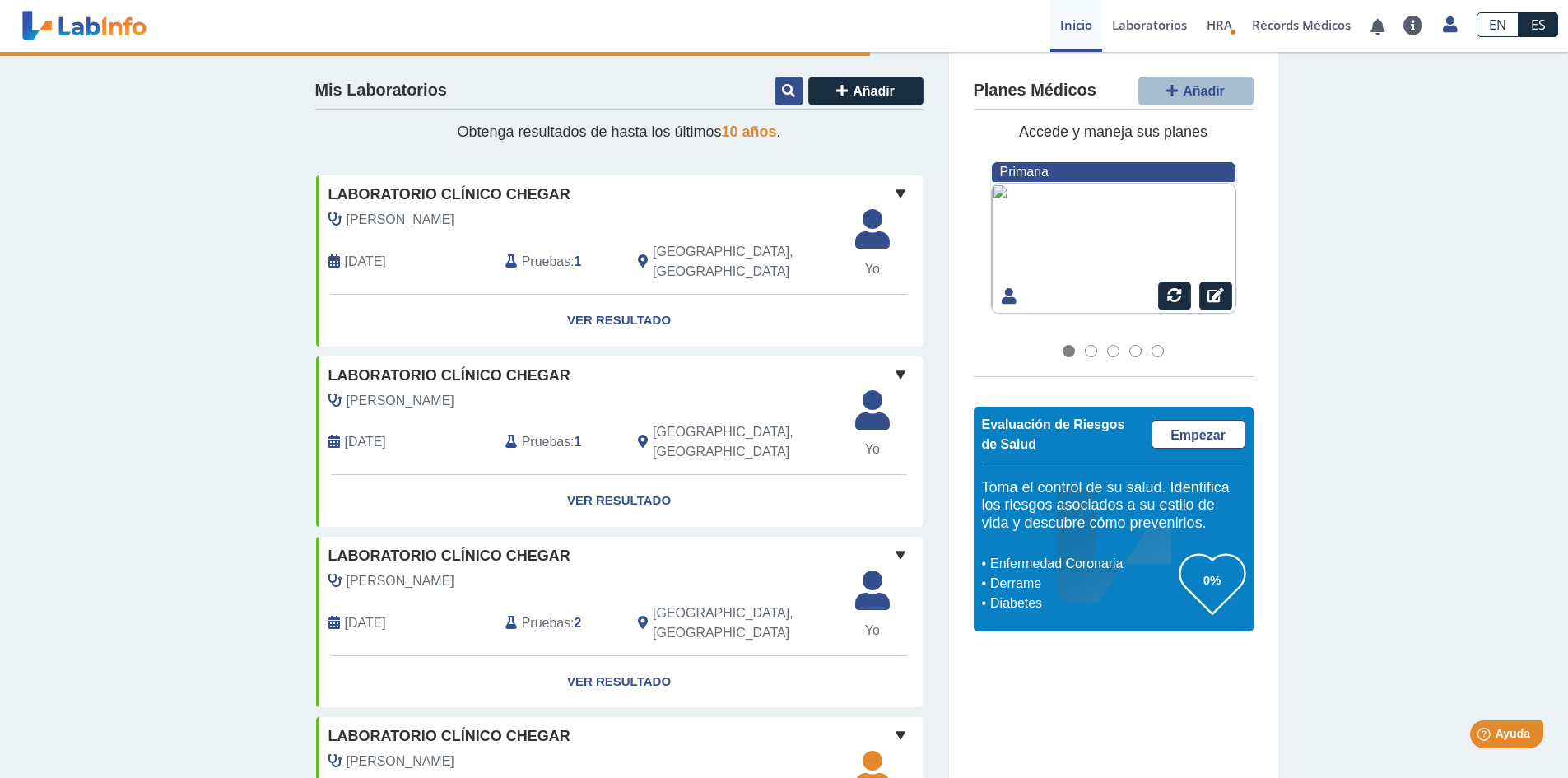
click at [780, 100] on button at bounding box center [789, 91] width 29 height 29
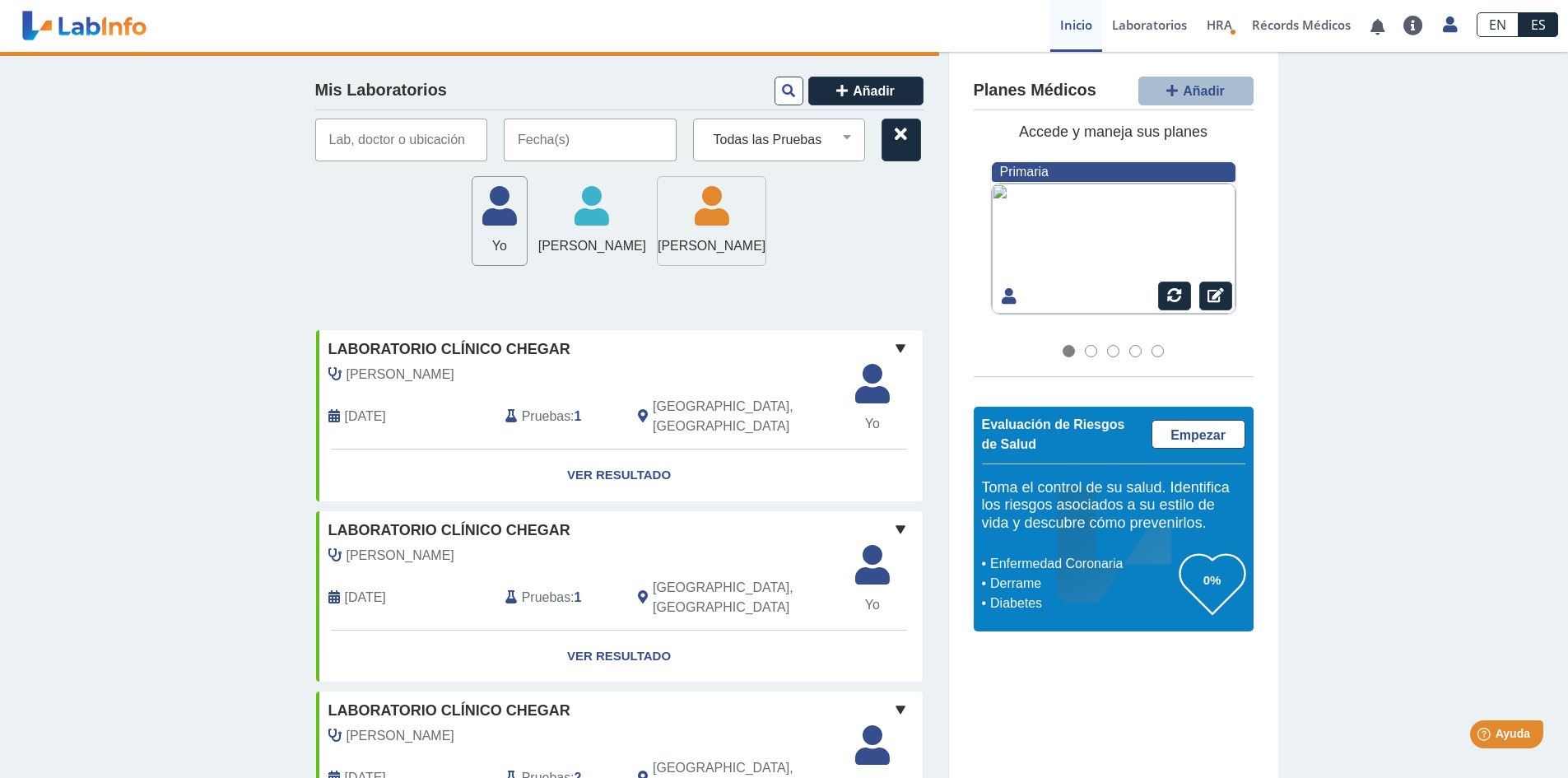
click at [716, 216] on icon at bounding box center [711, 211] width 108 height 49
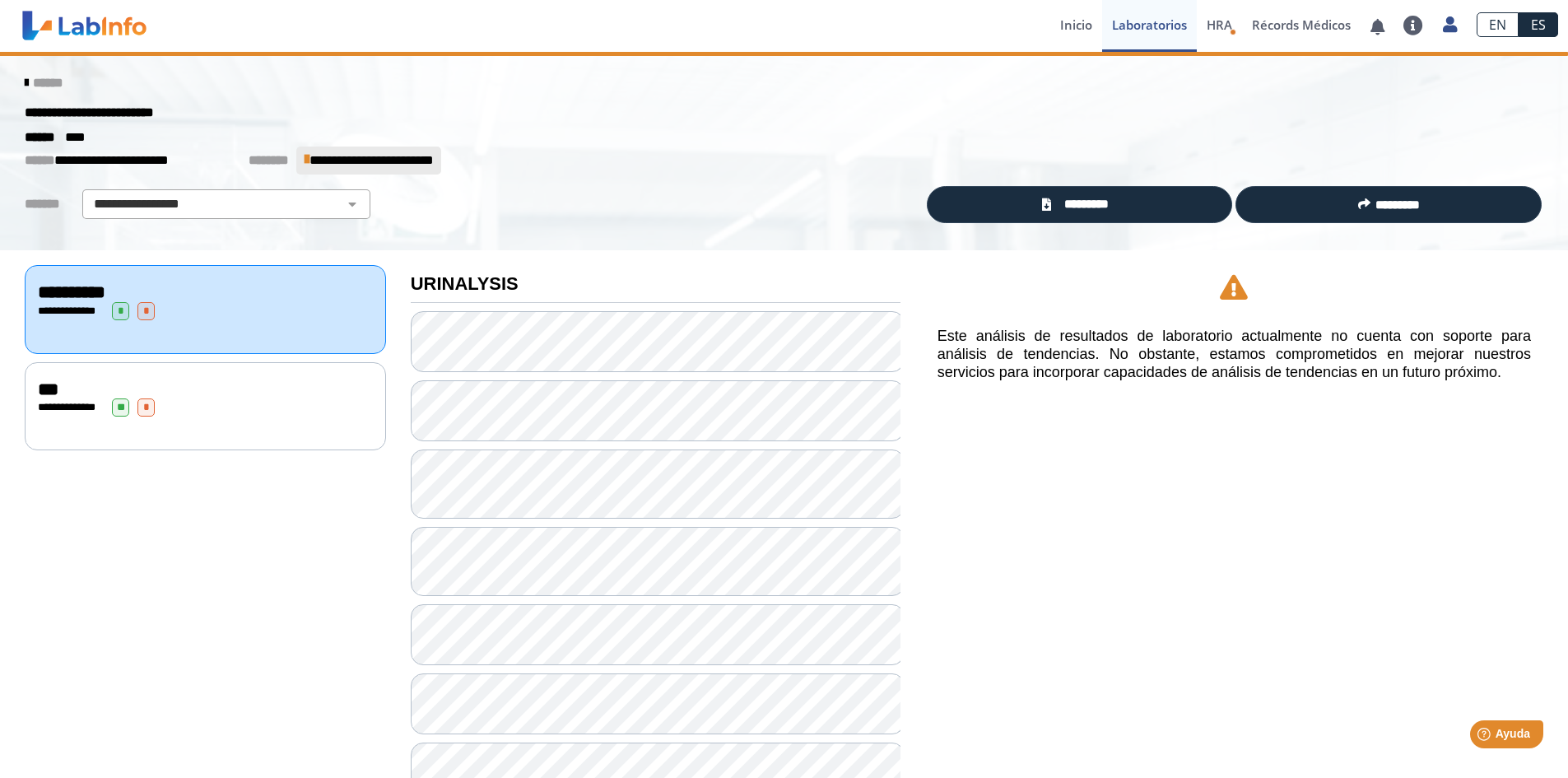
click at [716, 216] on div "**********" at bounding box center [462, 204] width 901 height 30
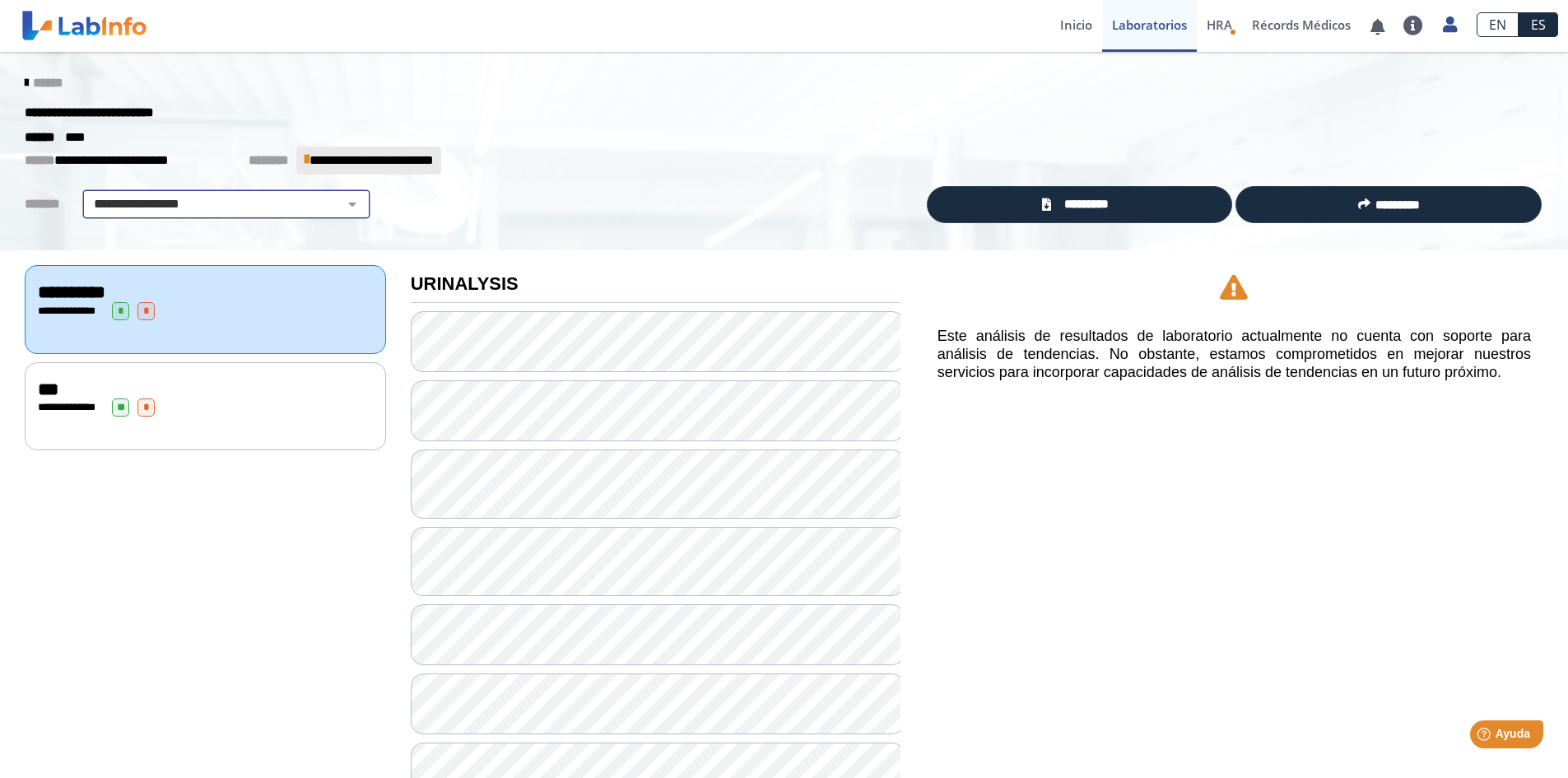
click at [317, 192] on div "**********" at bounding box center [227, 204] width 288 height 30
click at [342, 207] on select "**********" at bounding box center [226, 204] width 278 height 20
click at [324, 204] on select "**********" at bounding box center [226, 204] width 278 height 20
click at [333, 154] on span "**********" at bounding box center [371, 160] width 123 height 13
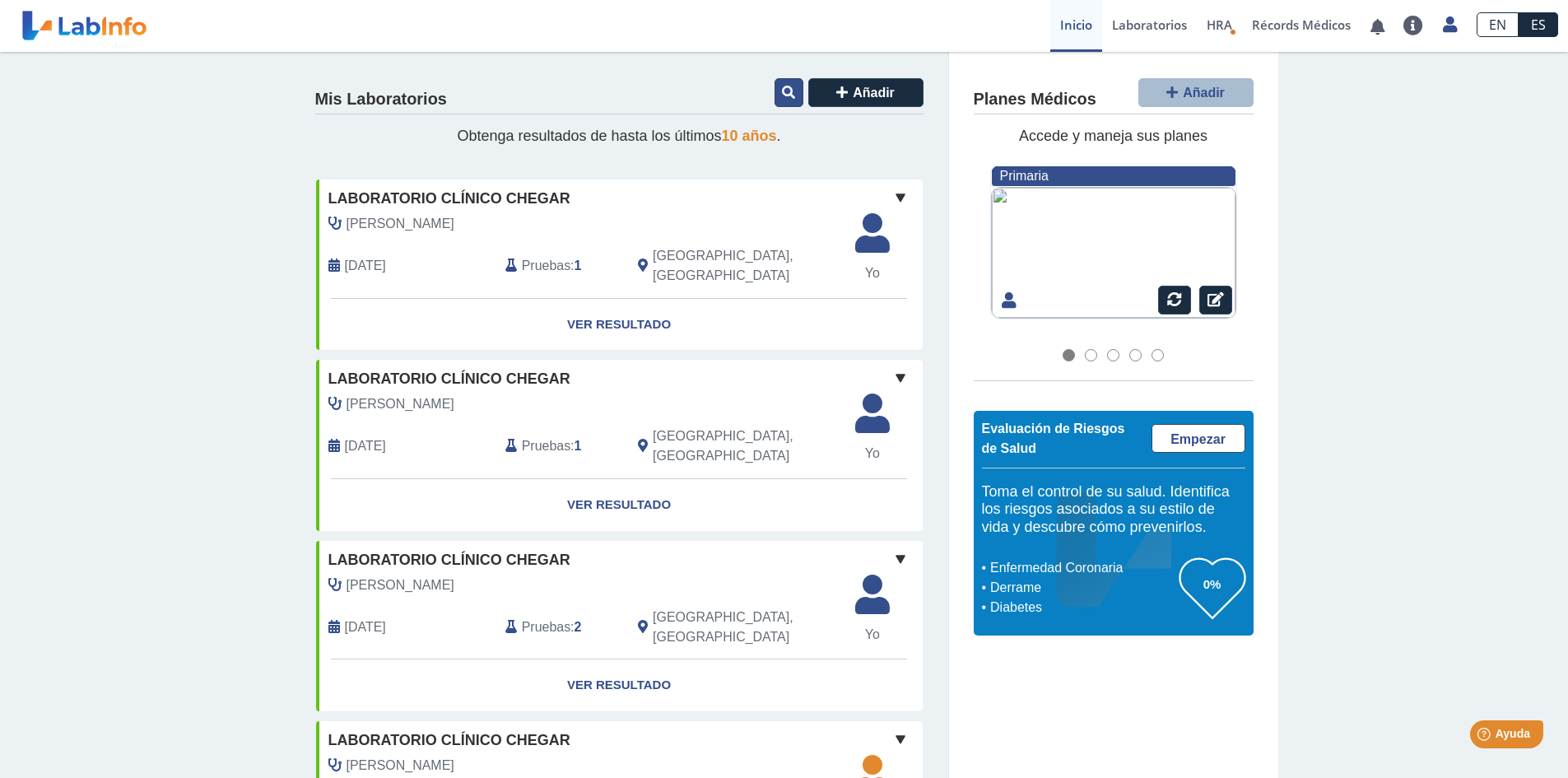
click at [783, 96] on icon at bounding box center [789, 92] width 13 height 13
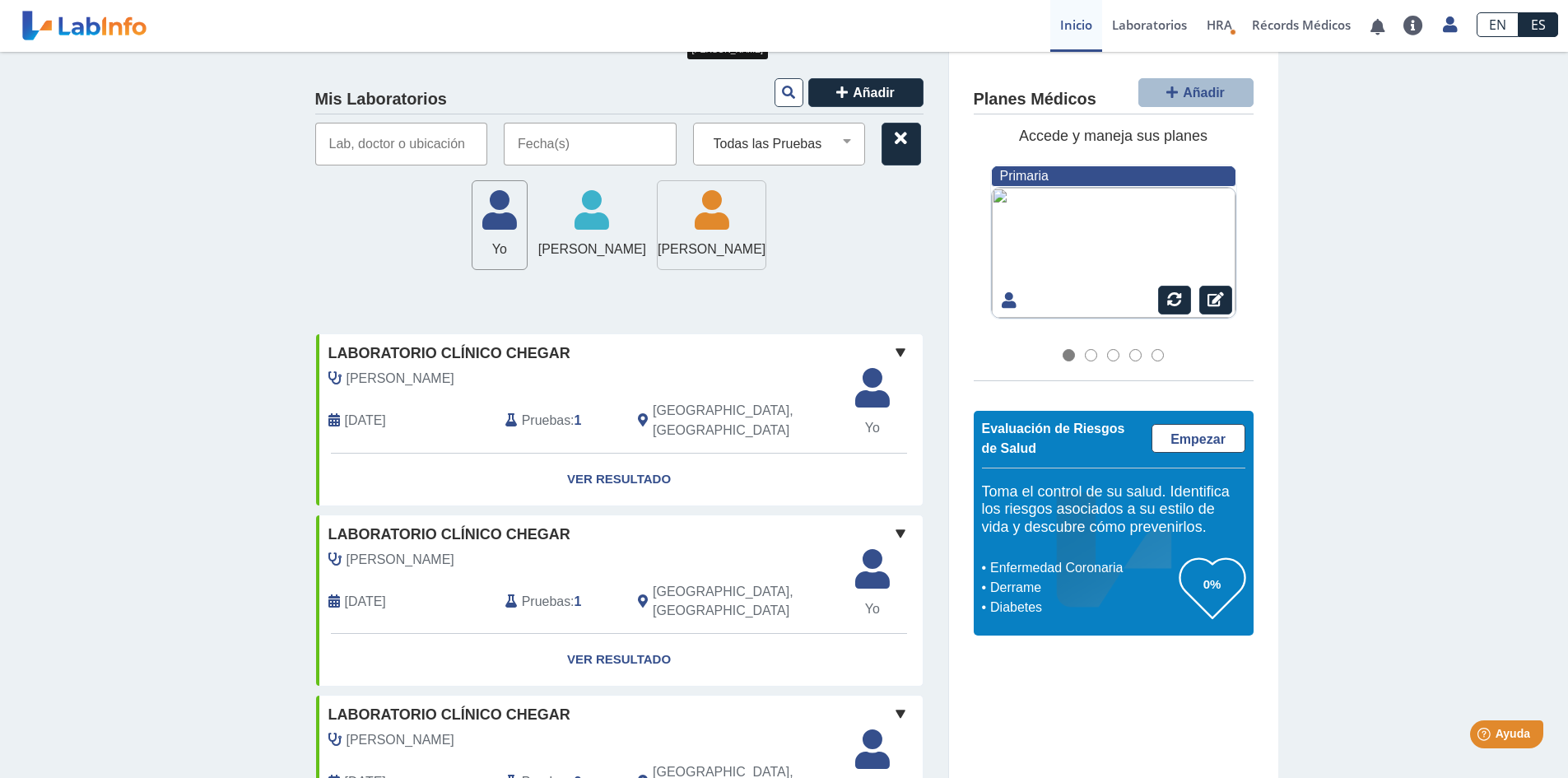
click at [751, 201] on icon at bounding box center [711, 215] width 108 height 49
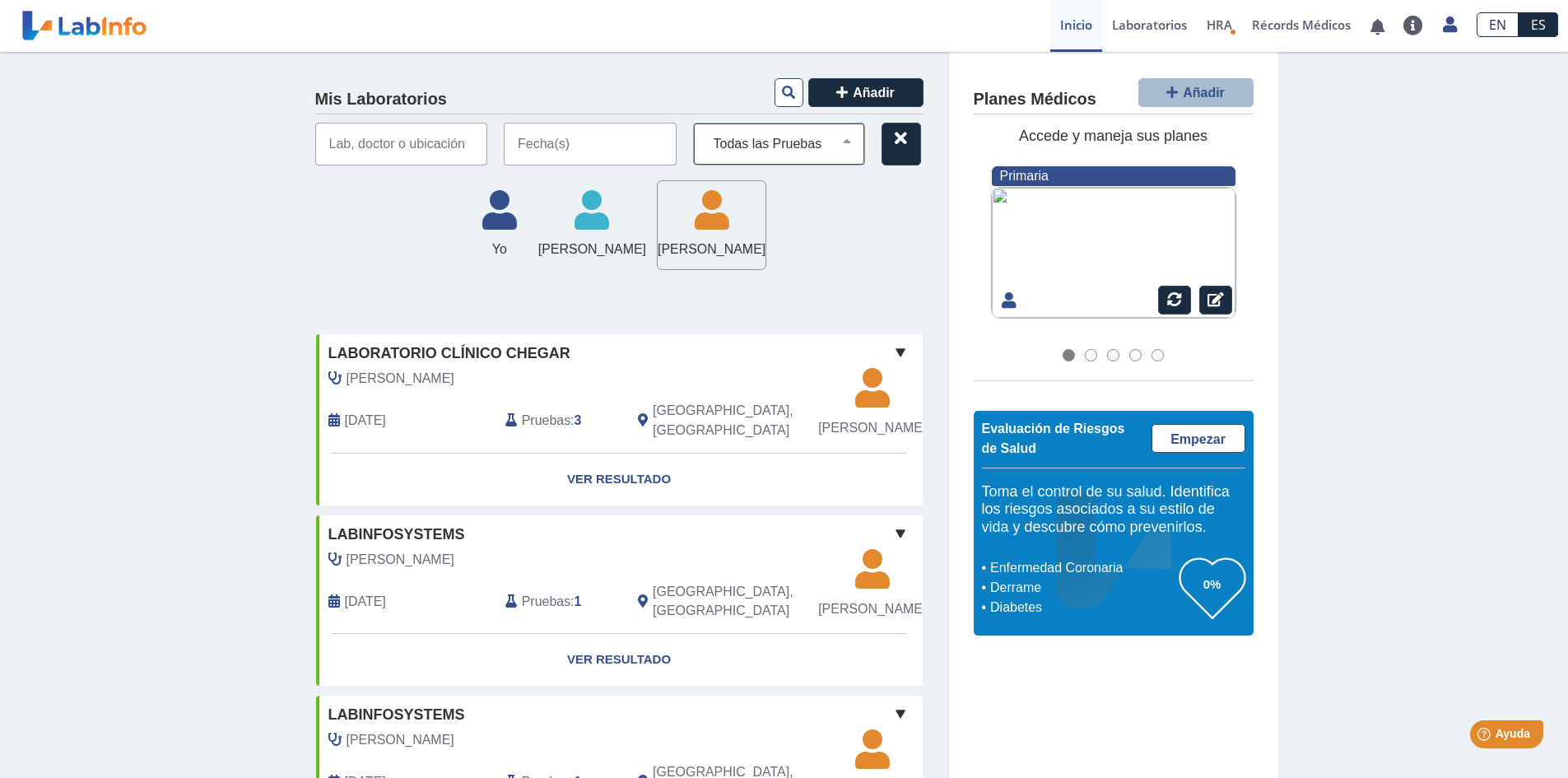
click at [767, 157] on div "Todas las Pruebas (w)-cbc (w)-urinalysis c-reactive protein cbc chlamydia / gon…" at bounding box center [780, 144] width 173 height 43
click at [830, 149] on select "Todas las Pruebas (w)-cbc (w)-[MEDICAL_DATA] c-reactive protein cbc [MEDICAL_DA…" at bounding box center [786, 144] width 158 height 21
click at [708, 134] on select "Todas las Pruebas (w)-cbc (w)-[MEDICAL_DATA] c-reactive protein cbc [MEDICAL_DA…" at bounding box center [786, 144] width 158 height 21
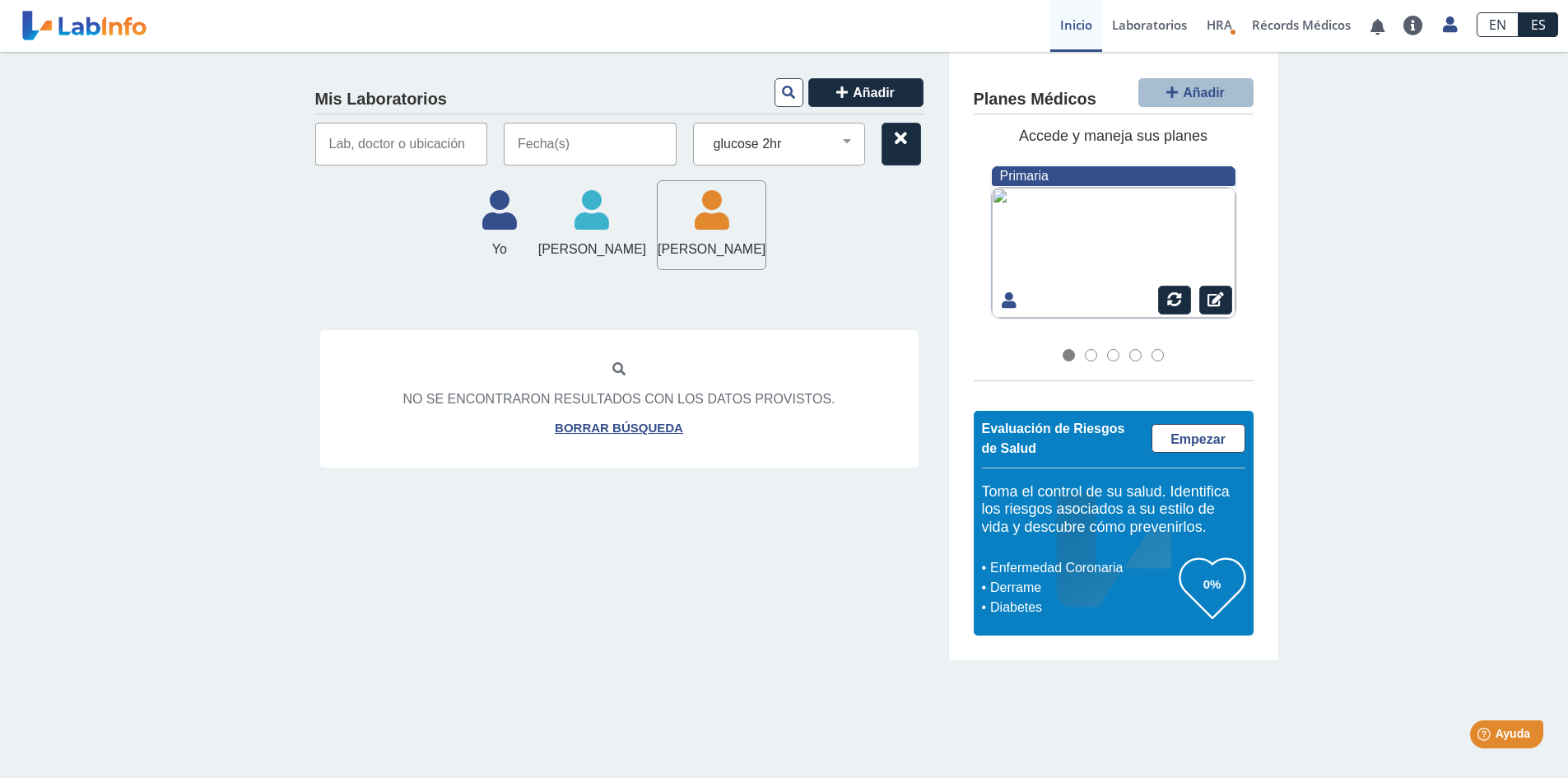
click at [690, 391] on div "No se encontraron resultados con los datos provistos." at bounding box center [619, 399] width 599 height 39
click at [776, 152] on select "Todas las Pruebas (w)-cbc (w)-[MEDICAL_DATA] c-reactive protein cbc [MEDICAL_DA…" at bounding box center [786, 144] width 158 height 21
select select "glycohemoglobin (hg a1c)"
click at [708, 134] on select "Todas las Pruebas (w)-cbc (w)-[MEDICAL_DATA] c-reactive protein cbc [MEDICAL_DA…" at bounding box center [786, 144] width 158 height 21
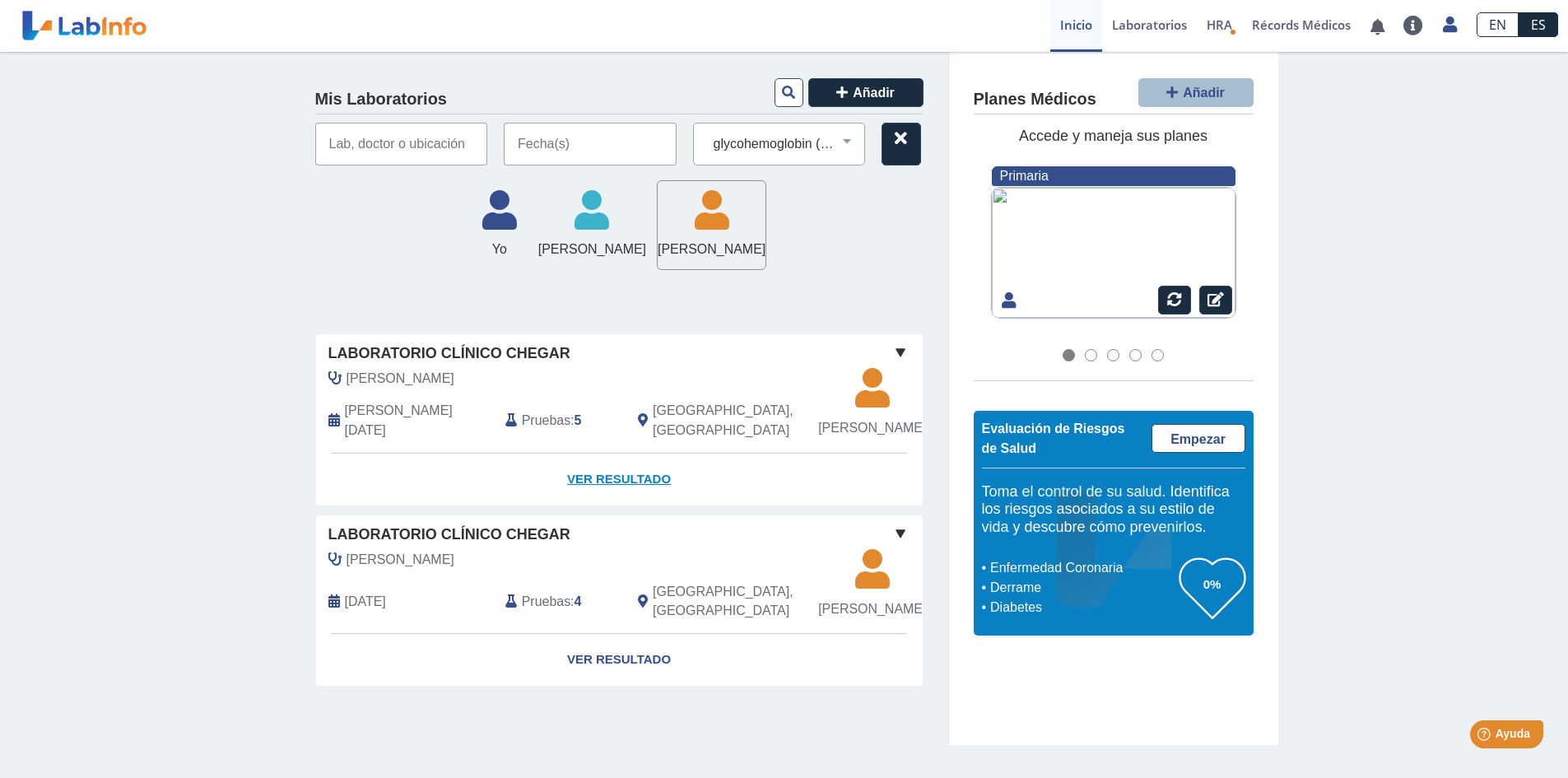
click at [644, 489] on link "Ver Resultado" at bounding box center [619, 480] width 607 height 52
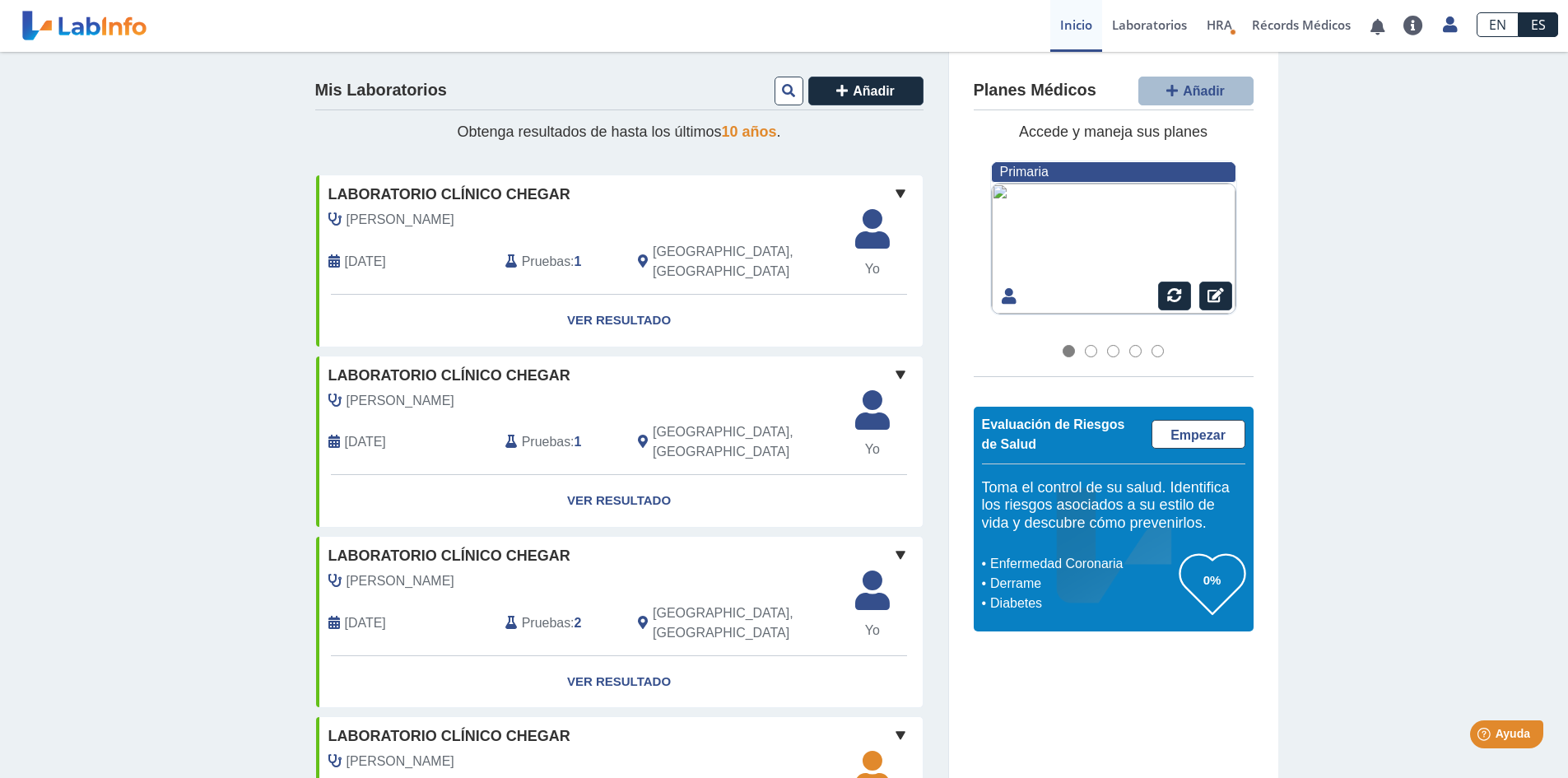
click at [765, 97] on div "Mis Laboratorios Añadir" at bounding box center [619, 93] width 609 height 34
click at [775, 97] on button at bounding box center [789, 91] width 29 height 29
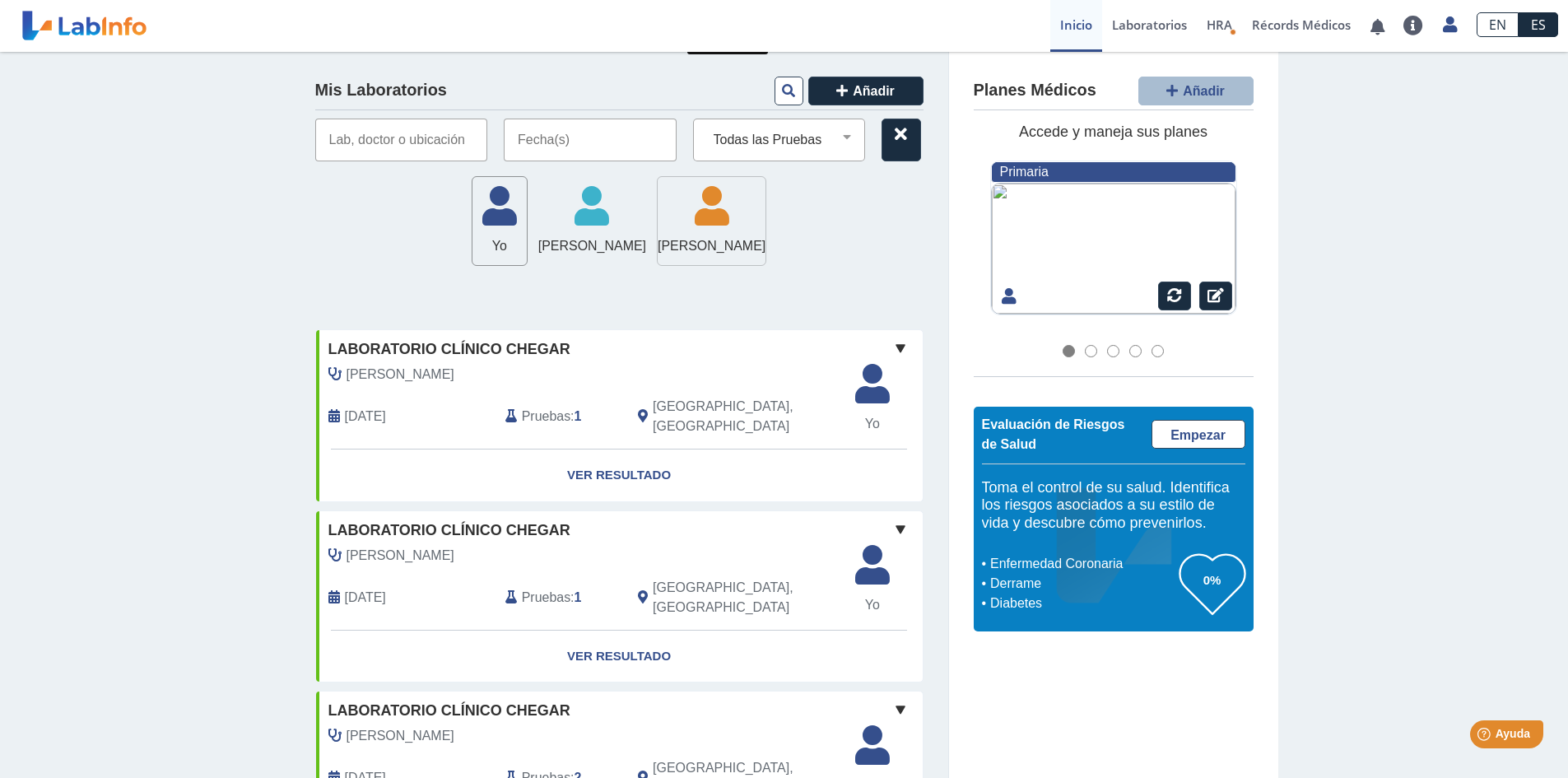
click at [742, 195] on icon at bounding box center [711, 211] width 108 height 49
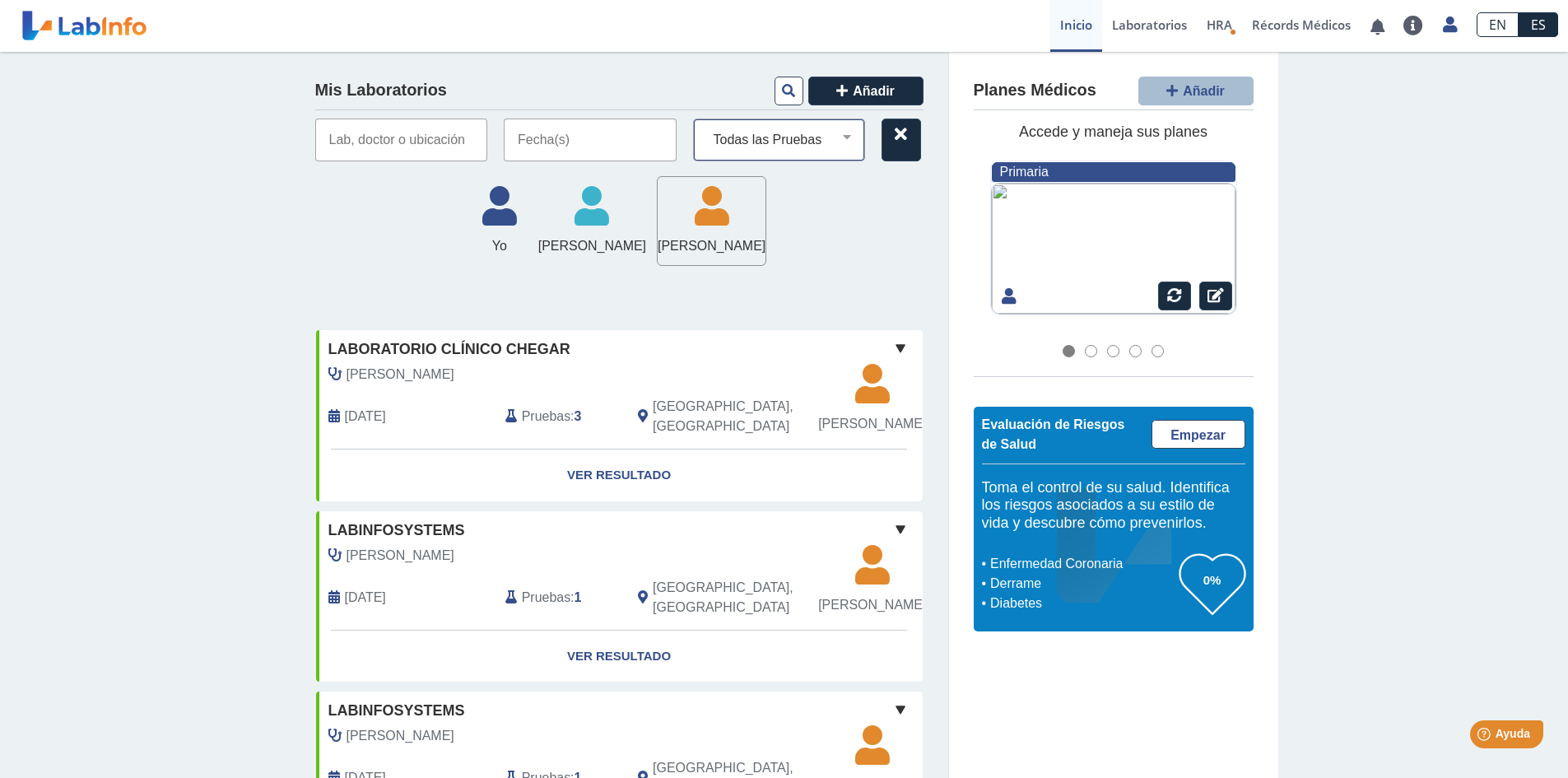
click at [755, 146] on select "Todas las Pruebas (w)-cbc (w)-[MEDICAL_DATA] c-reactive protein cbc [MEDICAL_DA…" at bounding box center [786, 139] width 158 height 21
select select "glycohemoglobin (hg a1c)"
click at [708, 129] on select "Todas las Pruebas (w)-cbc (w)-[MEDICAL_DATA] c-reactive protein cbc [MEDICAL_DA…" at bounding box center [786, 139] width 158 height 21
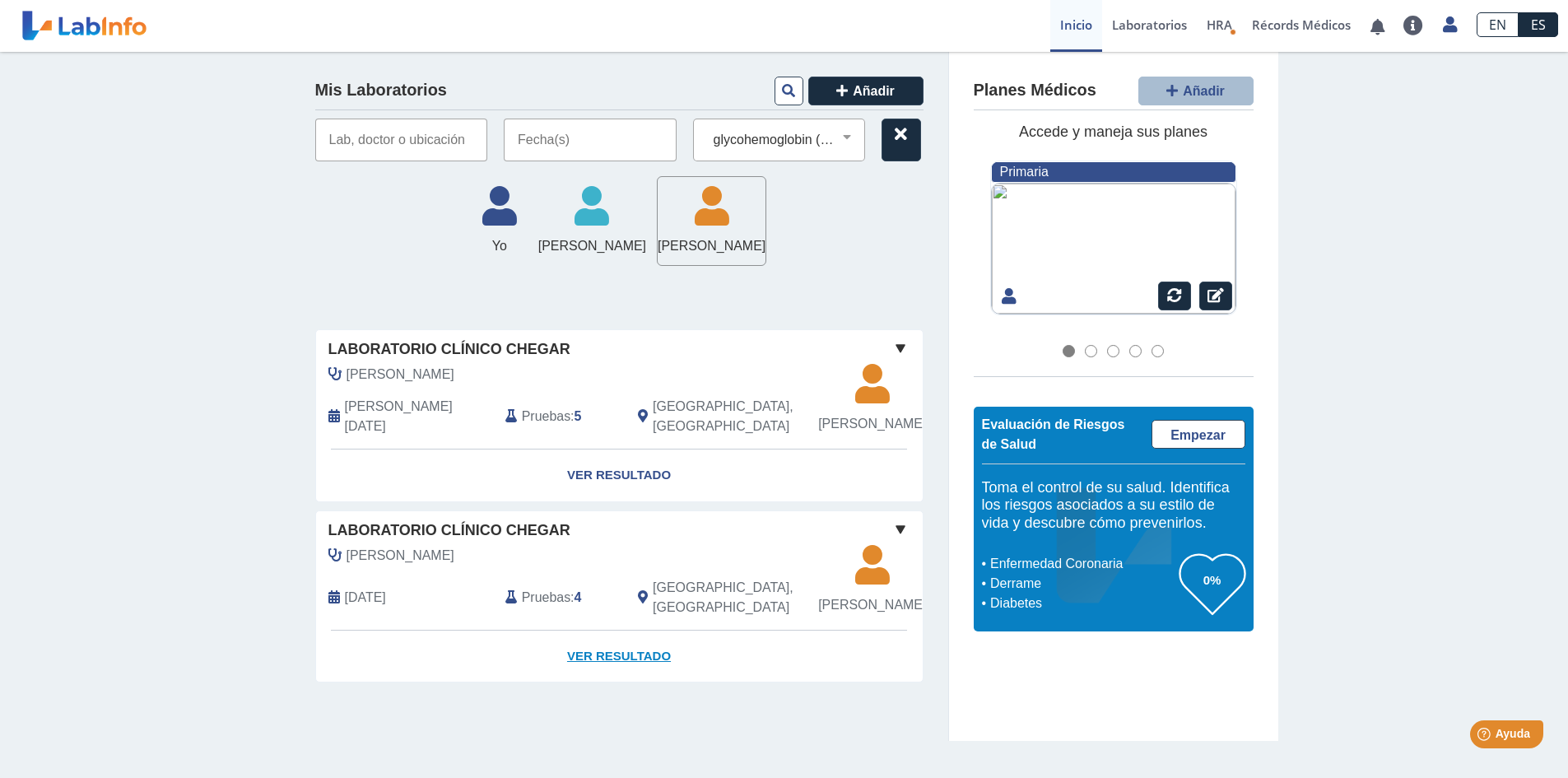
click at [621, 683] on link "Ver Resultado" at bounding box center [619, 657] width 607 height 52
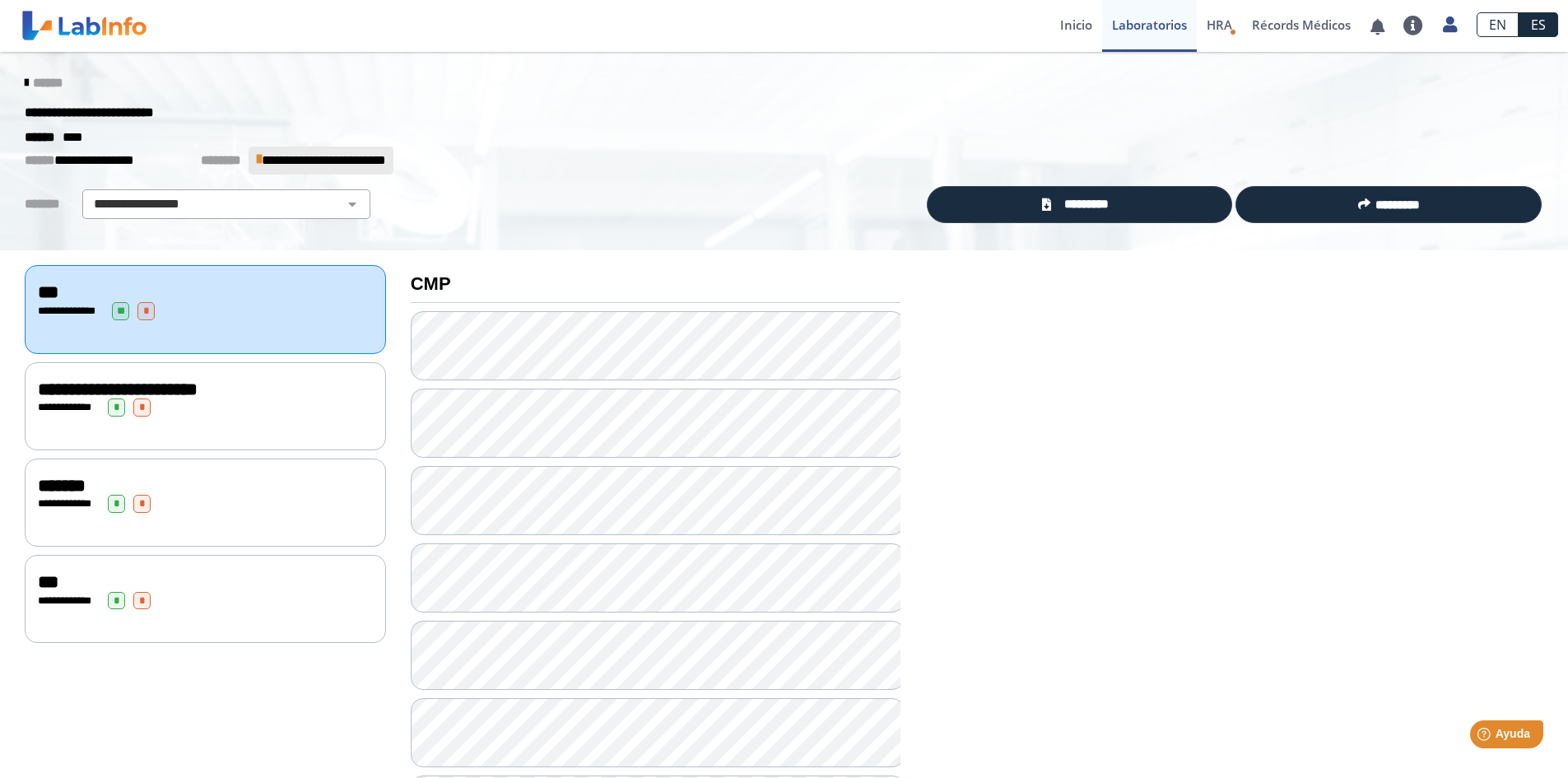
click at [247, 404] on div "**********" at bounding box center [205, 407] width 336 height 18
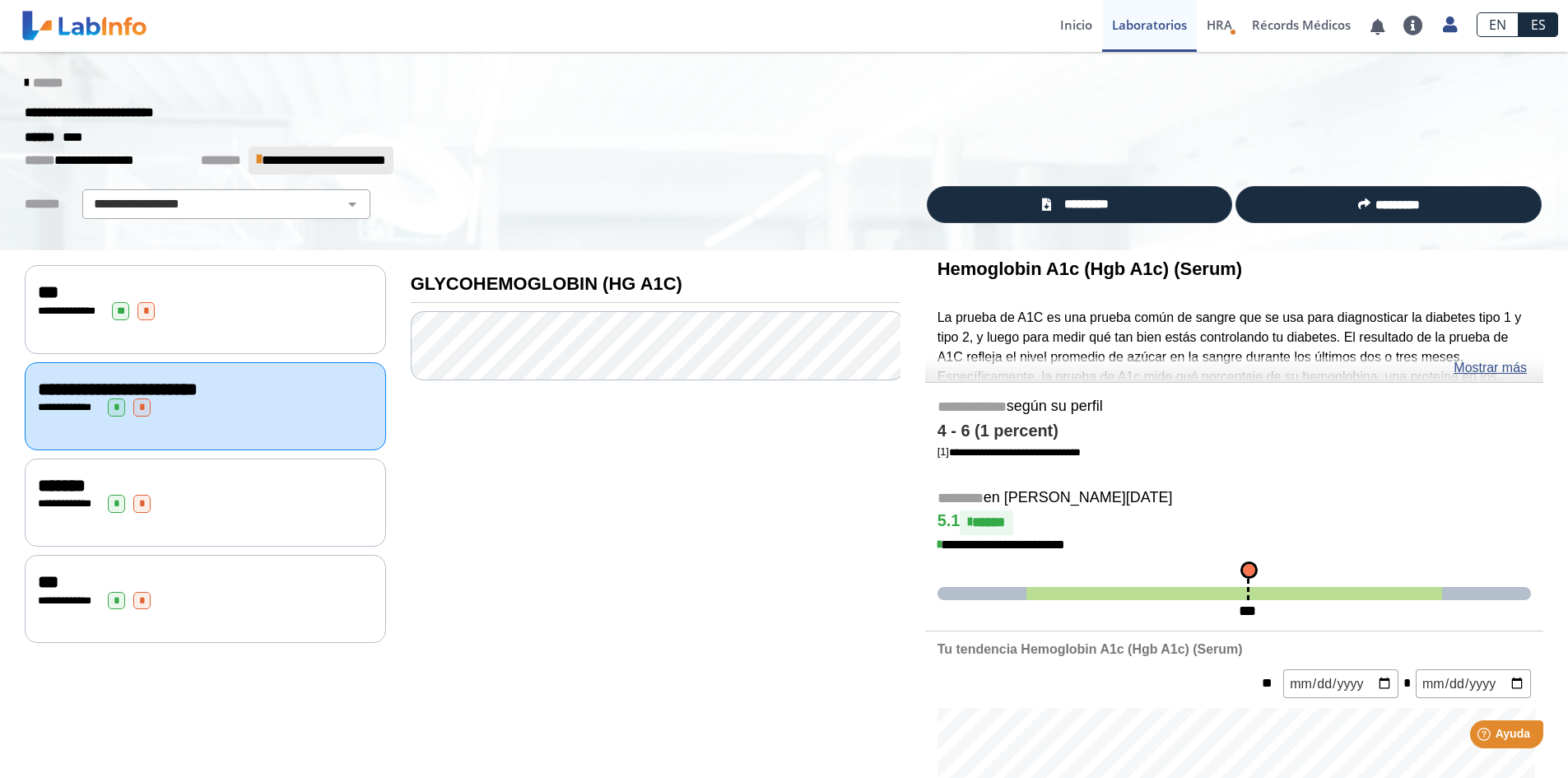
click at [242, 471] on div "**********" at bounding box center [206, 503] width 361 height 88
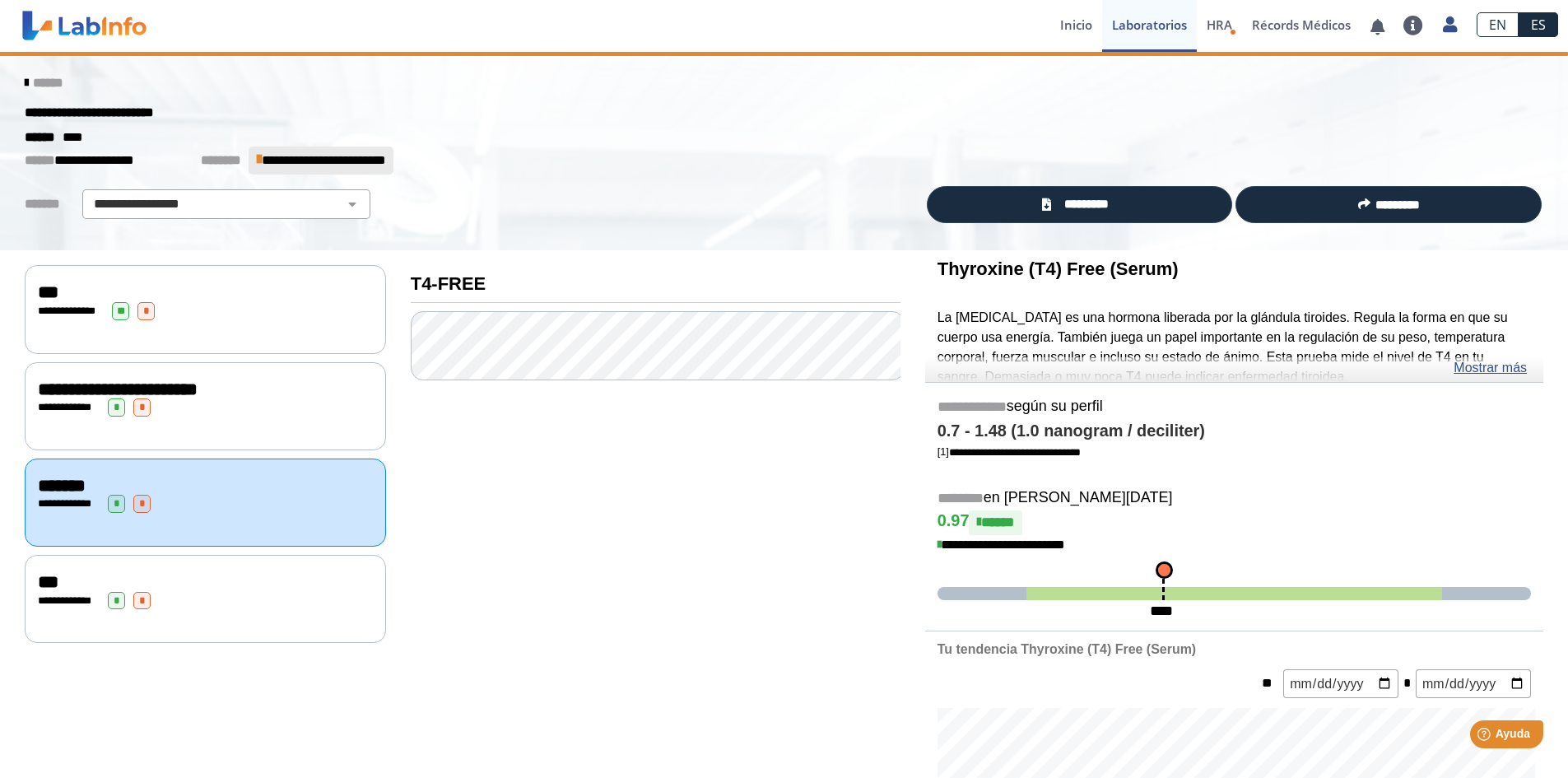
click at [234, 525] on div "**********" at bounding box center [206, 503] width 361 height 88
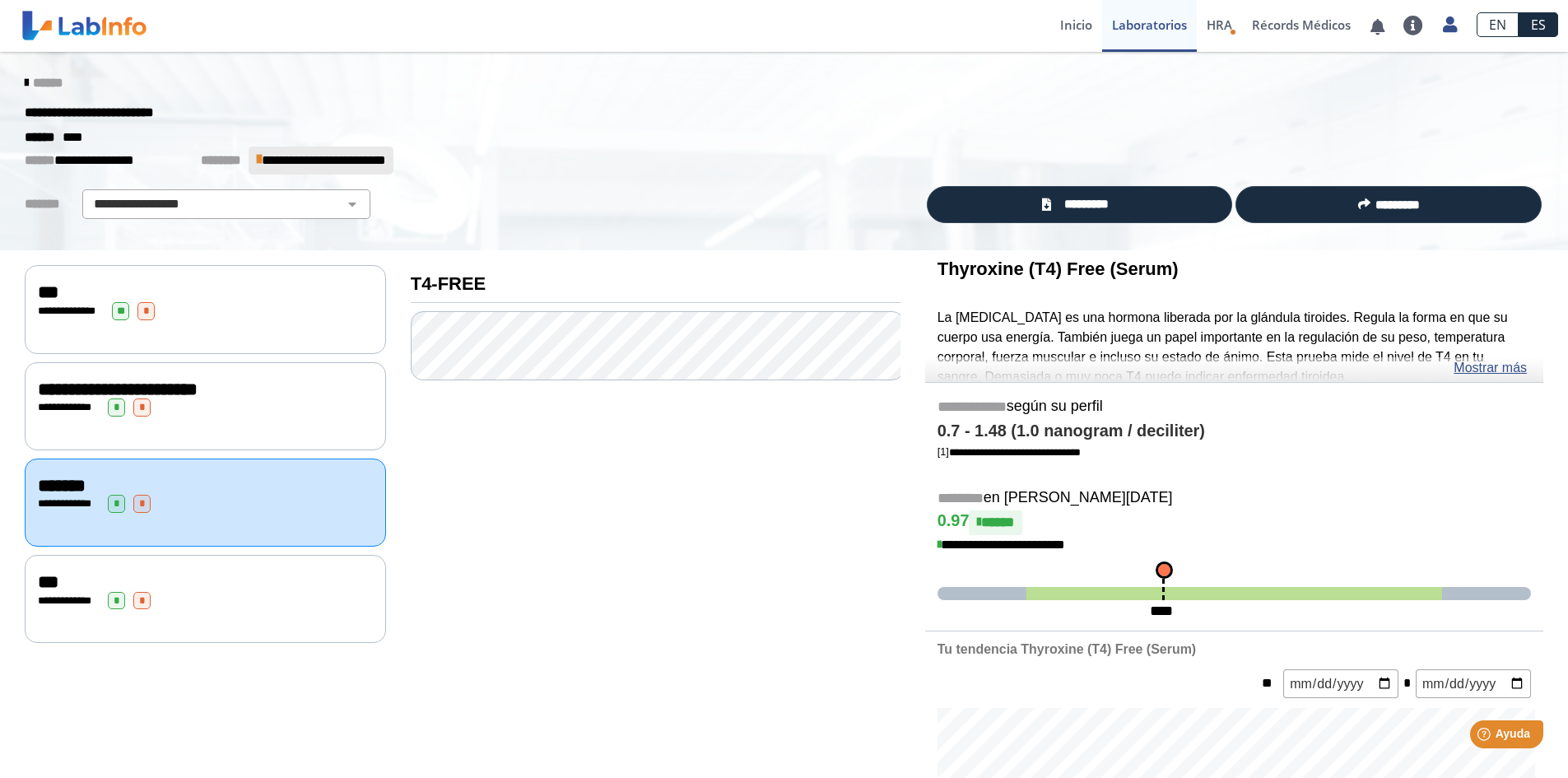
click at [234, 572] on div "***" at bounding box center [205, 582] width 336 height 20
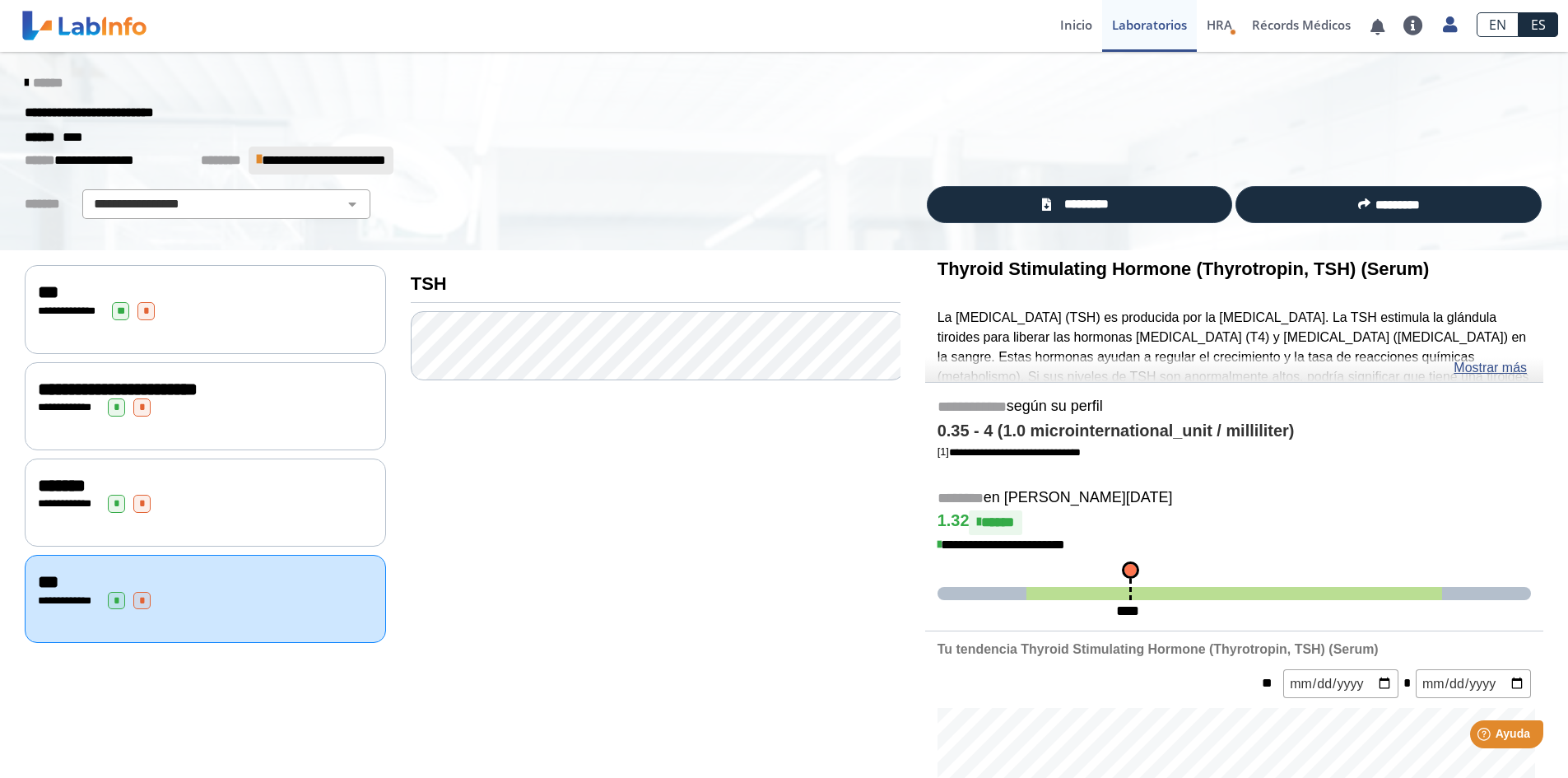
click at [204, 316] on div "**********" at bounding box center [205, 311] width 336 height 18
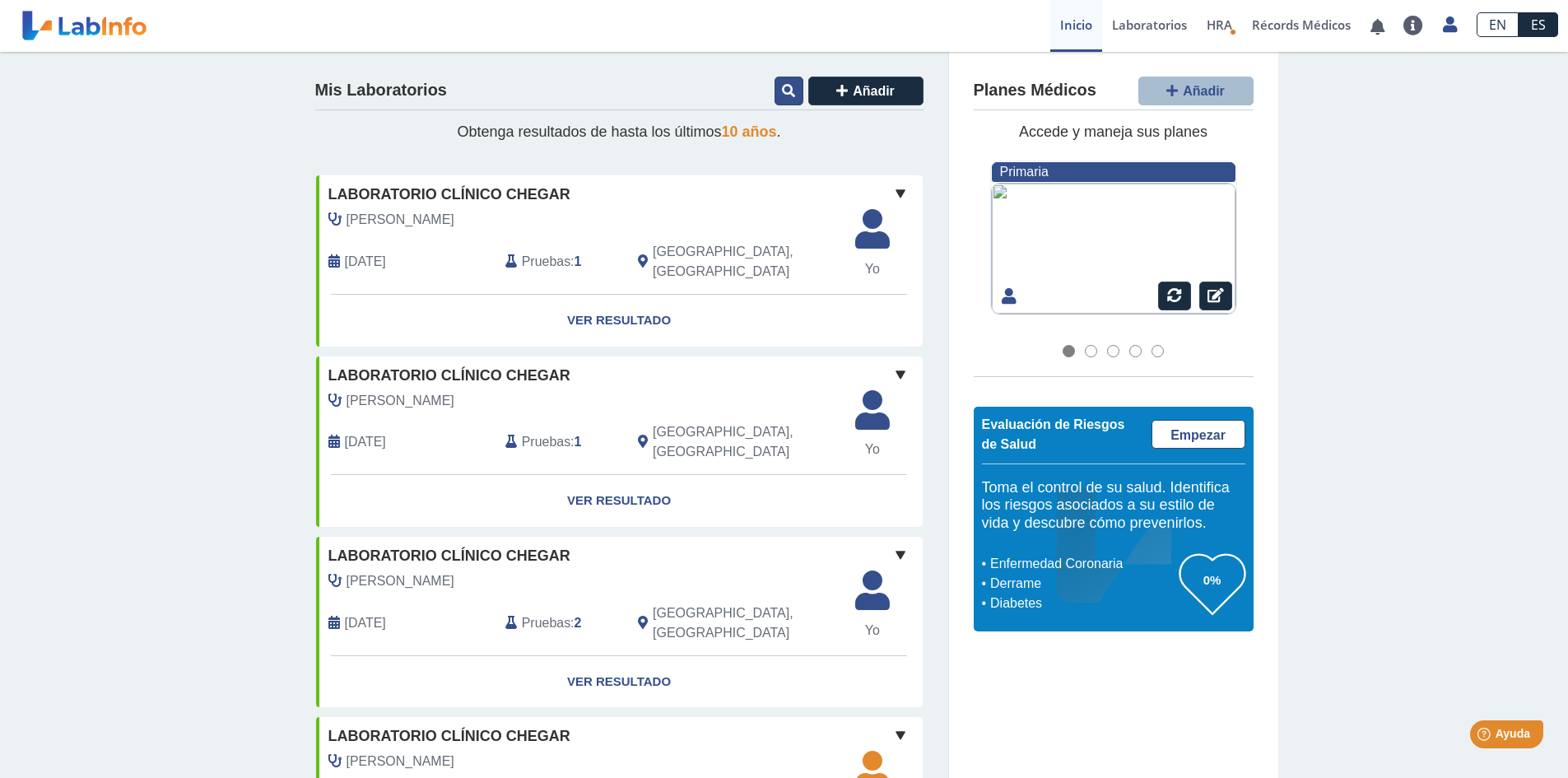
click at [784, 96] on icon at bounding box center [789, 90] width 13 height 13
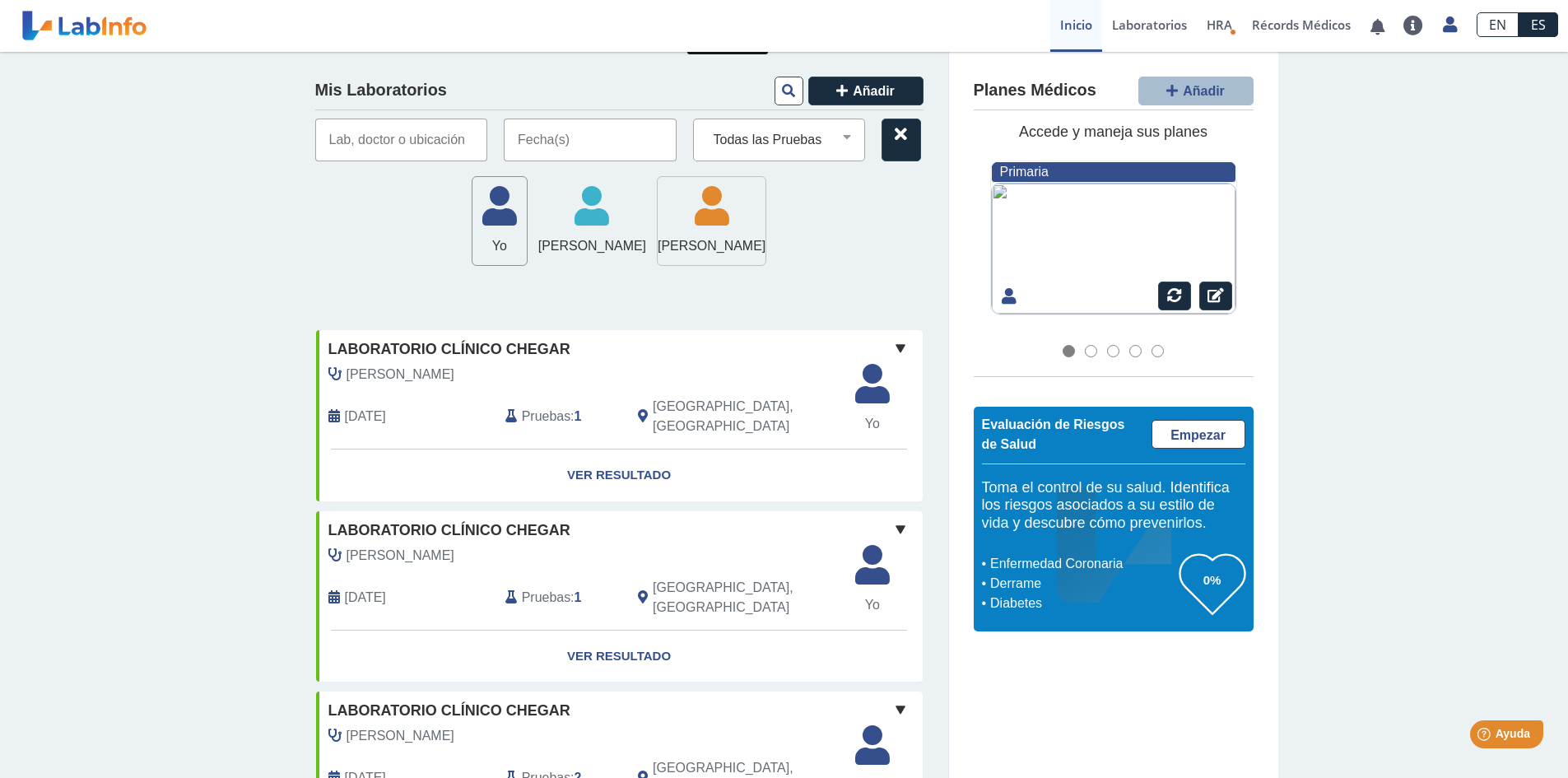
click at [744, 206] on icon at bounding box center [711, 211] width 108 height 49
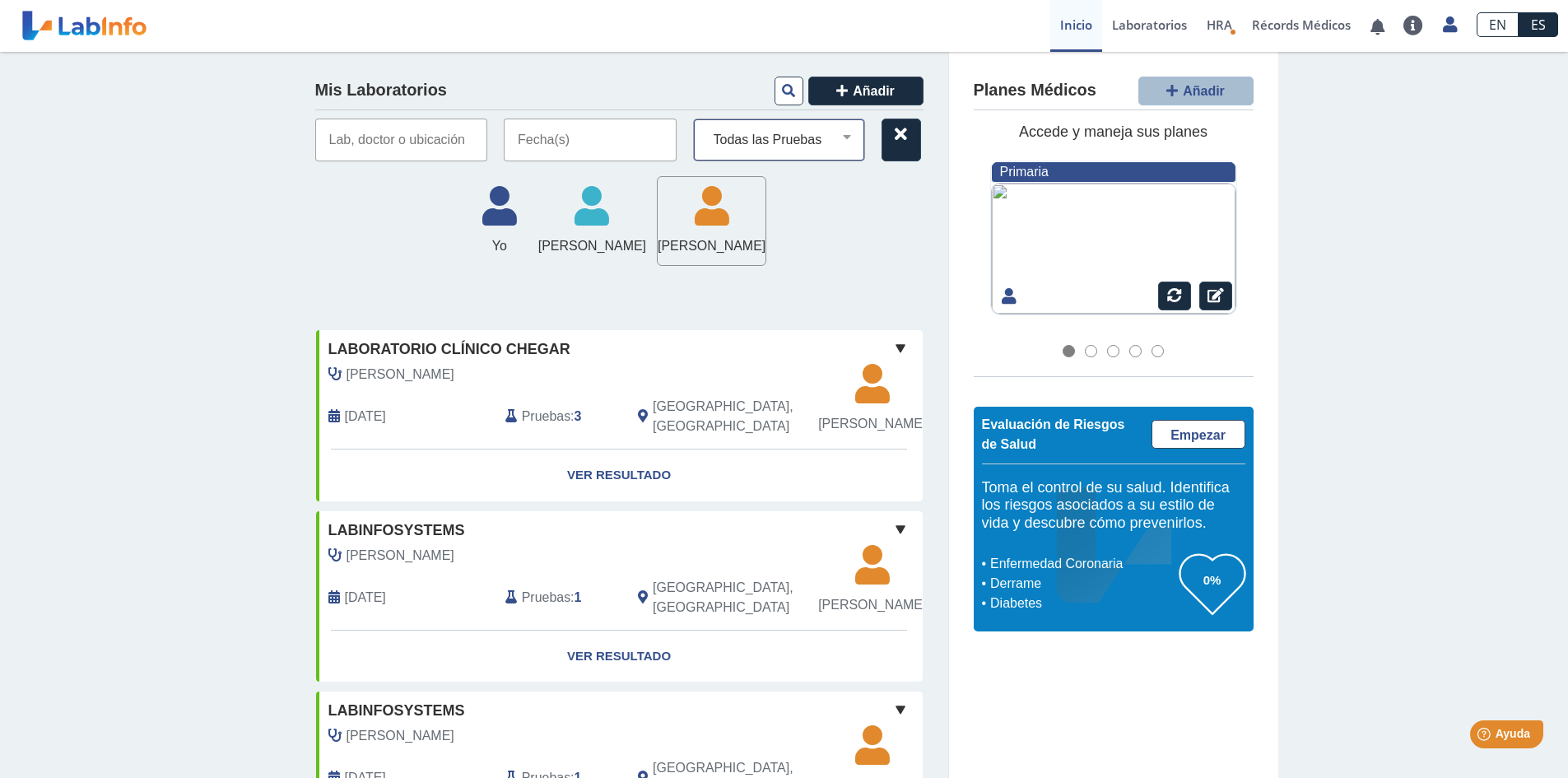
click at [761, 140] on select "Todas las Pruebas (w)-cbc (w)-[MEDICAL_DATA] c-reactive protein cbc [MEDICAL_DA…" at bounding box center [786, 139] width 158 height 21
click at [708, 129] on select "Todas las Pruebas (w)-cbc (w)-[MEDICAL_DATA] c-reactive protein cbc [MEDICAL_DA…" at bounding box center [786, 139] width 158 height 21
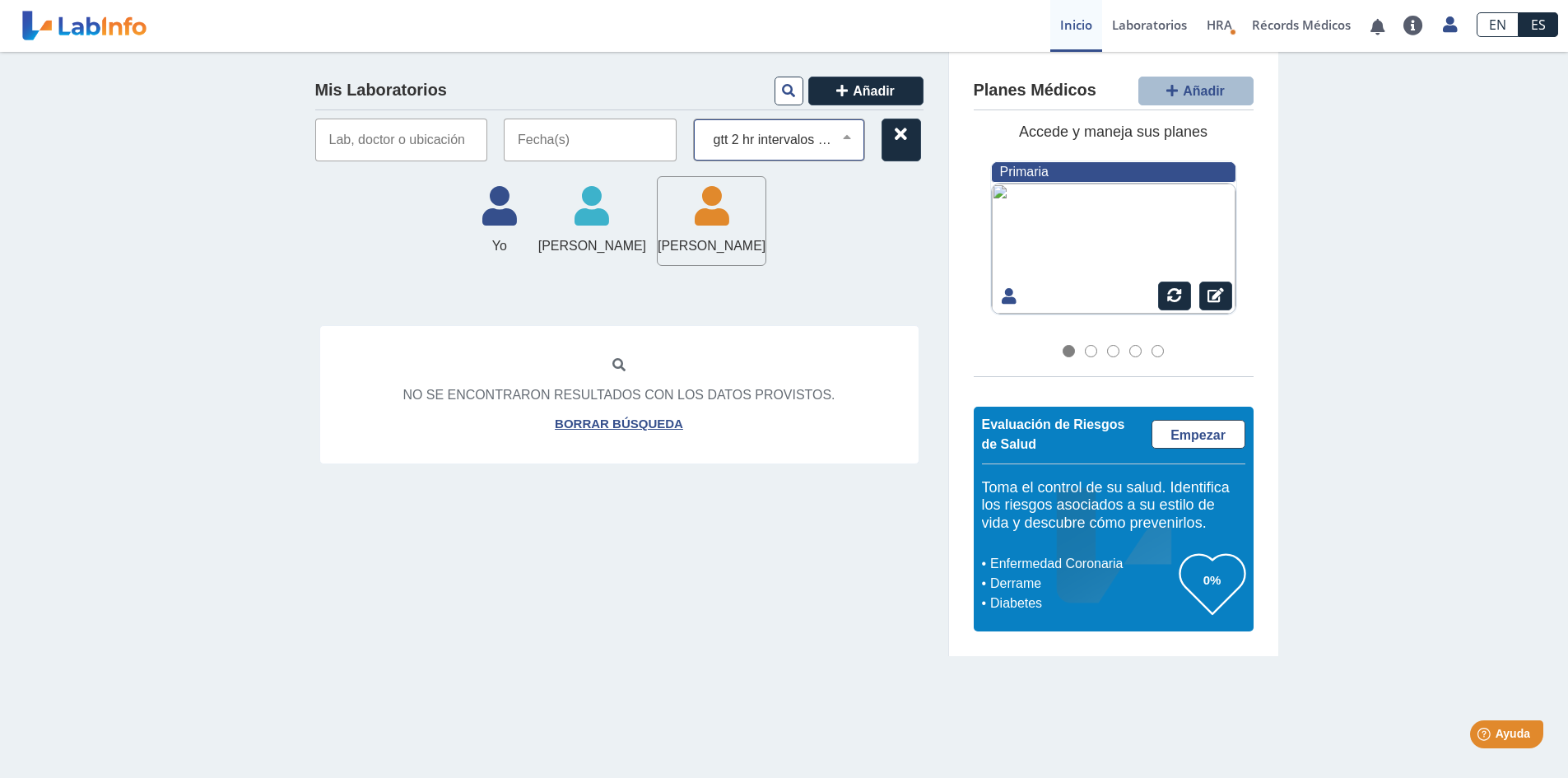
click at [773, 152] on div "Todas las Pruebas (w)-cbc (w)-[MEDICAL_DATA] c-reactive protein cbc [MEDICAL_DA…" at bounding box center [780, 139] width 173 height 43
click at [843, 141] on select "Todas las Pruebas (w)-cbc (w)-[MEDICAL_DATA] c-reactive protein cbc [MEDICAL_DA…" at bounding box center [786, 139] width 158 height 21
select select "glucose 2hr"
click at [708, 129] on select "Todas las Pruebas (w)-cbc (w)-[MEDICAL_DATA] c-reactive protein cbc [MEDICAL_DA…" at bounding box center [786, 139] width 158 height 21
click at [809, 612] on div "Mis Laboratorios Añadir Todas las Pruebas (w)-cbc (w)-urinalysis c-reactive pro…" at bounding box center [619, 354] width 659 height 605
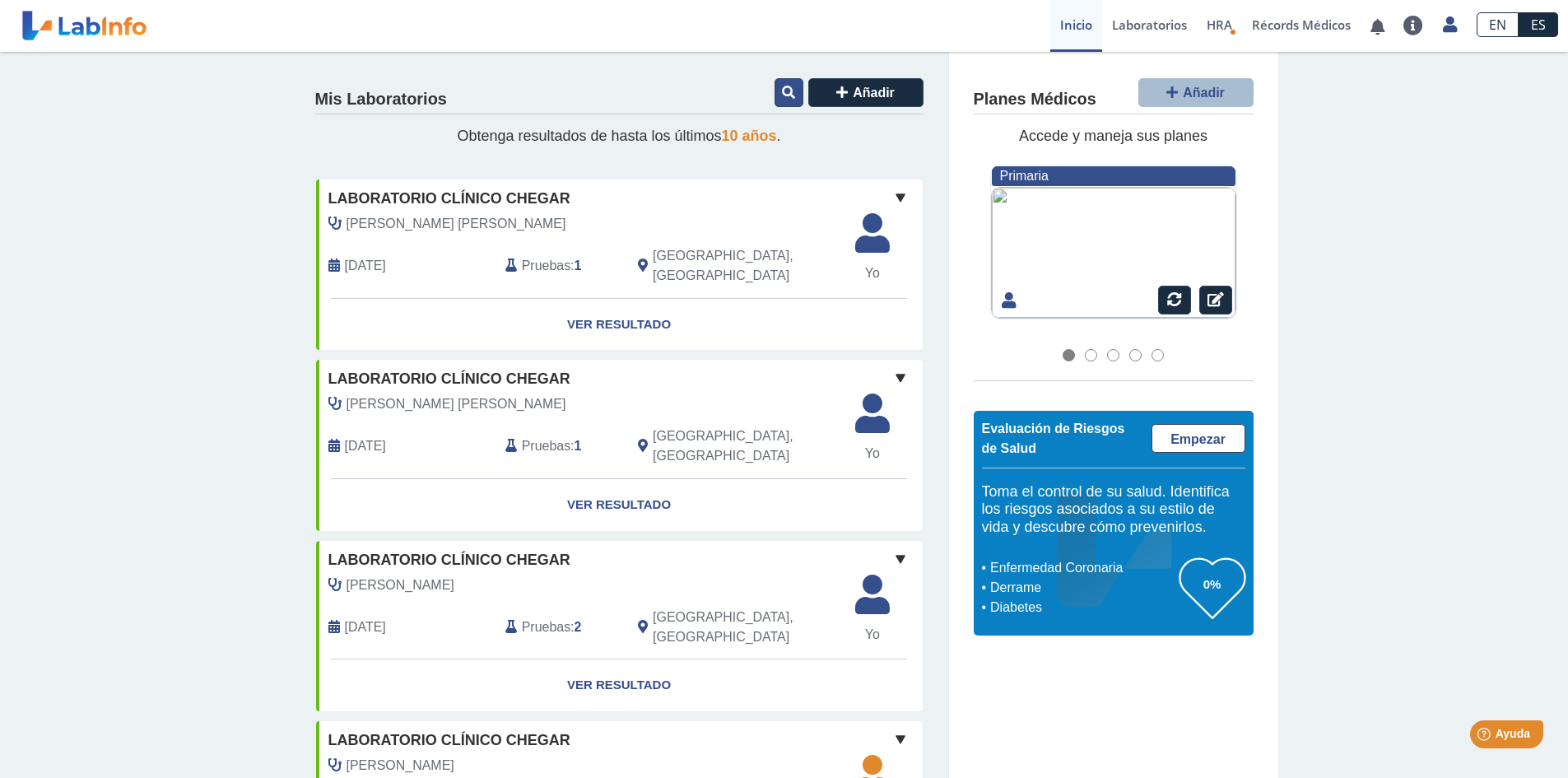
click at [783, 88] on icon at bounding box center [789, 92] width 13 height 13
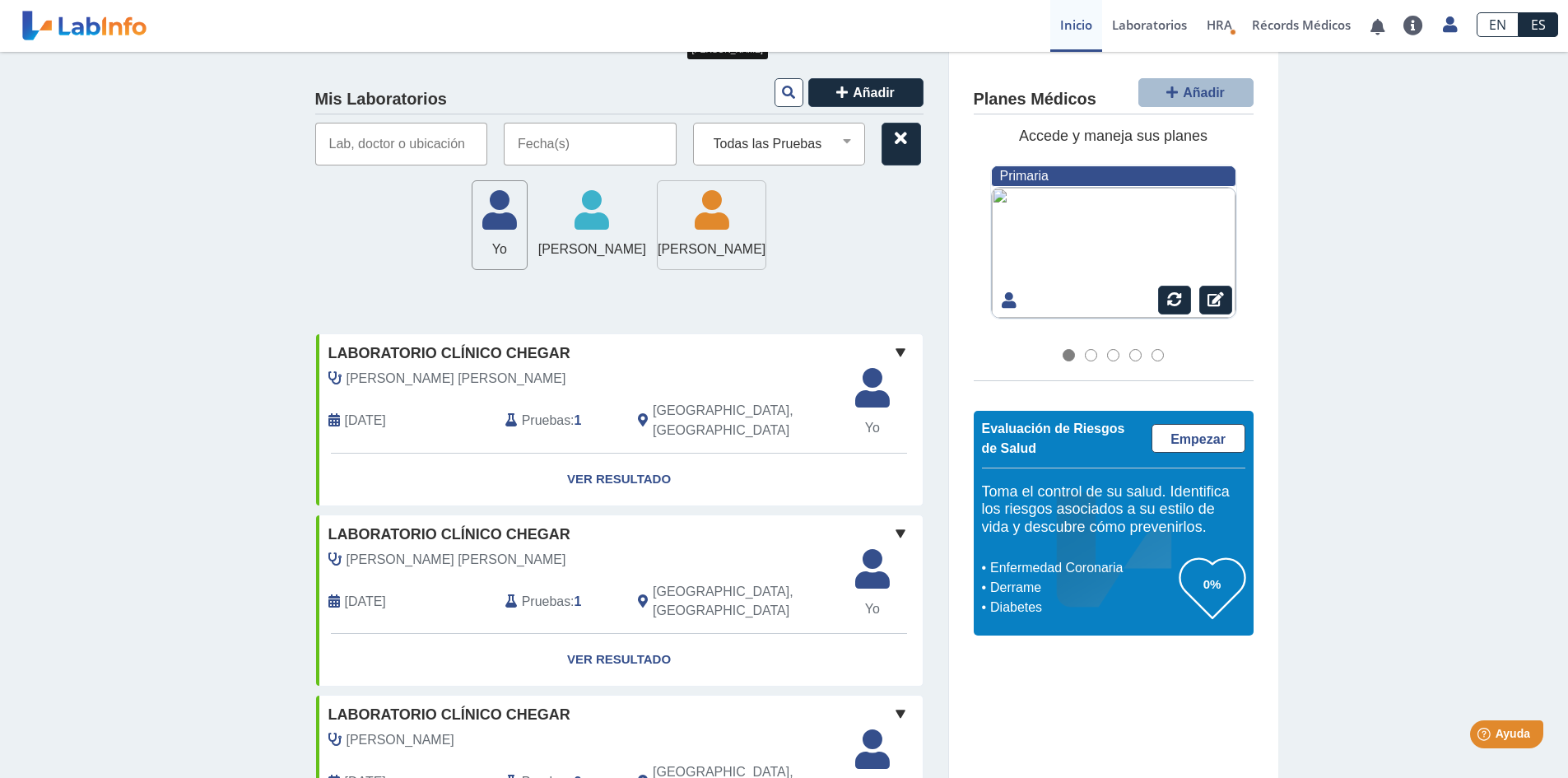
click at [696, 241] on span "[PERSON_NAME]" at bounding box center [711, 249] width 108 height 20
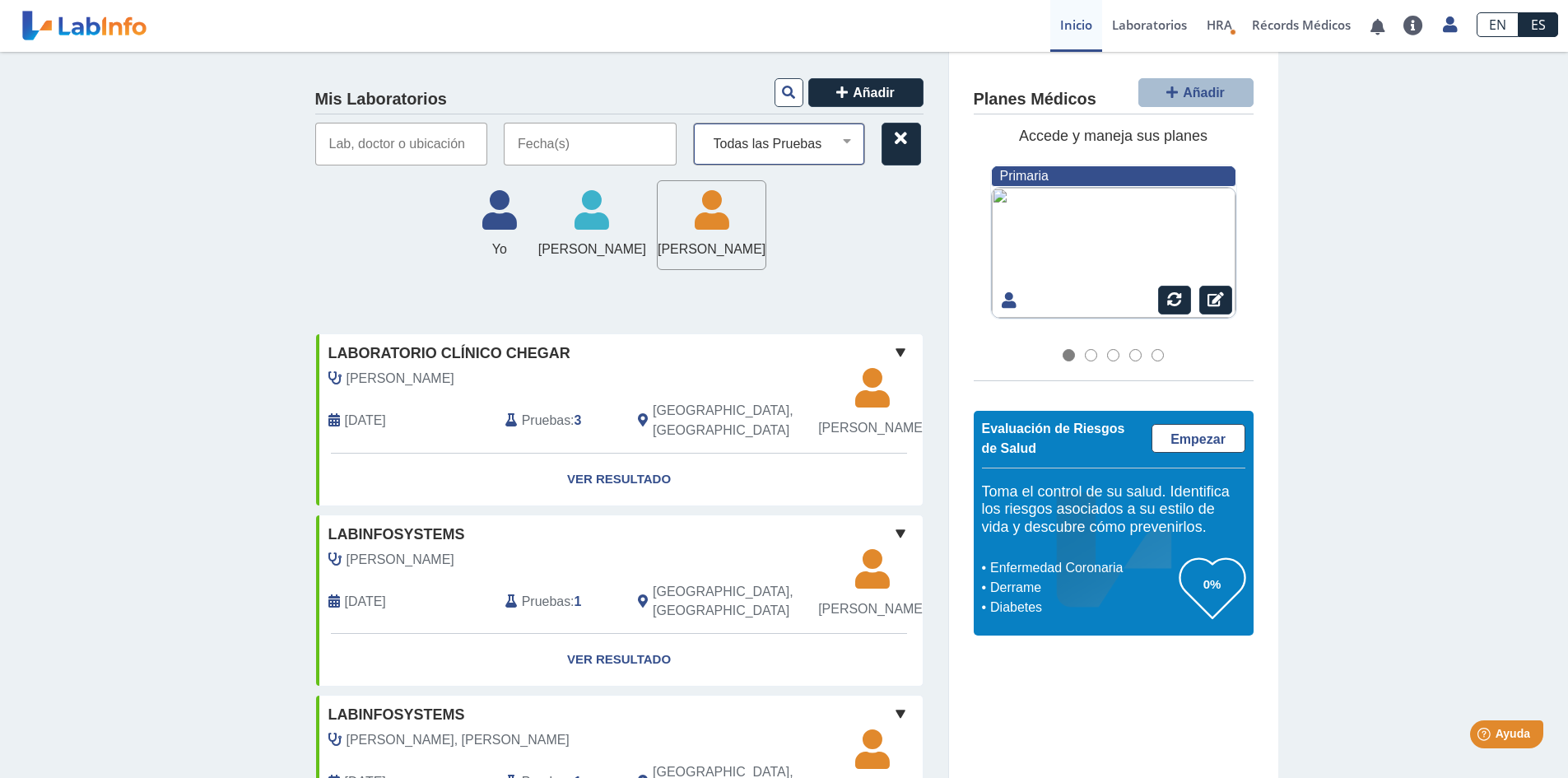
click at [778, 151] on select "Todas las Pruebas (w)-cbc (w)-[MEDICAL_DATA] c-reactive protein cbc [MEDICAL_DA…" at bounding box center [786, 144] width 158 height 21
click at [779, 145] on select "Todas las Pruebas (w)-cbc (w)-[MEDICAL_DATA] c-reactive protein cbc [MEDICAL_DA…" at bounding box center [786, 144] width 158 height 21
click at [547, 141] on input "text" at bounding box center [590, 144] width 173 height 43
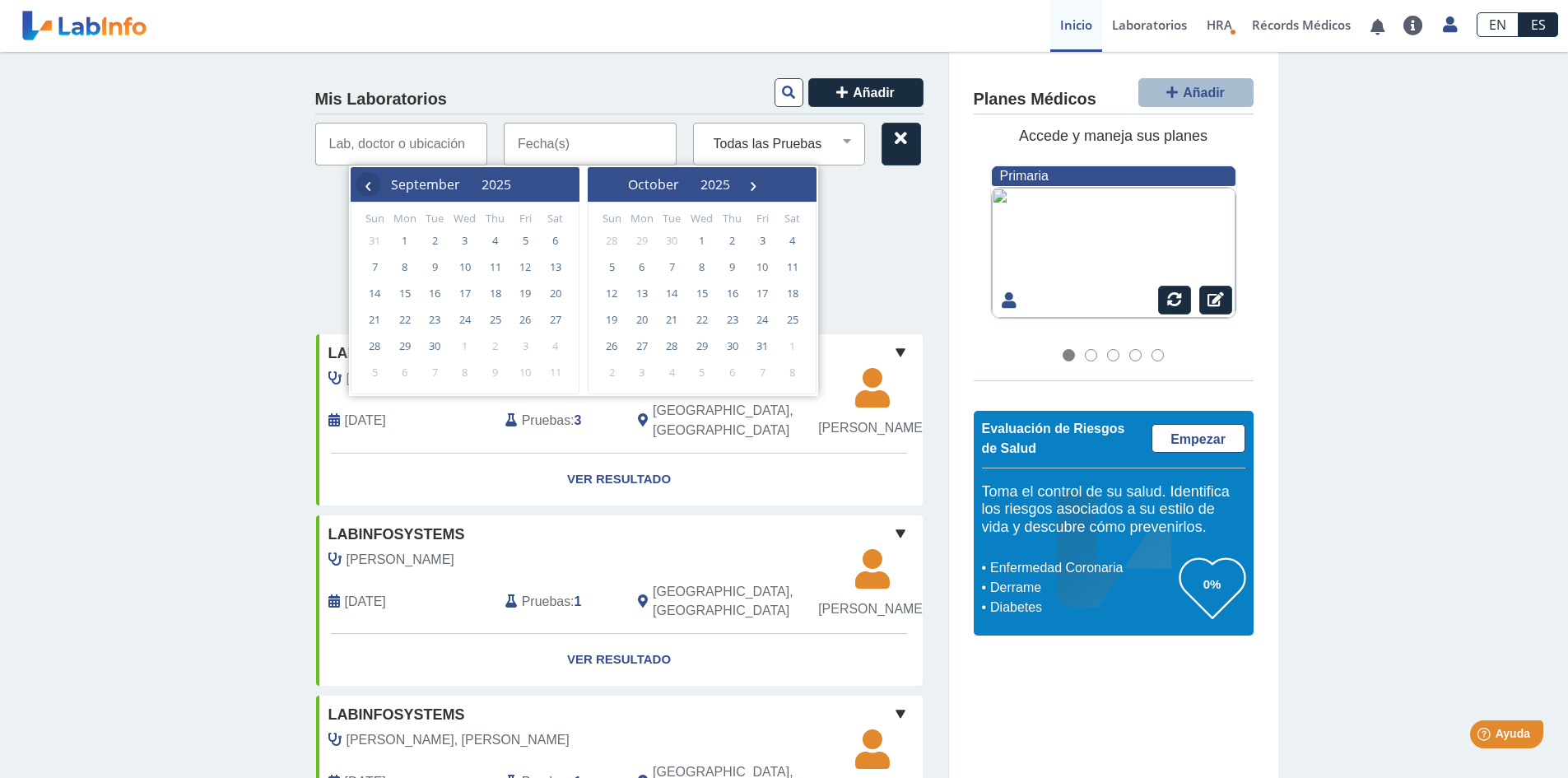
click at [359, 187] on span "‹" at bounding box center [368, 185] width 25 height 25
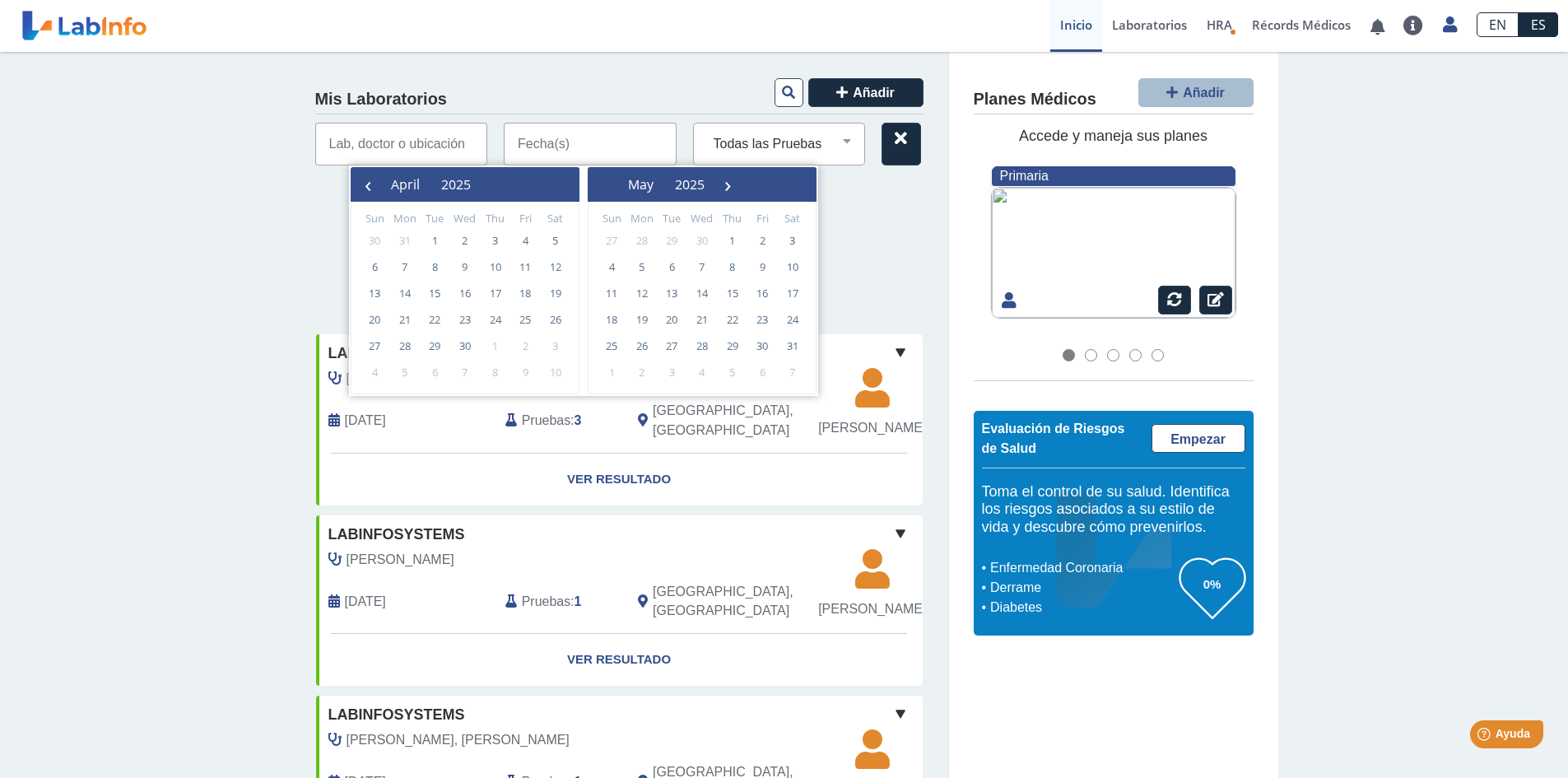
click at [359, 187] on span "‹" at bounding box center [368, 185] width 25 height 25
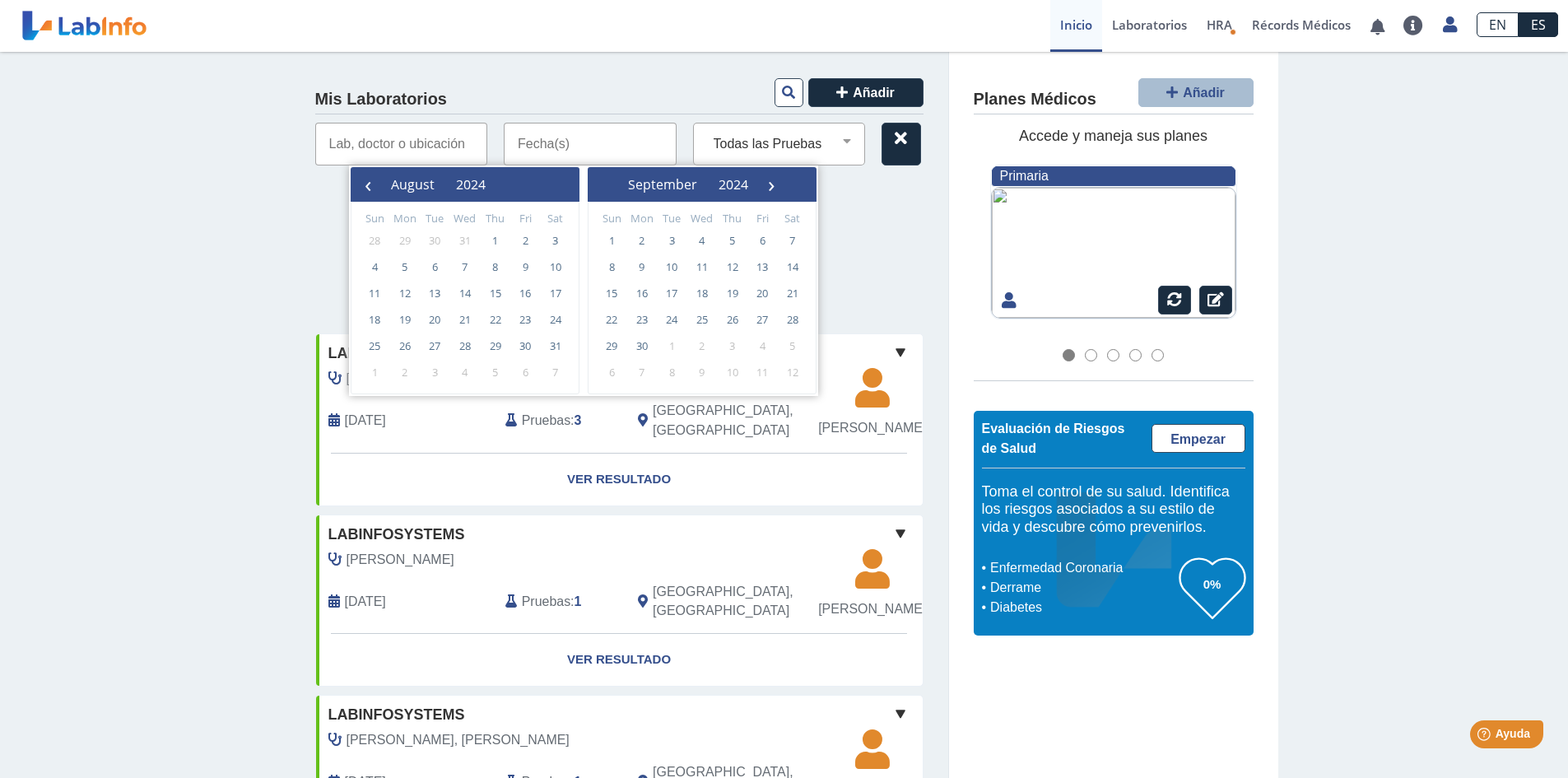
click at [359, 187] on span "‹" at bounding box center [368, 185] width 25 height 25
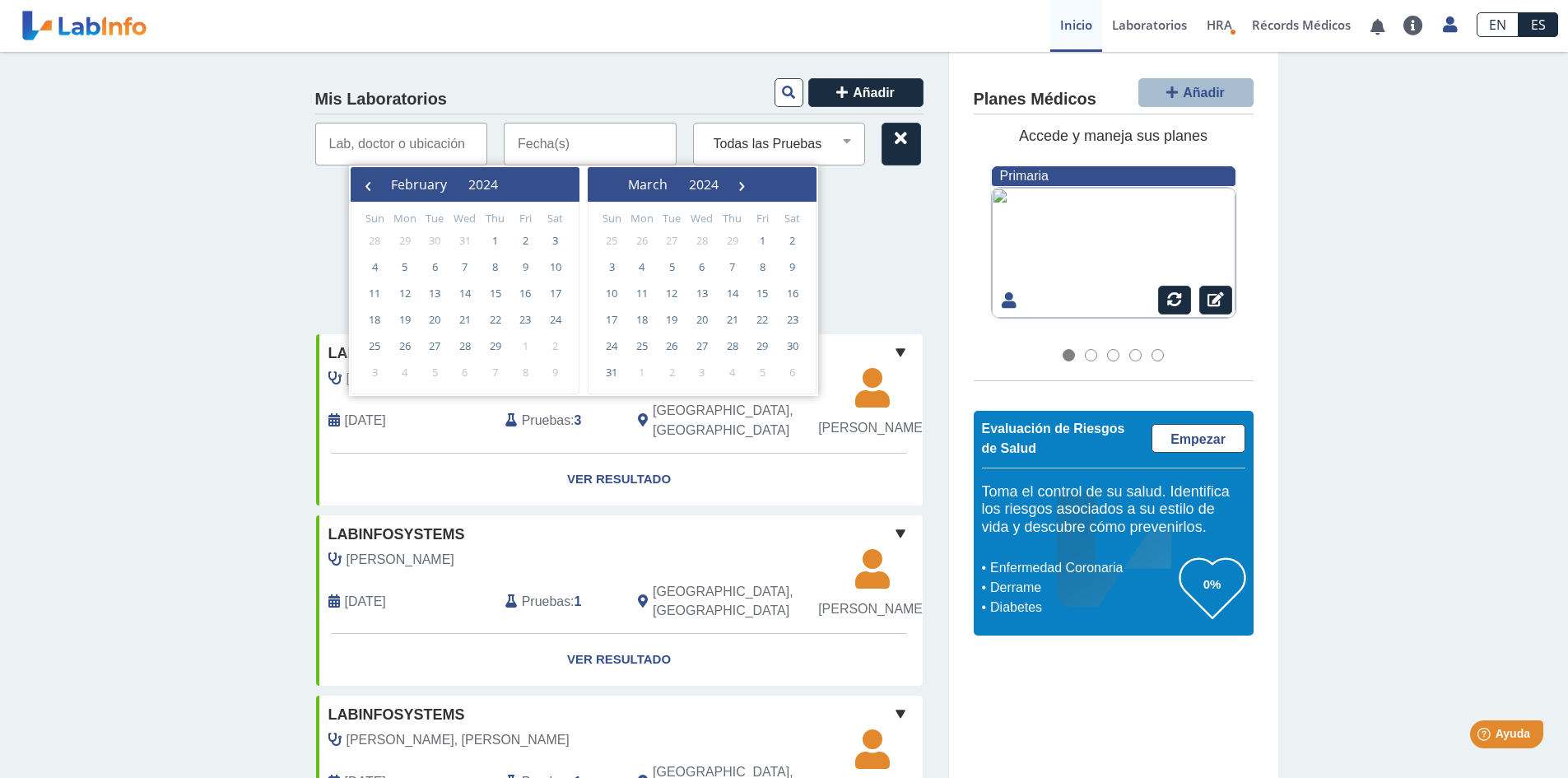
click at [359, 187] on span "‹" at bounding box center [368, 185] width 25 height 25
click at [401, 239] on span "1" at bounding box center [405, 239] width 26 height 26
click at [771, 184] on span "›" at bounding box center [759, 185] width 25 height 25
click at [743, 184] on span "›" at bounding box center [732, 185] width 25 height 25
click at [742, 185] on span "›" at bounding box center [730, 185] width 25 height 25
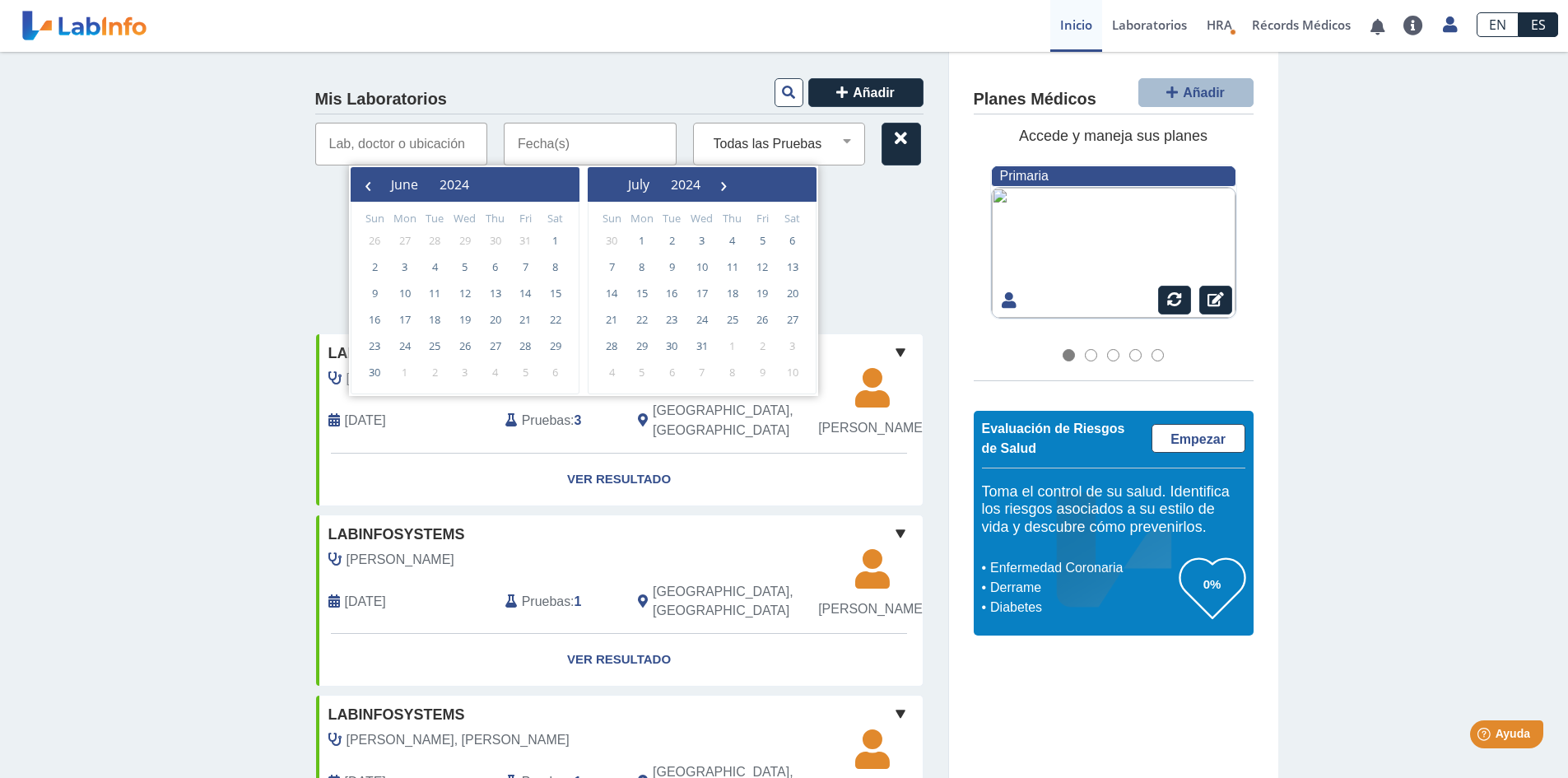
click at [736, 185] on span "›" at bounding box center [724, 185] width 25 height 25
click at [759, 186] on span "›" at bounding box center [746, 185] width 25 height 25
click at [784, 186] on span "›" at bounding box center [772, 185] width 25 height 25
click at [765, 186] on span "›" at bounding box center [754, 185] width 25 height 25
click at [781, 186] on span "›" at bounding box center [768, 185] width 25 height 25
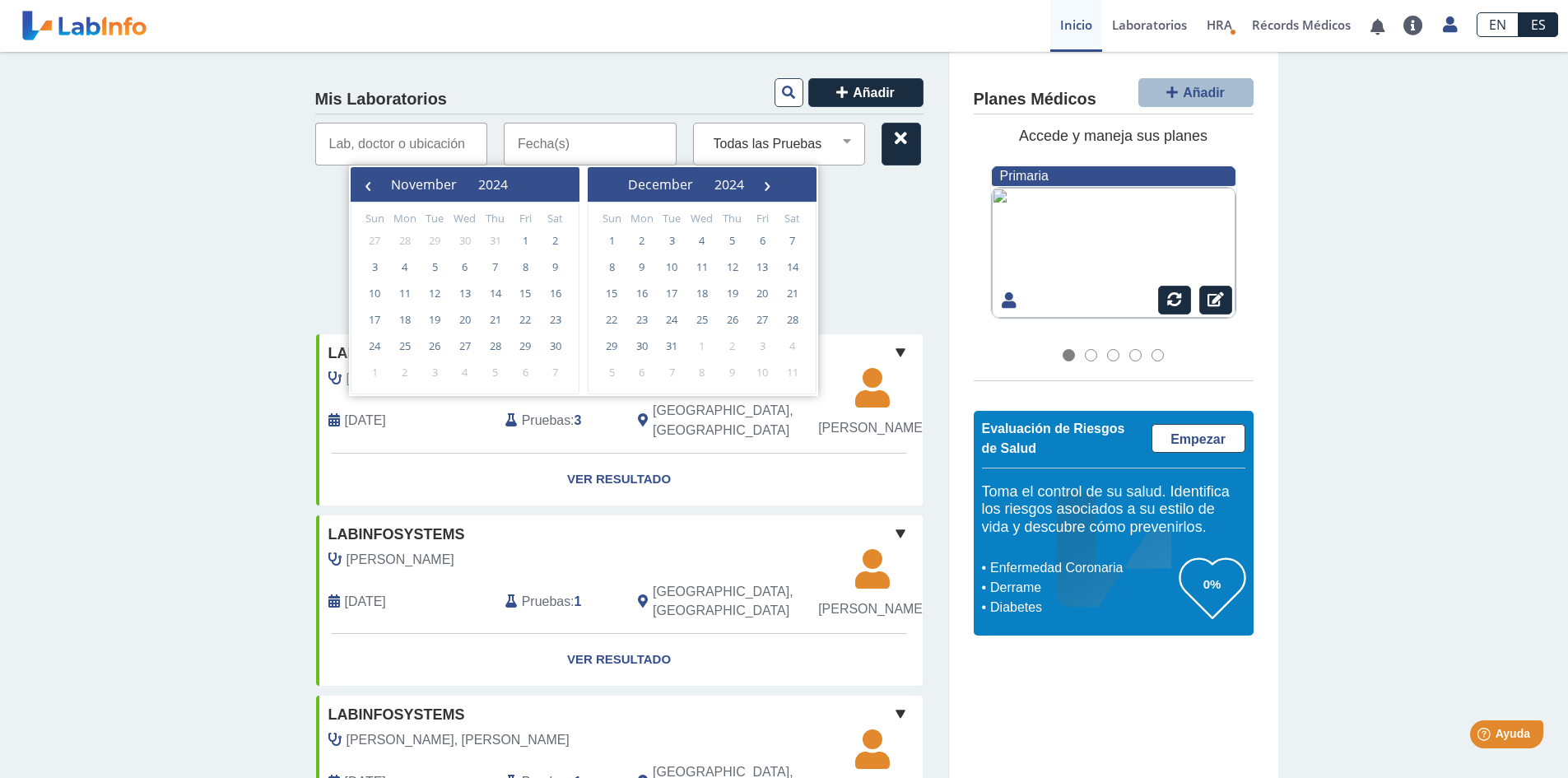
click at [780, 186] on span "›" at bounding box center [767, 185] width 25 height 25
click at [761, 186] on span "›" at bounding box center [749, 185] width 25 height 25
click at [754, 186] on span "›" at bounding box center [742, 185] width 25 height 25
click at [743, 186] on span "›" at bounding box center [732, 185] width 25 height 25
click at [742, 186] on span "›" at bounding box center [730, 185] width 25 height 25
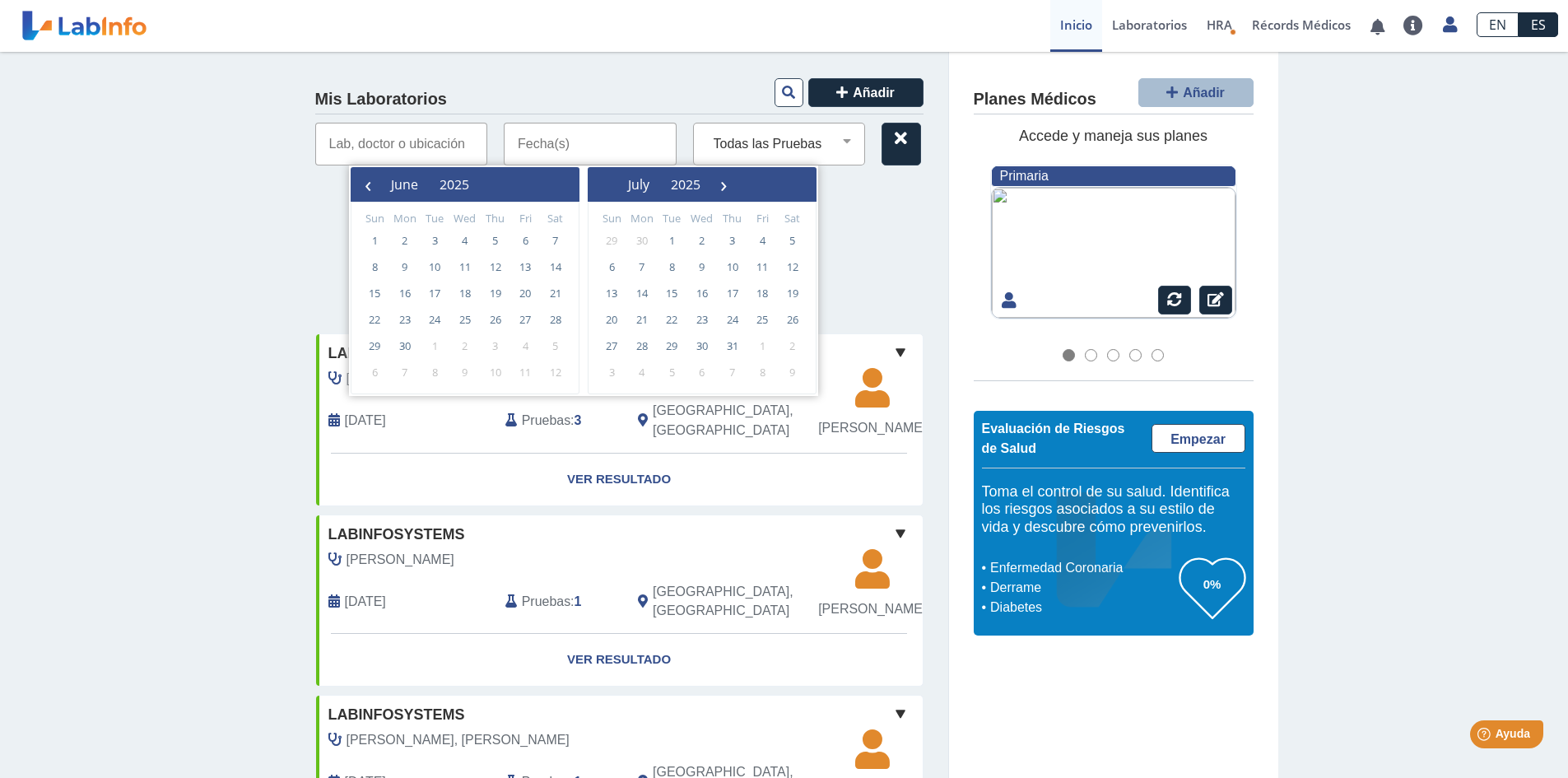
click at [736, 186] on span "›" at bounding box center [724, 185] width 25 height 25
click at [759, 186] on span "›" at bounding box center [746, 185] width 25 height 25
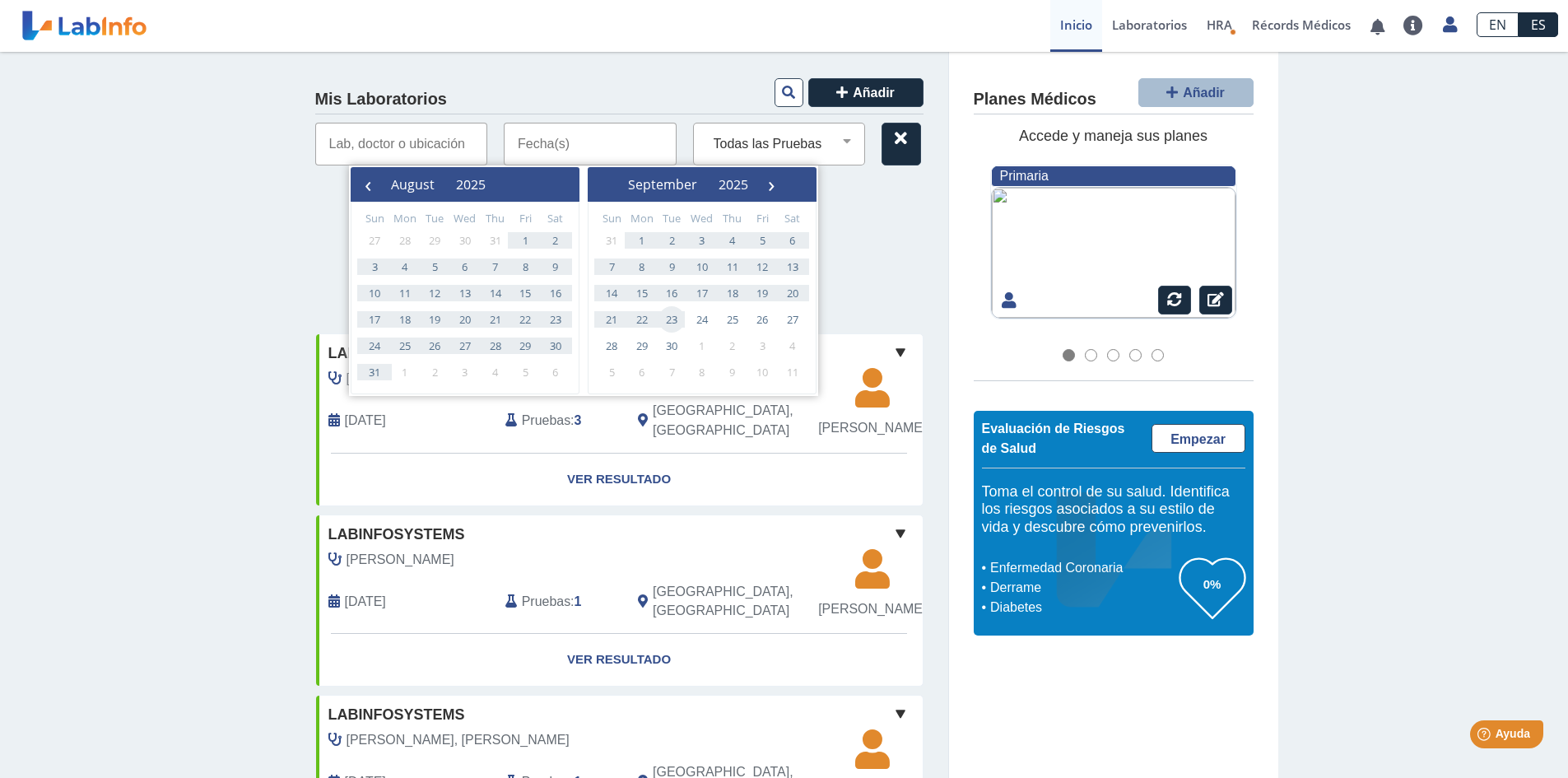
click at [664, 310] on span "23" at bounding box center [671, 319] width 26 height 26
type input "[DATE] - [DATE]"
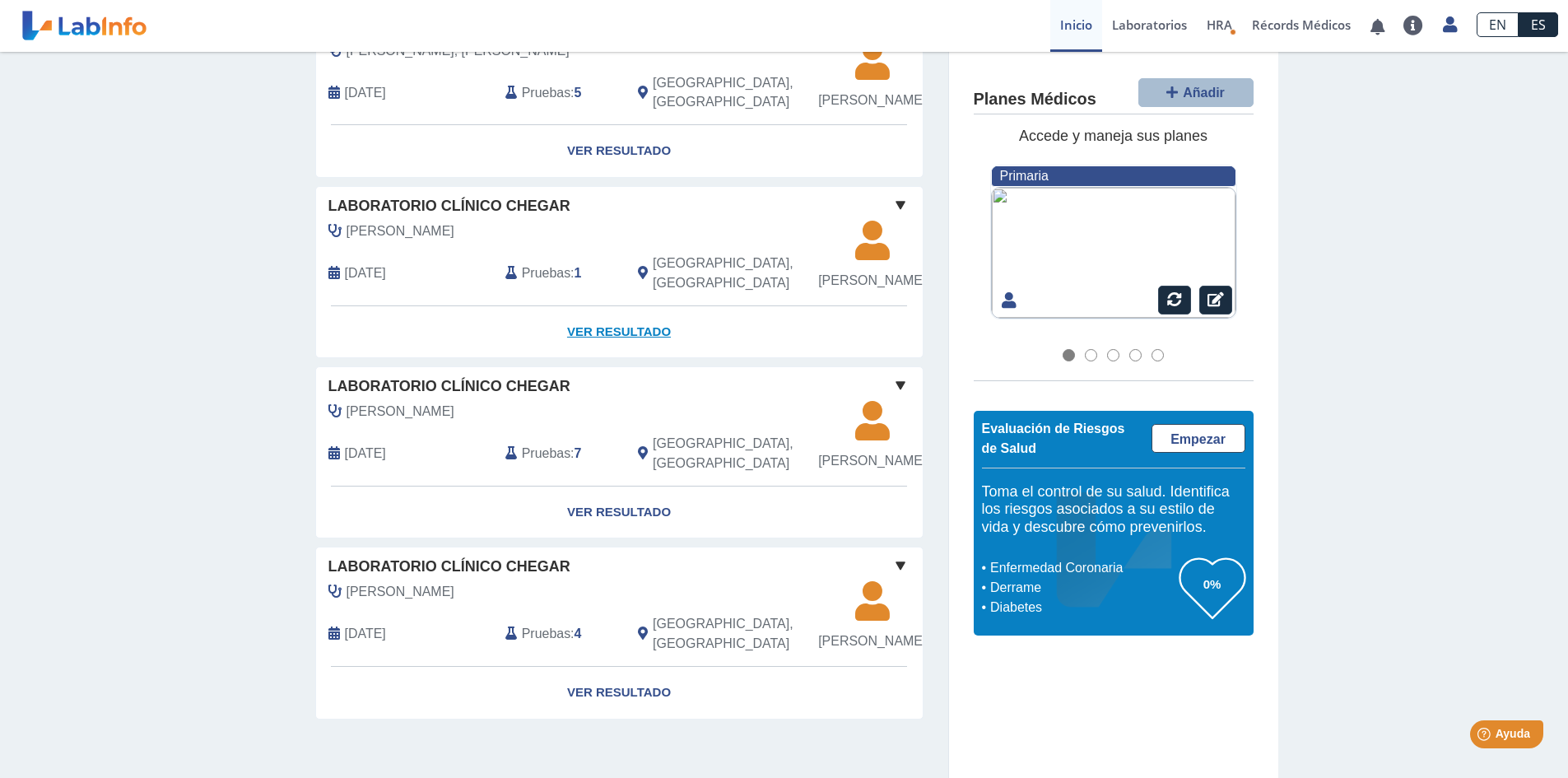
scroll to position [632, 0]
click at [618, 689] on link "Ver Resultado" at bounding box center [619, 693] width 607 height 52
